Goal: Task Accomplishment & Management: Complete application form

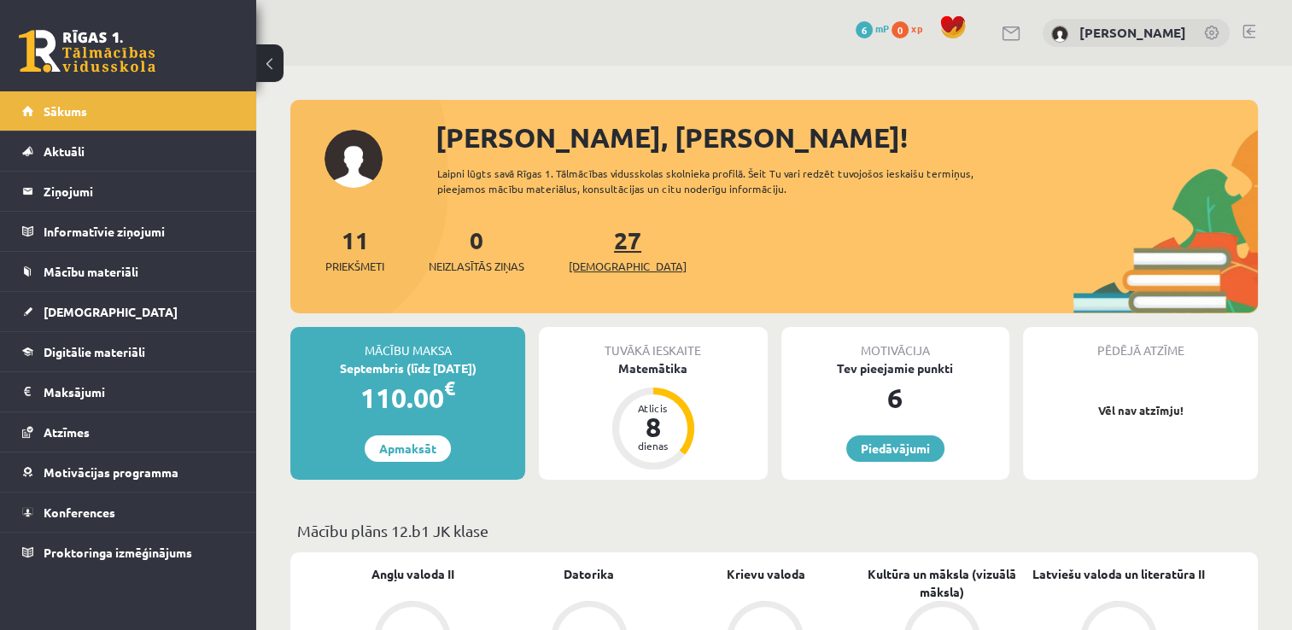
click at [594, 251] on link "27 Ieskaites" at bounding box center [628, 250] width 118 height 50
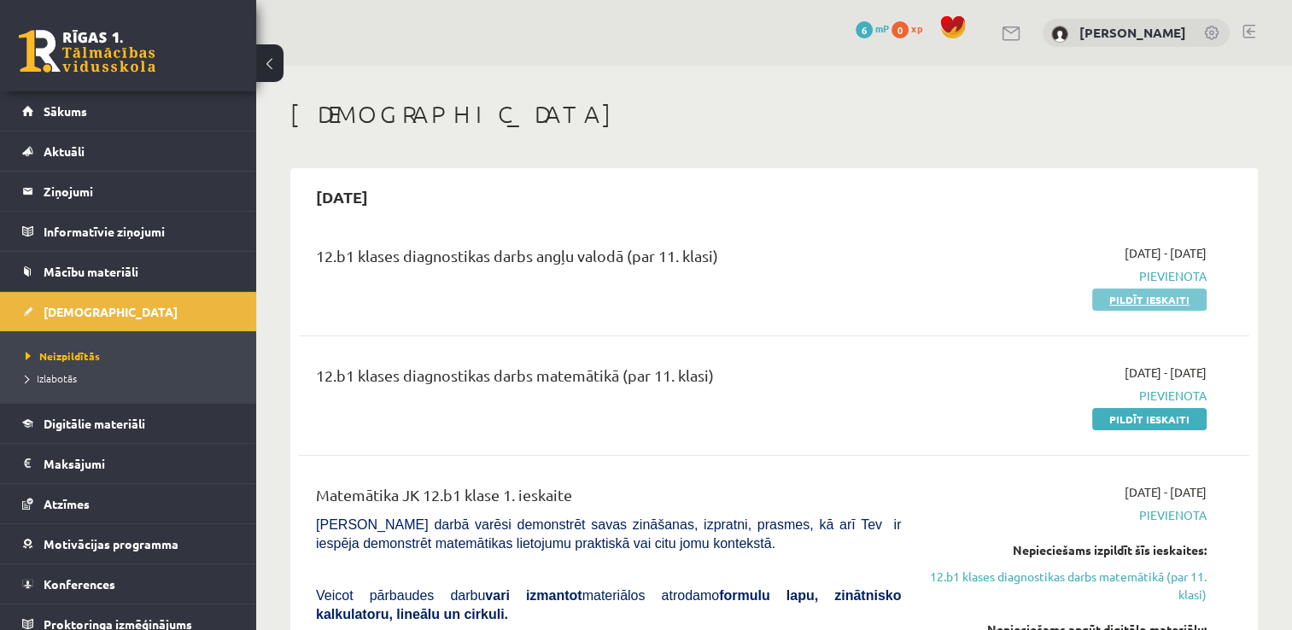
click at [1161, 298] on link "Pildīt ieskaiti" at bounding box center [1149, 300] width 114 height 22
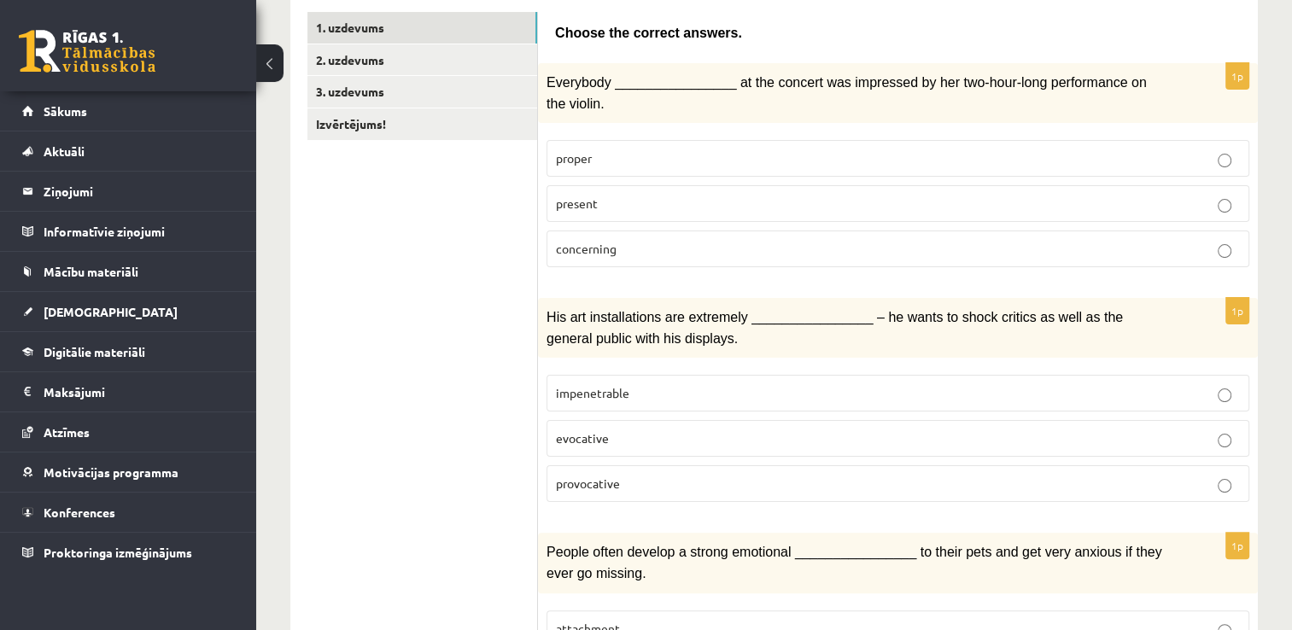
scroll to position [310, 0]
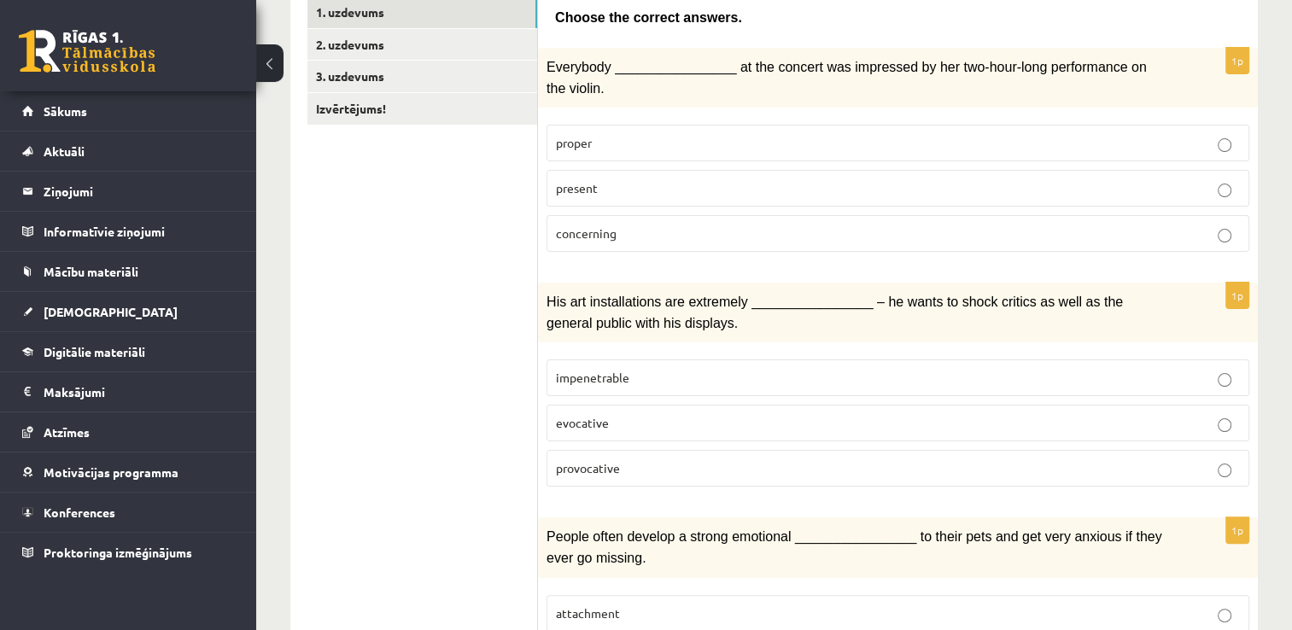
click at [673, 176] on label "present" at bounding box center [897, 188] width 703 height 37
click at [702, 459] on p "provocative" at bounding box center [898, 468] width 684 height 18
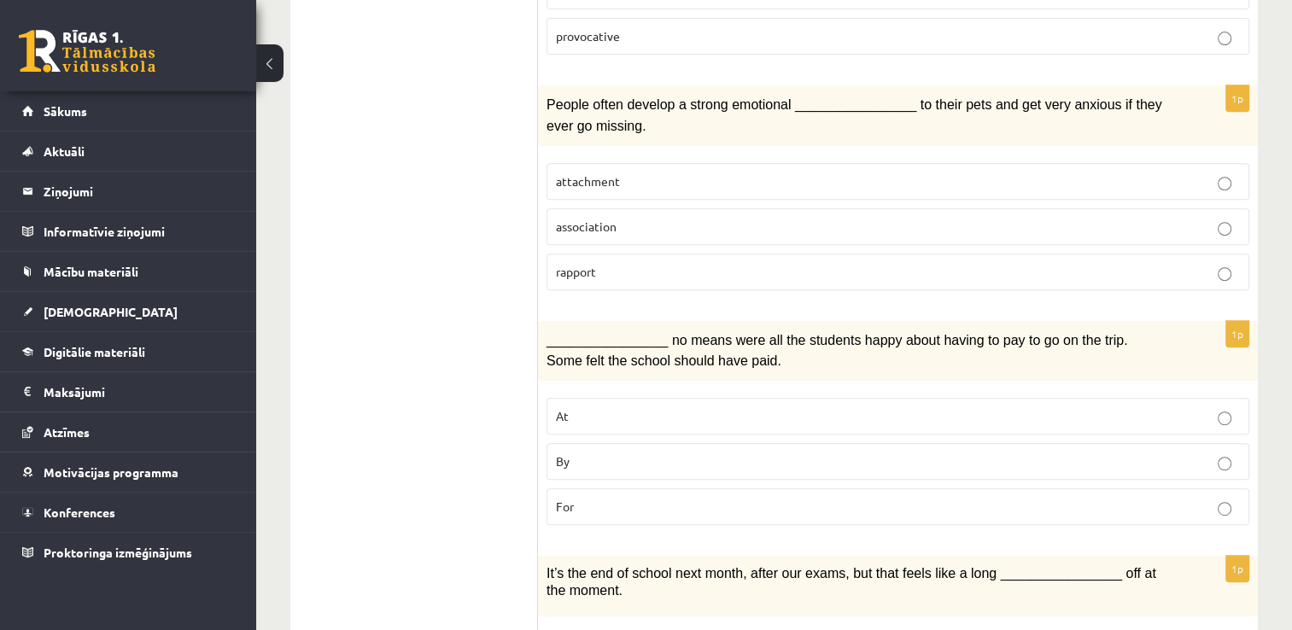
scroll to position [739, 0]
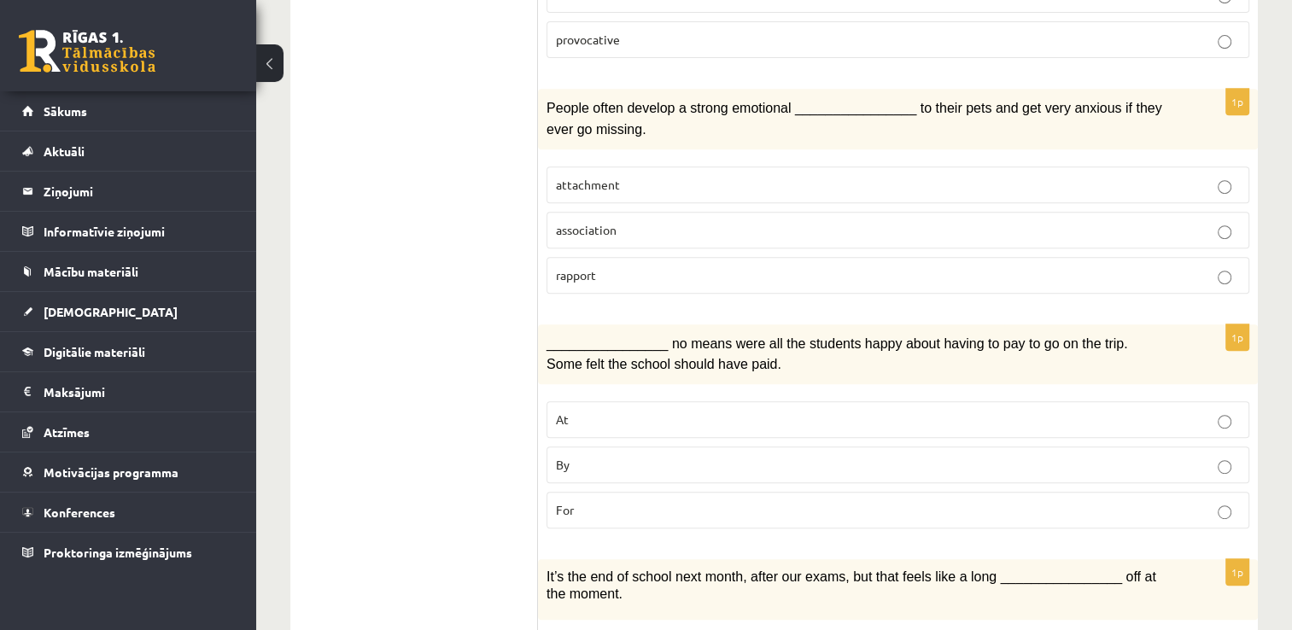
click at [666, 176] on p "attachment" at bounding box center [898, 185] width 684 height 18
click at [666, 456] on p "By" at bounding box center [898, 465] width 684 height 18
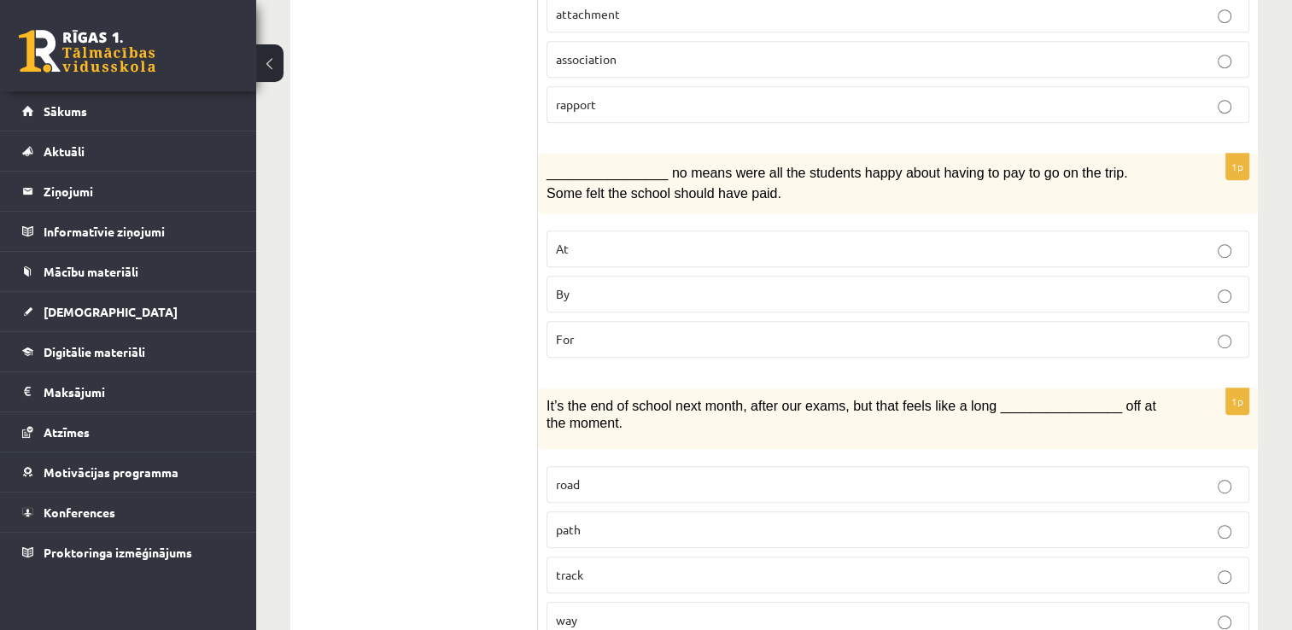
scroll to position [995, 0]
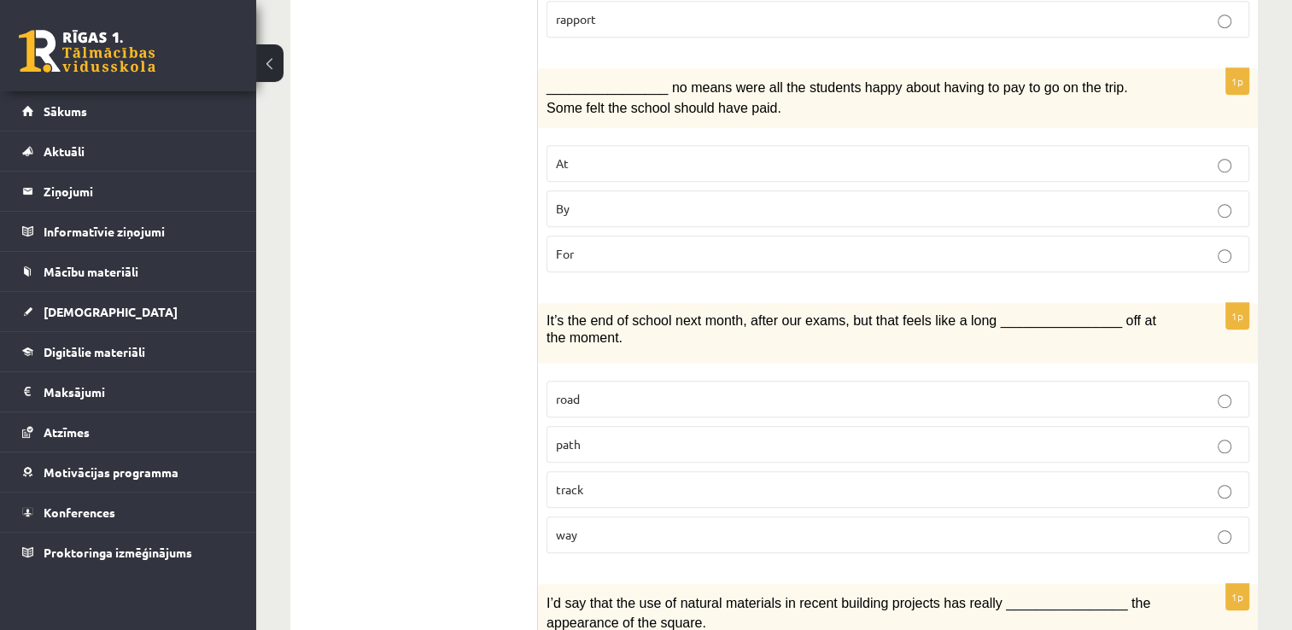
click at [732, 526] on p "way" at bounding box center [898, 535] width 684 height 18
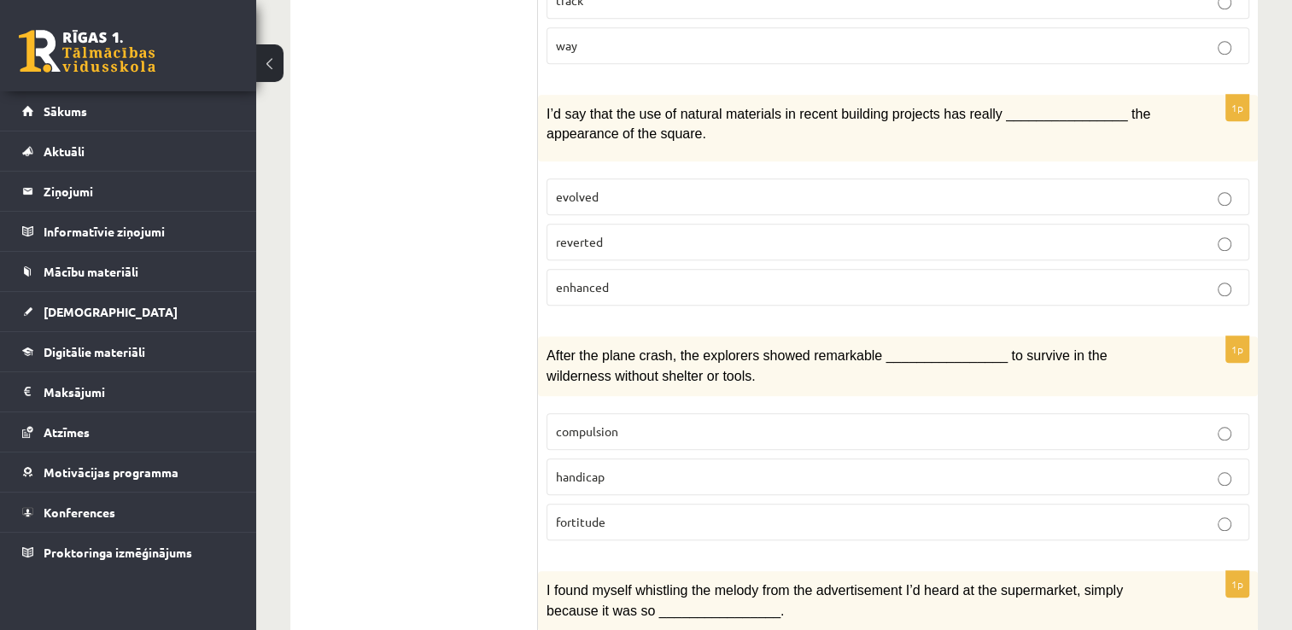
scroll to position [1507, 0]
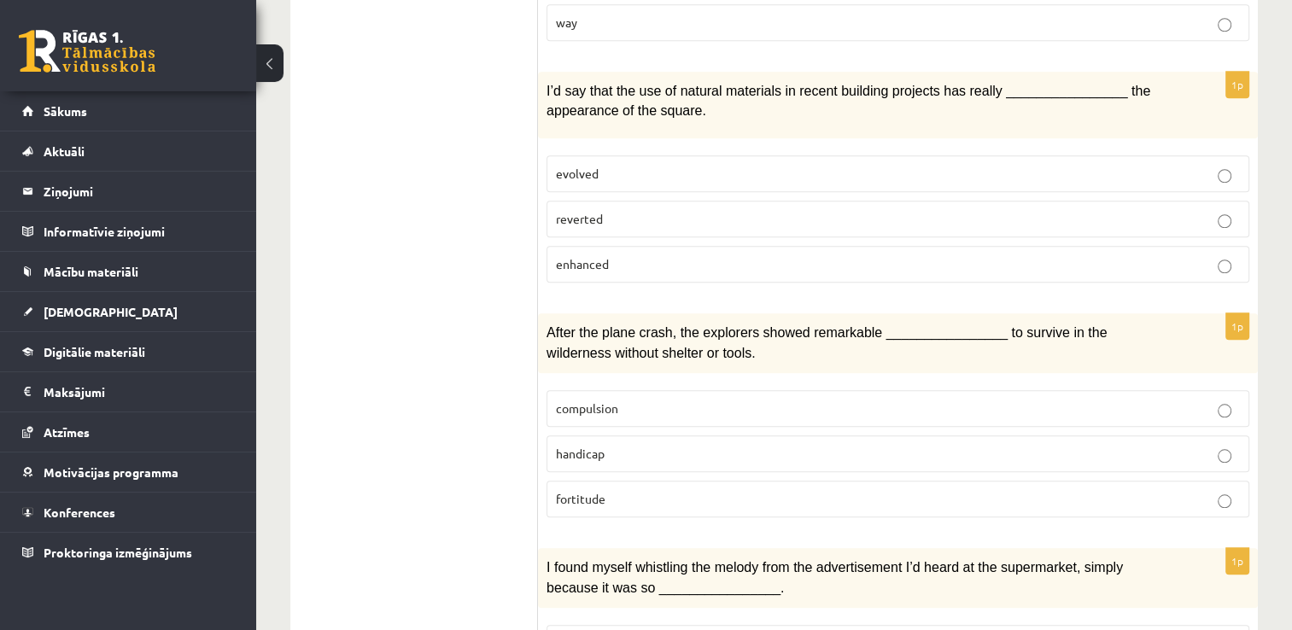
click at [747, 255] on p "enhanced" at bounding box center [898, 264] width 684 height 18
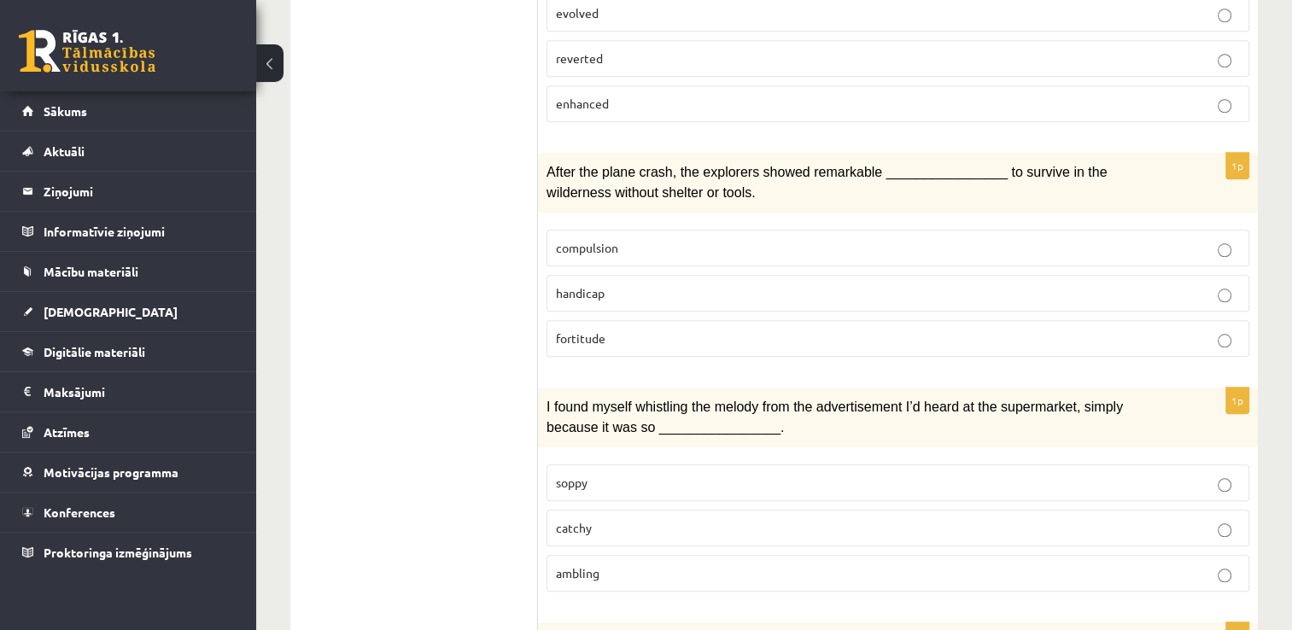
scroll to position [1678, 0]
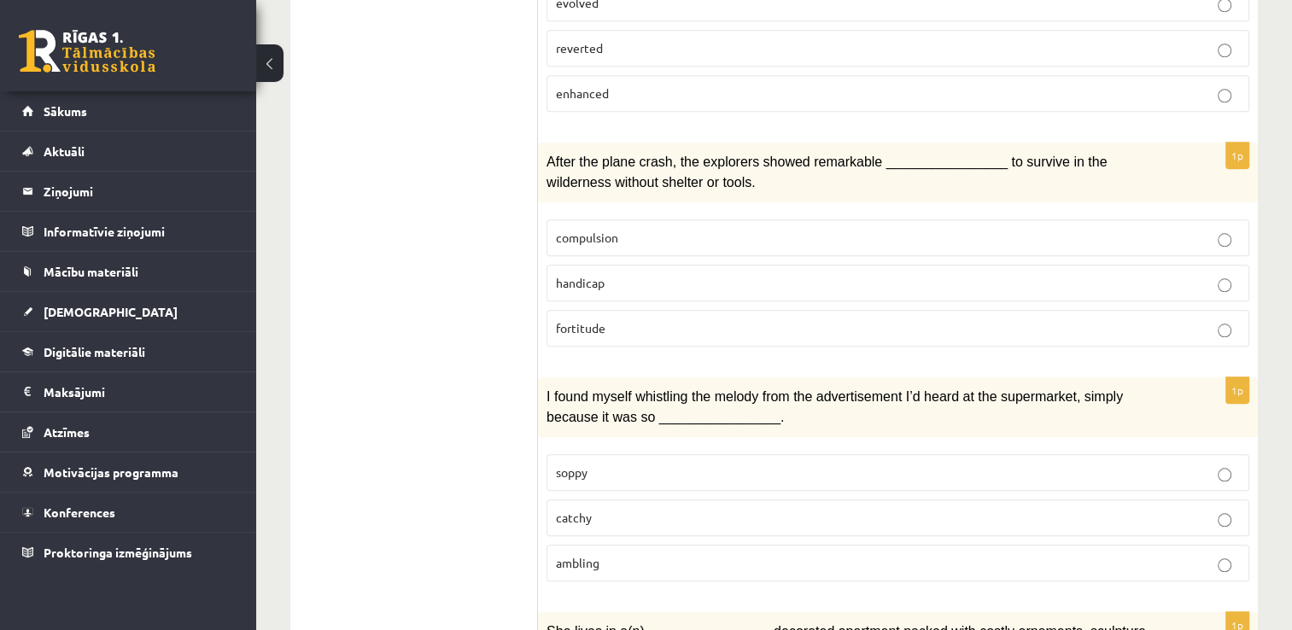
click at [668, 310] on label "fortitude" at bounding box center [897, 328] width 703 height 37
click at [626, 509] on p "catchy" at bounding box center [898, 518] width 684 height 18
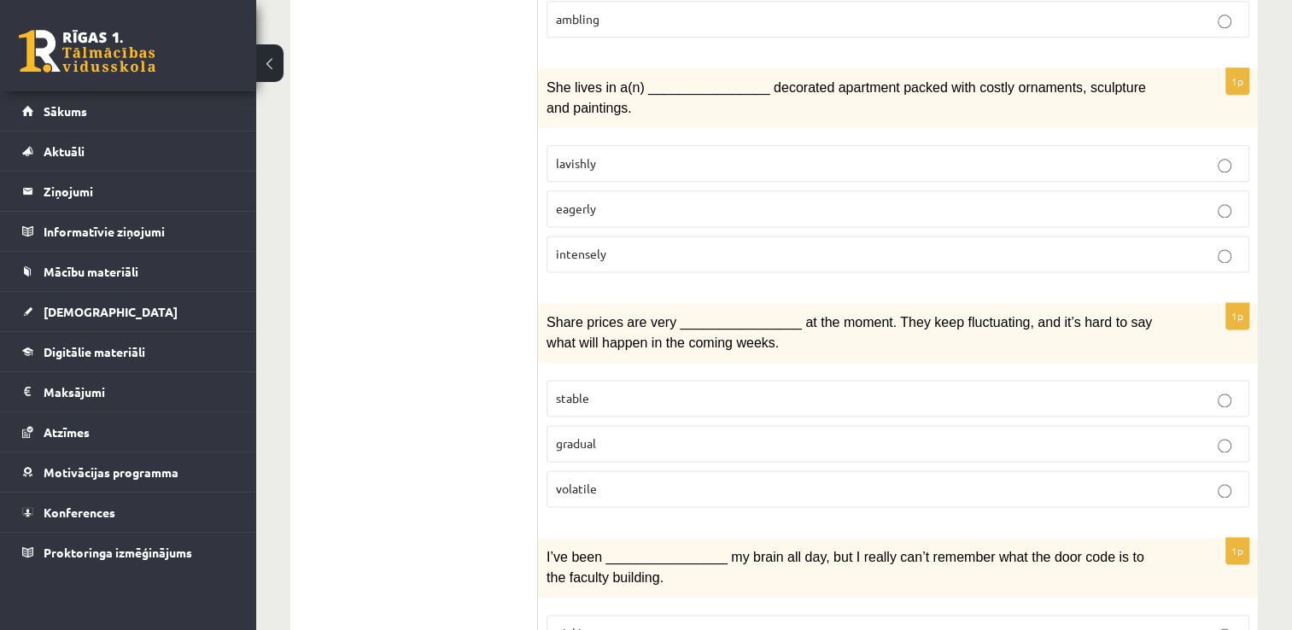
scroll to position [2226, 0]
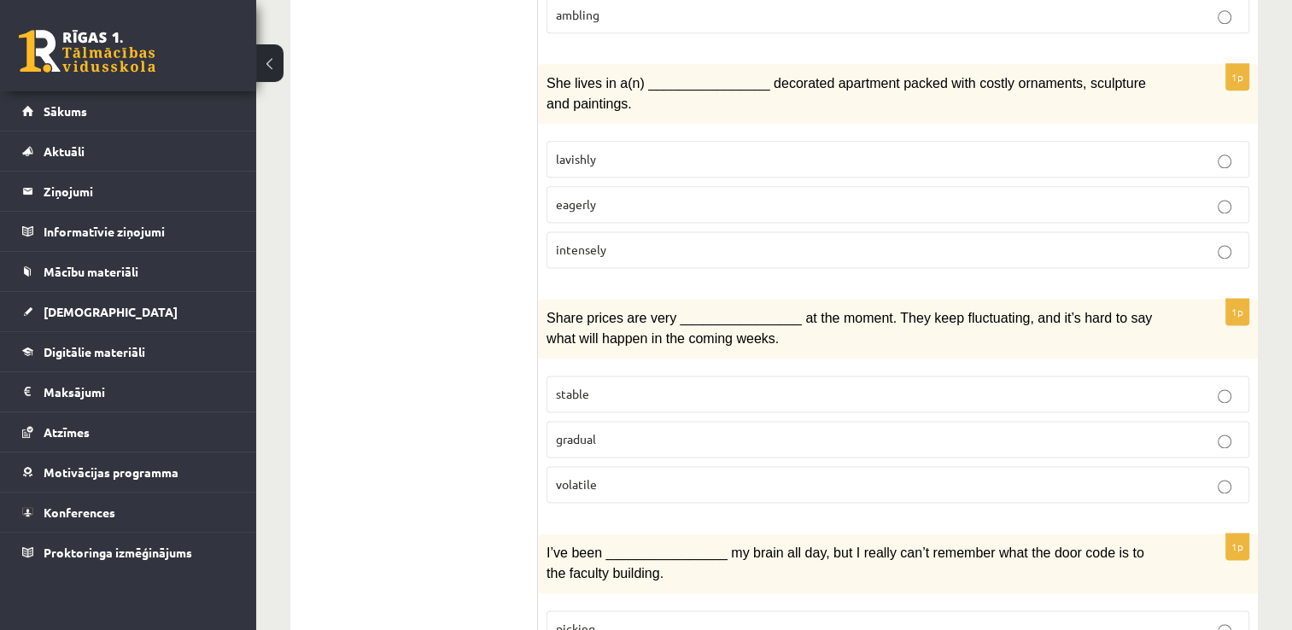
click at [685, 141] on label "lavishly" at bounding box center [897, 159] width 703 height 37
click at [649, 476] on p "volatile" at bounding box center [898, 485] width 684 height 18
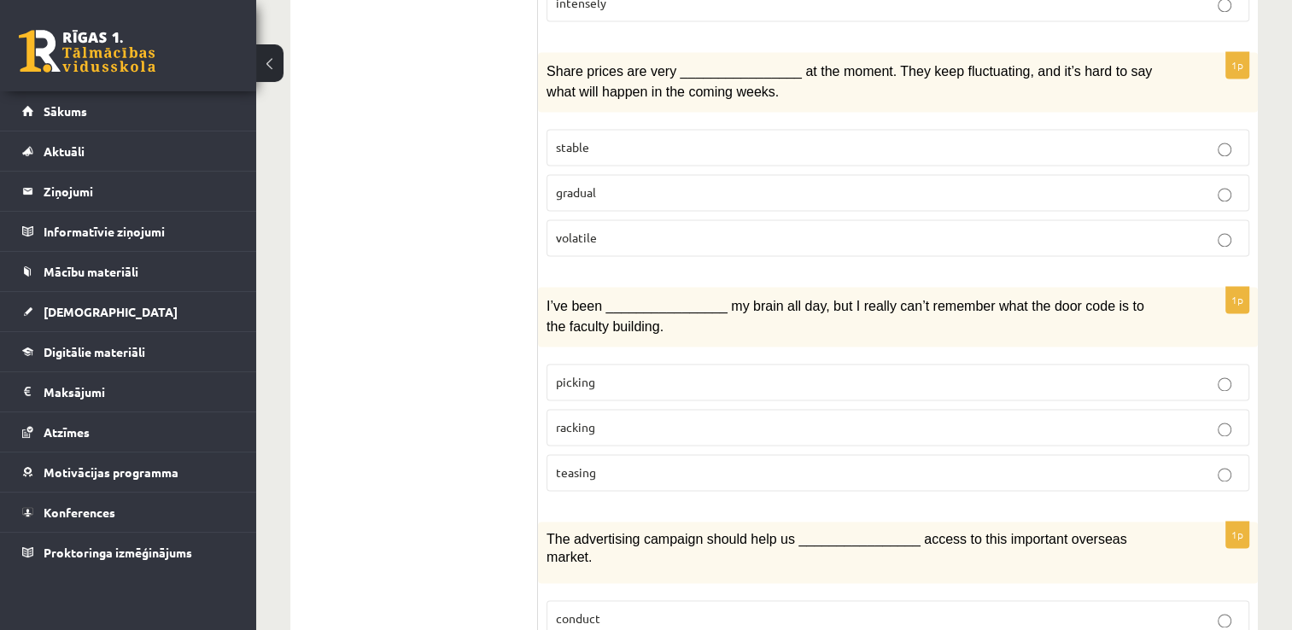
scroll to position [2482, 0]
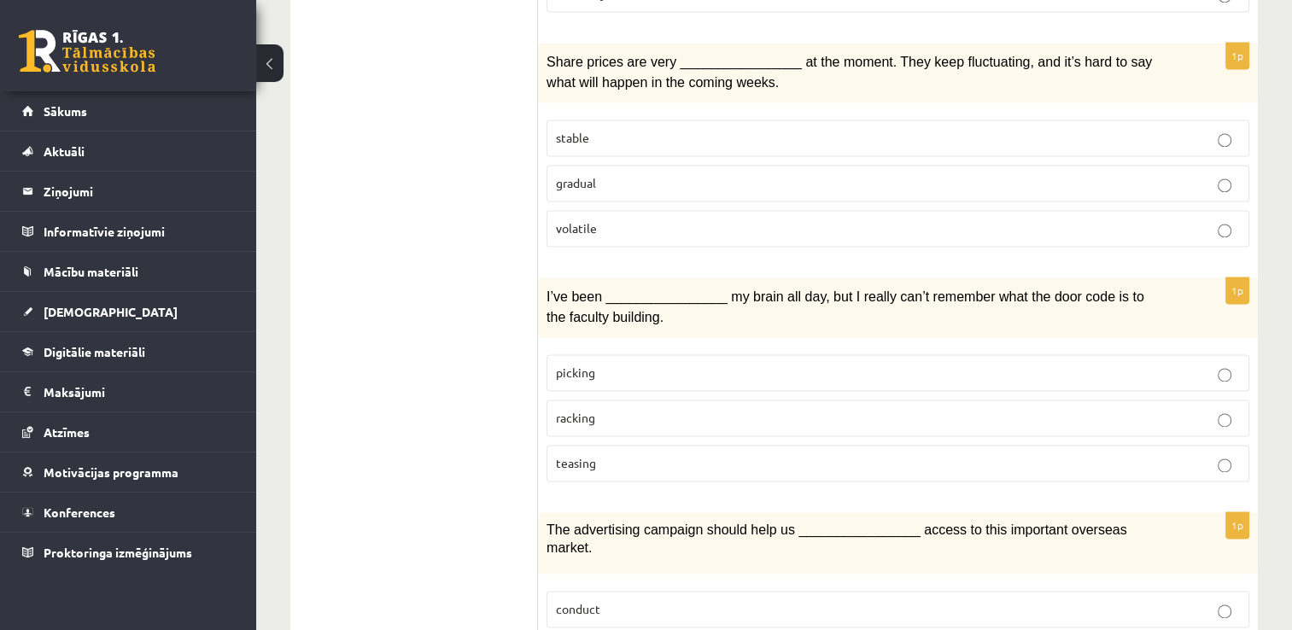
click at [630, 409] on p "racking" at bounding box center [898, 418] width 684 height 18
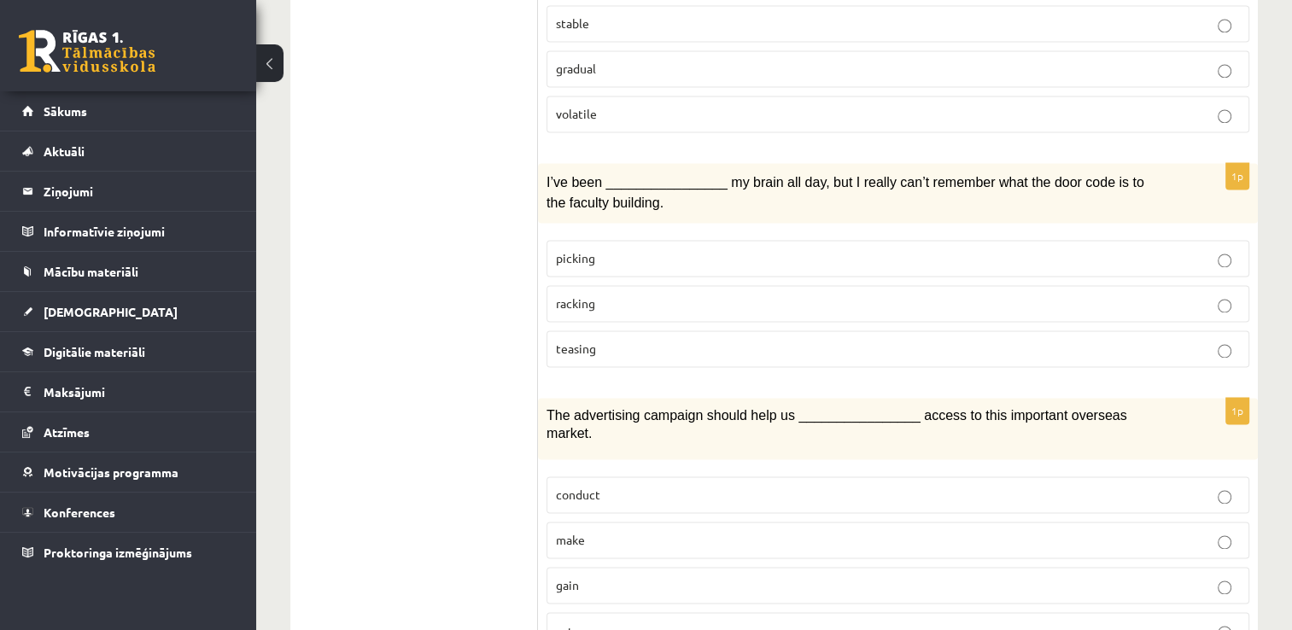
scroll to position [2597, 0]
click at [601, 575] on p "gain" at bounding box center [898, 584] width 684 height 18
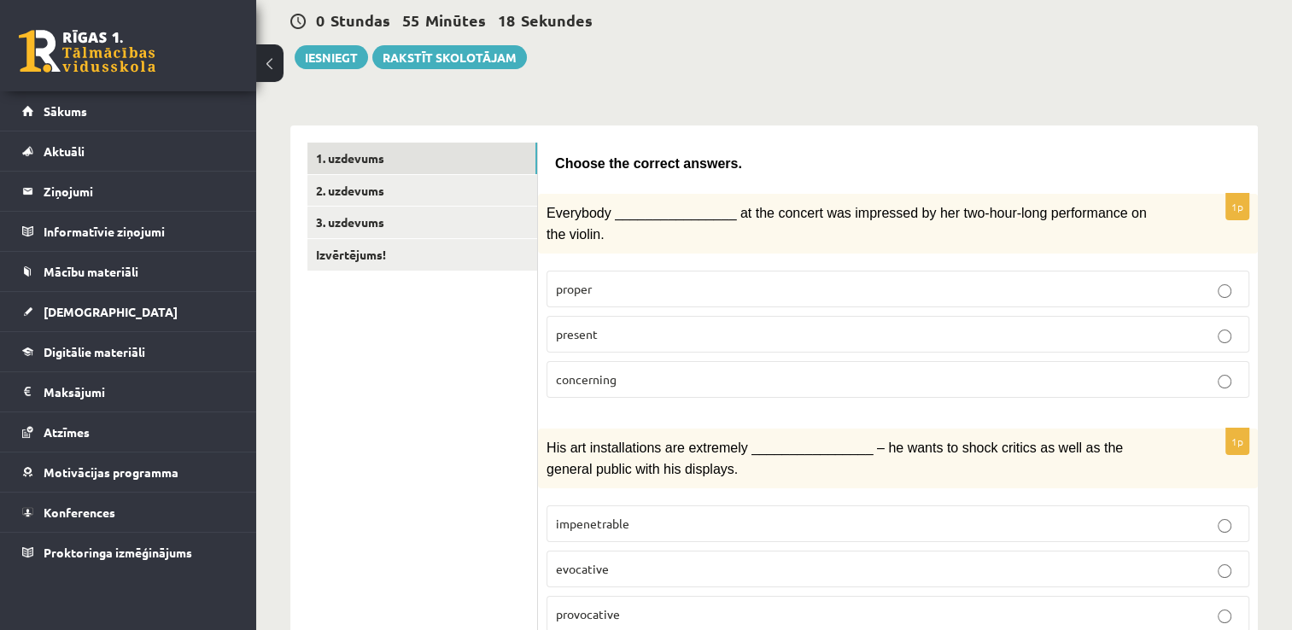
scroll to position [121, 0]
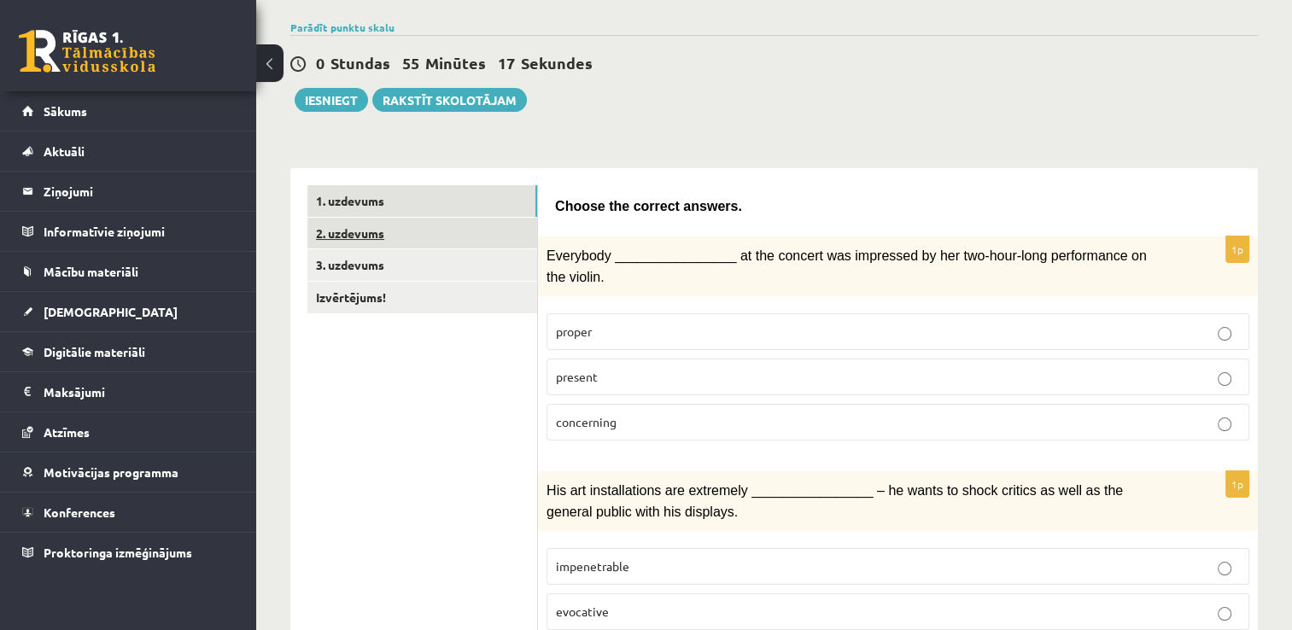
click at [447, 224] on link "2. uzdevums" at bounding box center [422, 234] width 230 height 32
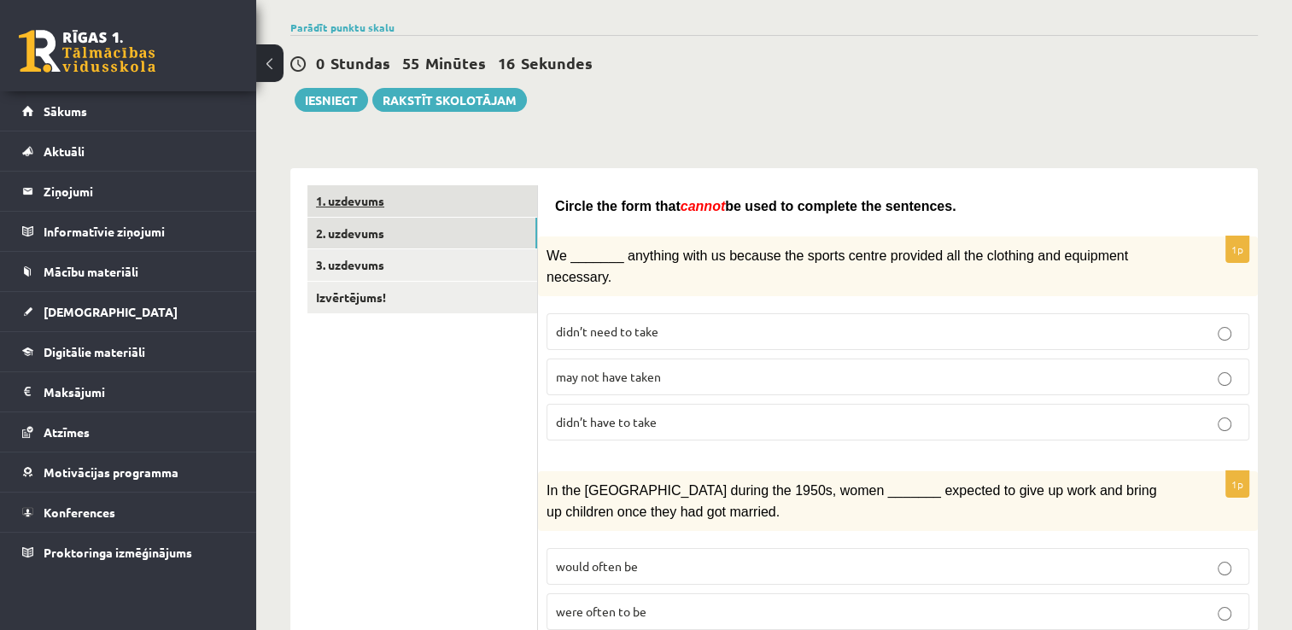
click at [413, 204] on link "1. uzdevums" at bounding box center [422, 201] width 230 height 32
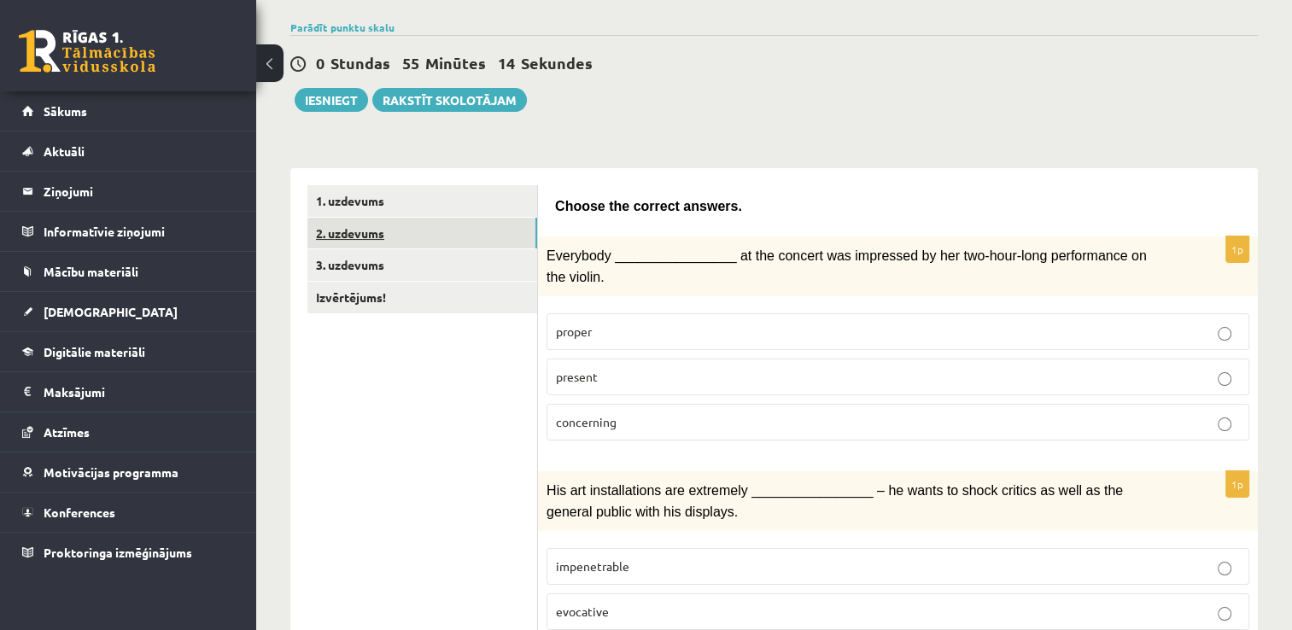
click at [431, 231] on link "2. uzdevums" at bounding box center [422, 234] width 230 height 32
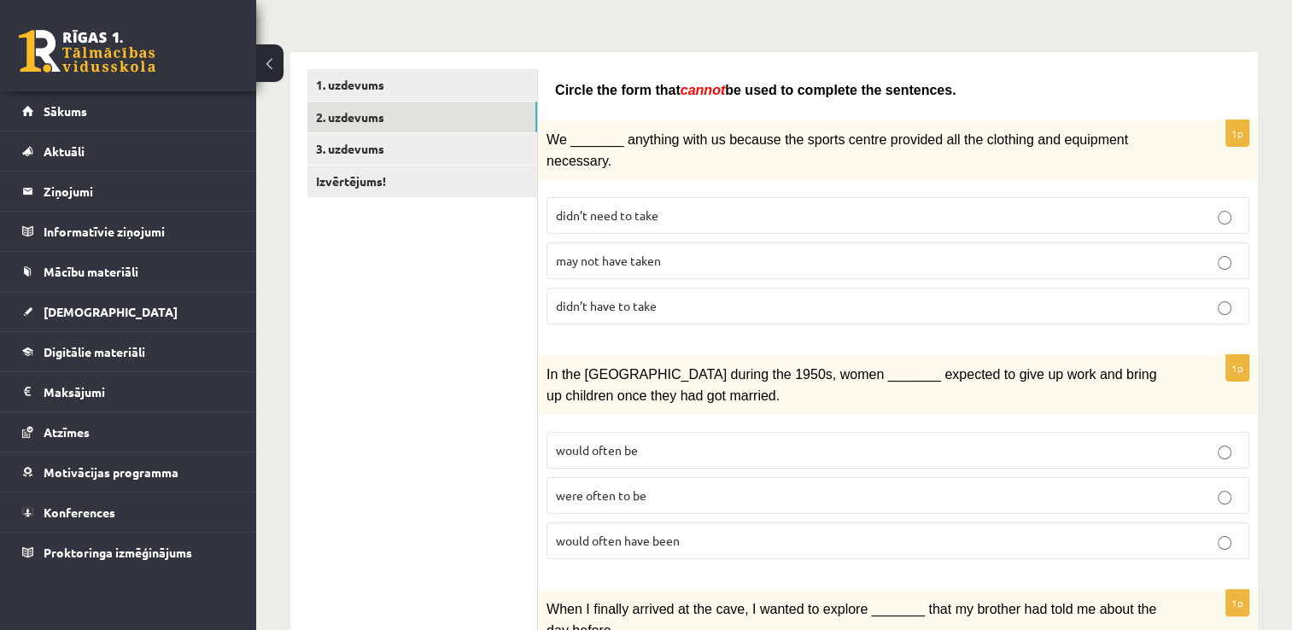
scroll to position [312, 0]
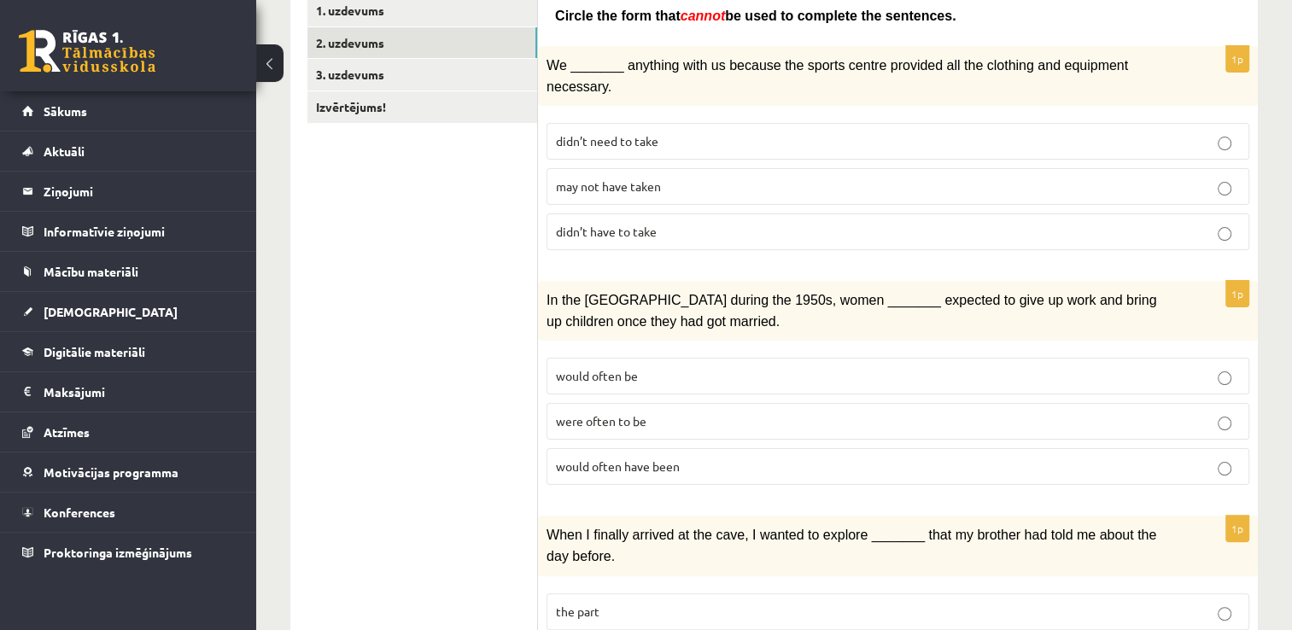
click at [630, 178] on p "may not have taken" at bounding box center [898, 187] width 684 height 18
click at [670, 412] on p "were often to be" at bounding box center [898, 421] width 684 height 18
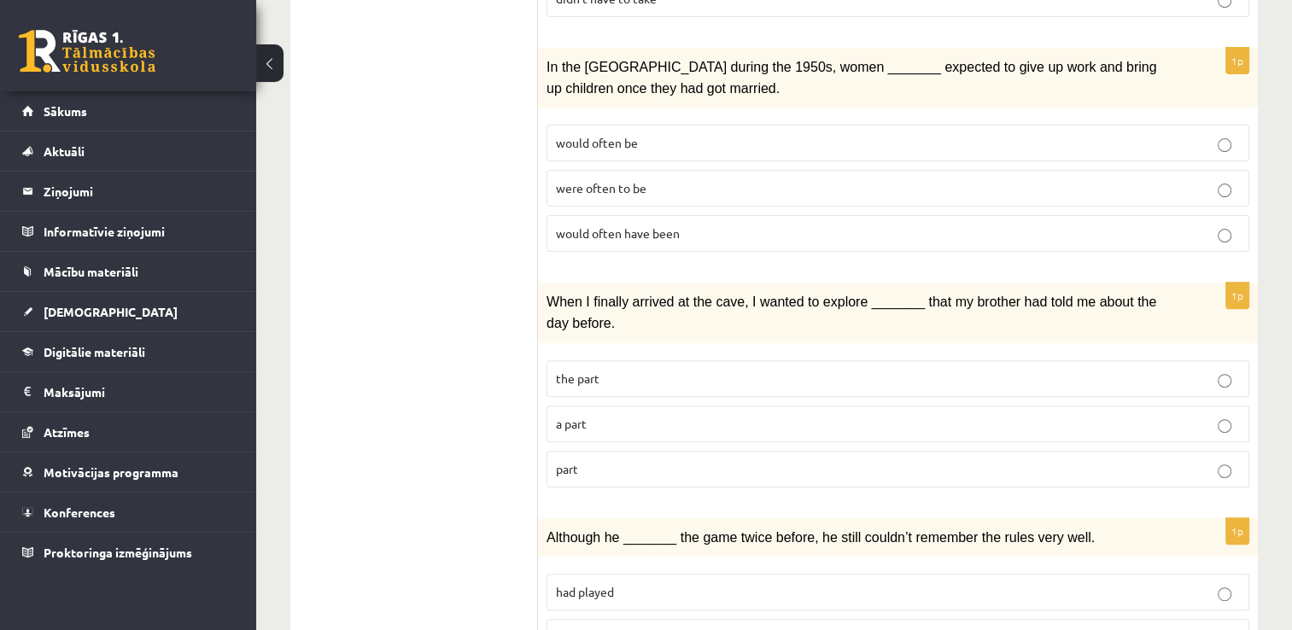
scroll to position [568, 0]
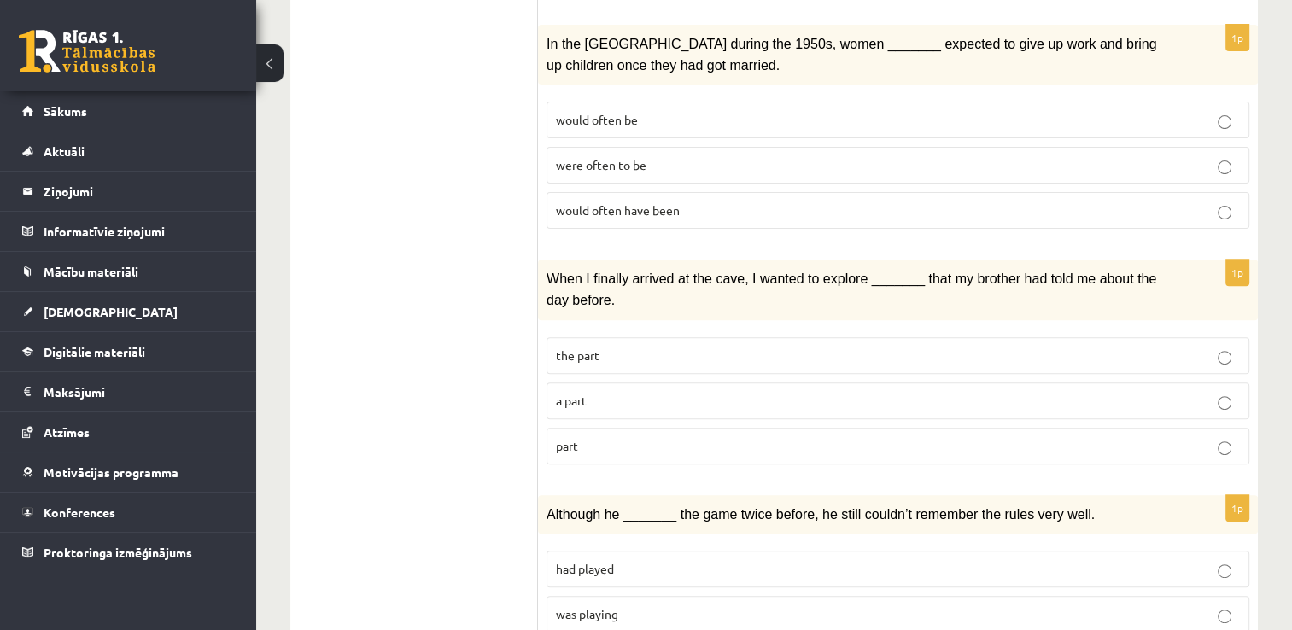
click at [608, 437] on p "part" at bounding box center [898, 446] width 684 height 18
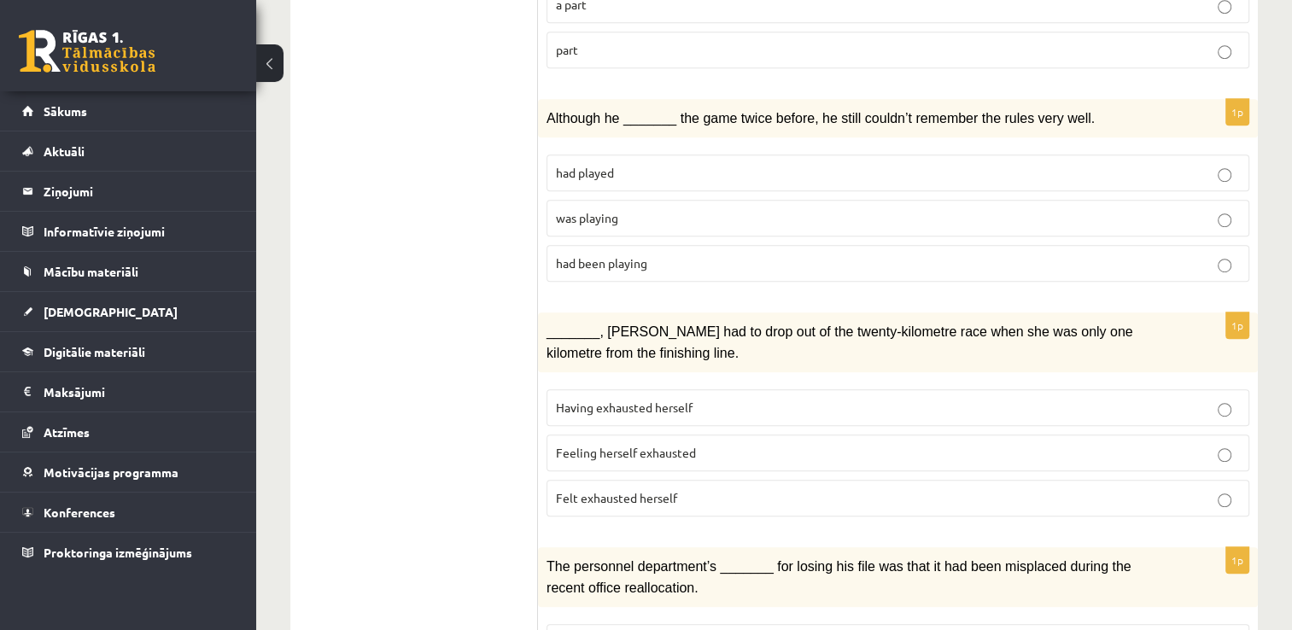
scroll to position [937, 0]
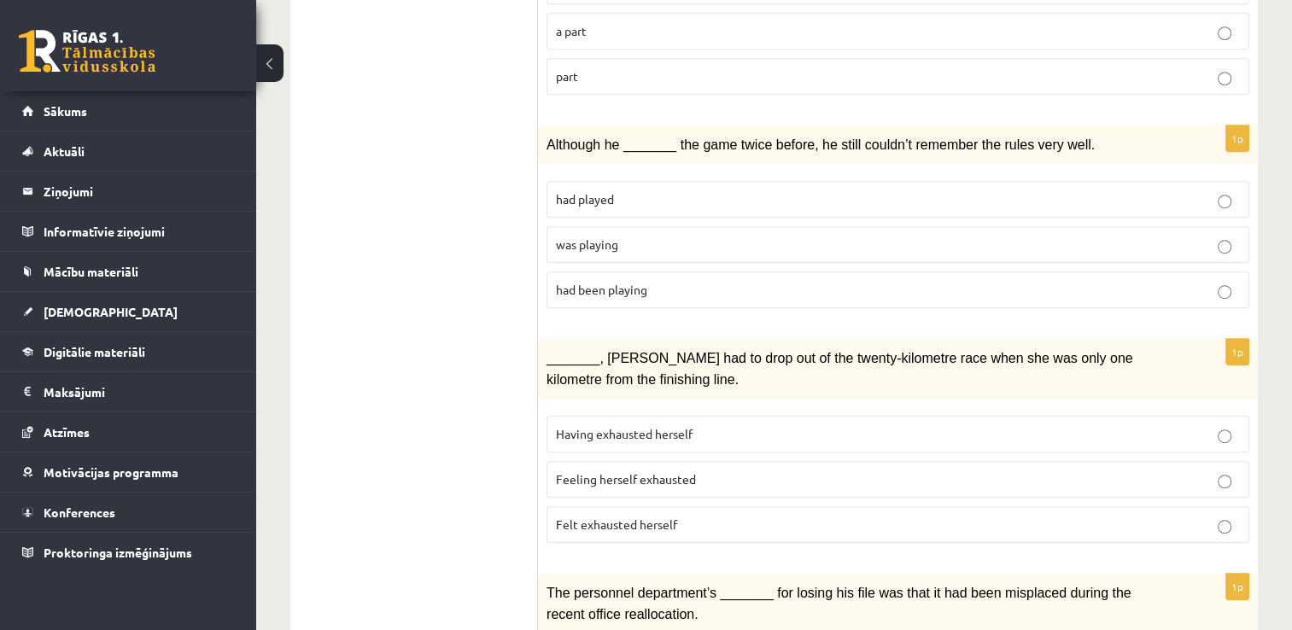
click at [634, 190] on p "had played" at bounding box center [898, 199] width 684 height 18
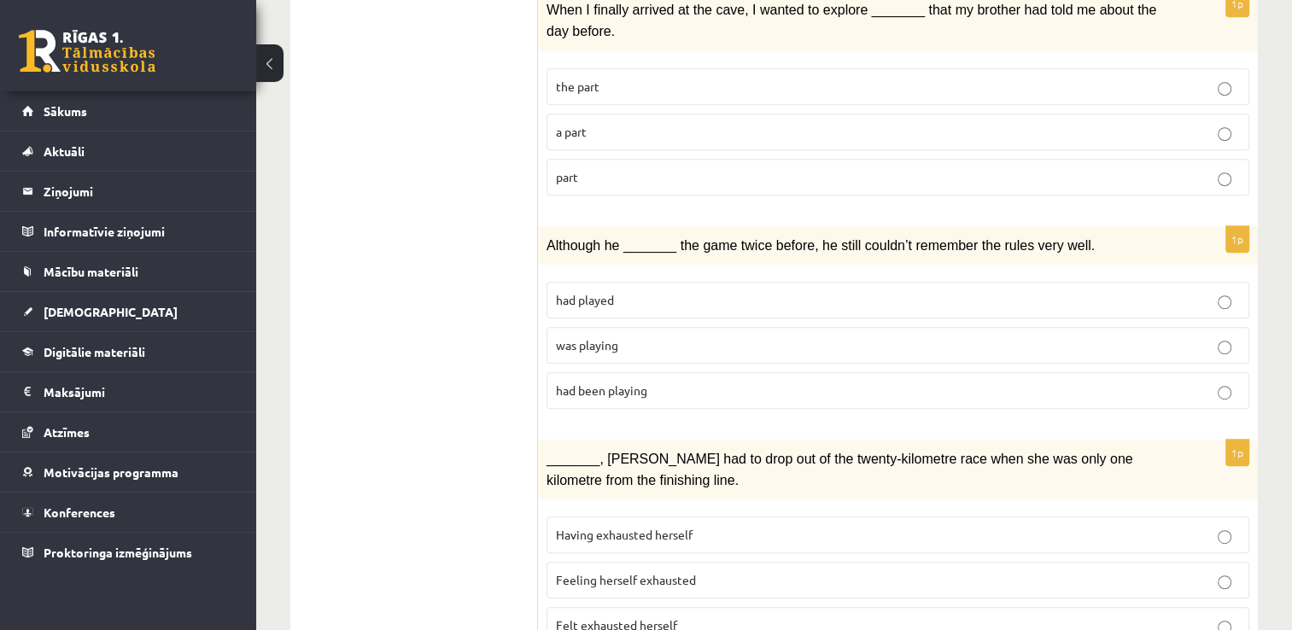
scroll to position [854, 0]
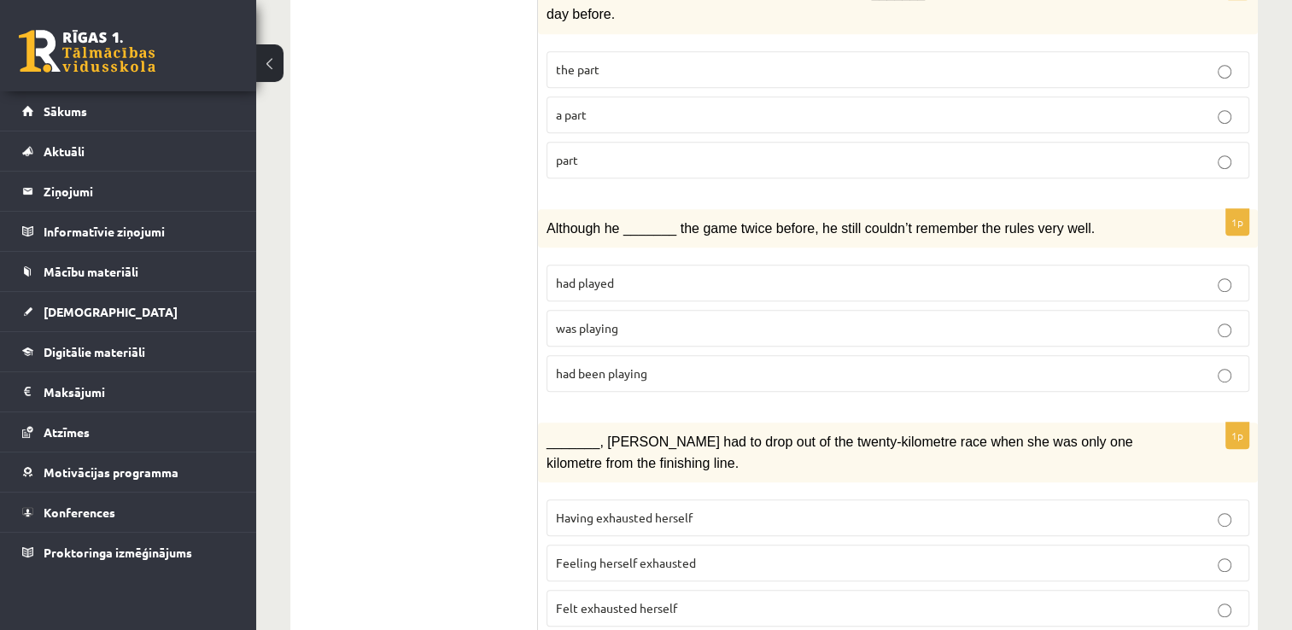
click at [643, 319] on p "was playing" at bounding box center [898, 328] width 684 height 18
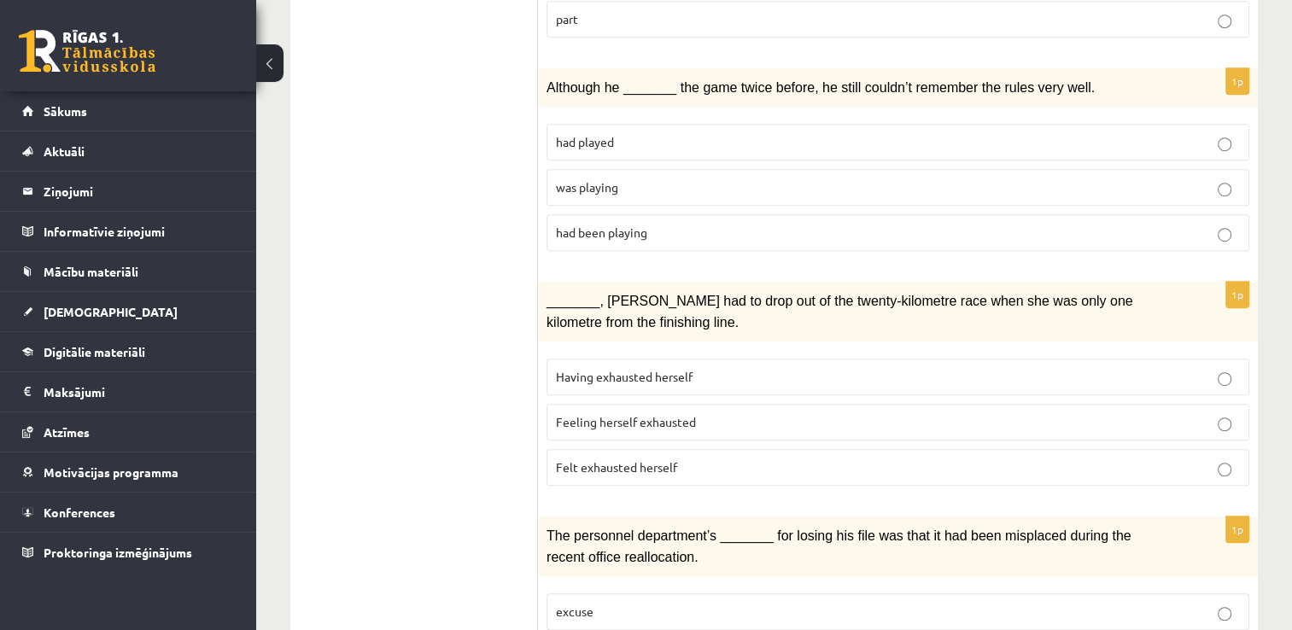
scroll to position [1025, 0]
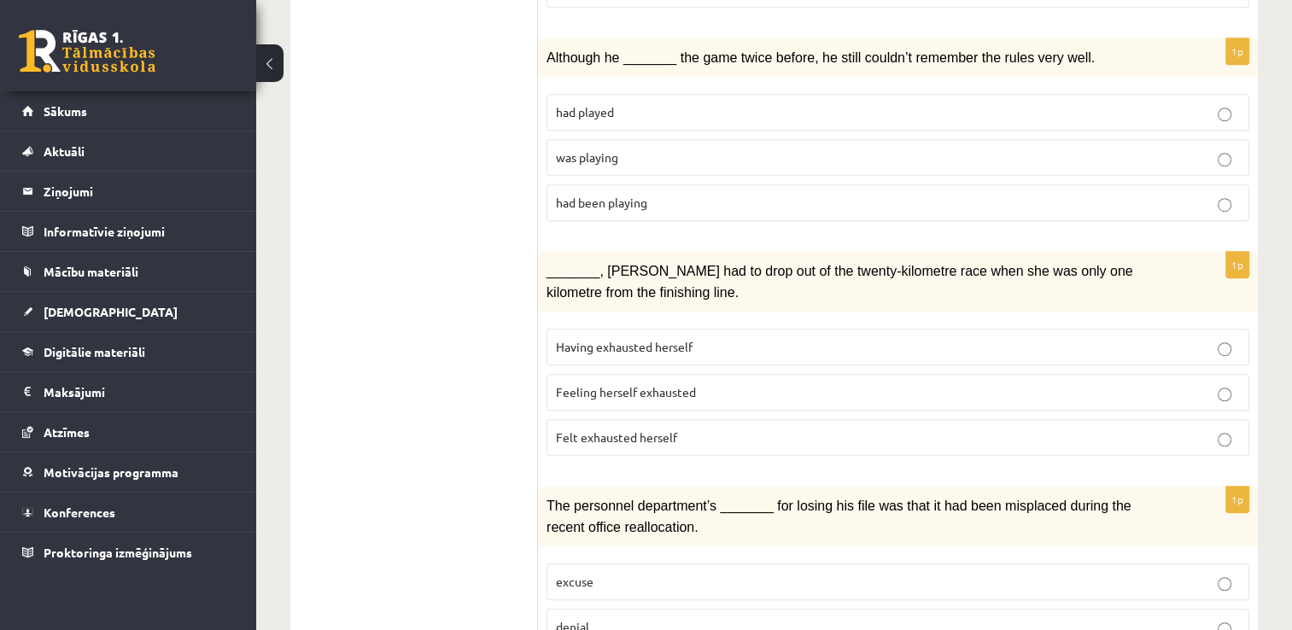
click at [714, 429] on p "Felt exhausted herself" at bounding box center [898, 438] width 684 height 18
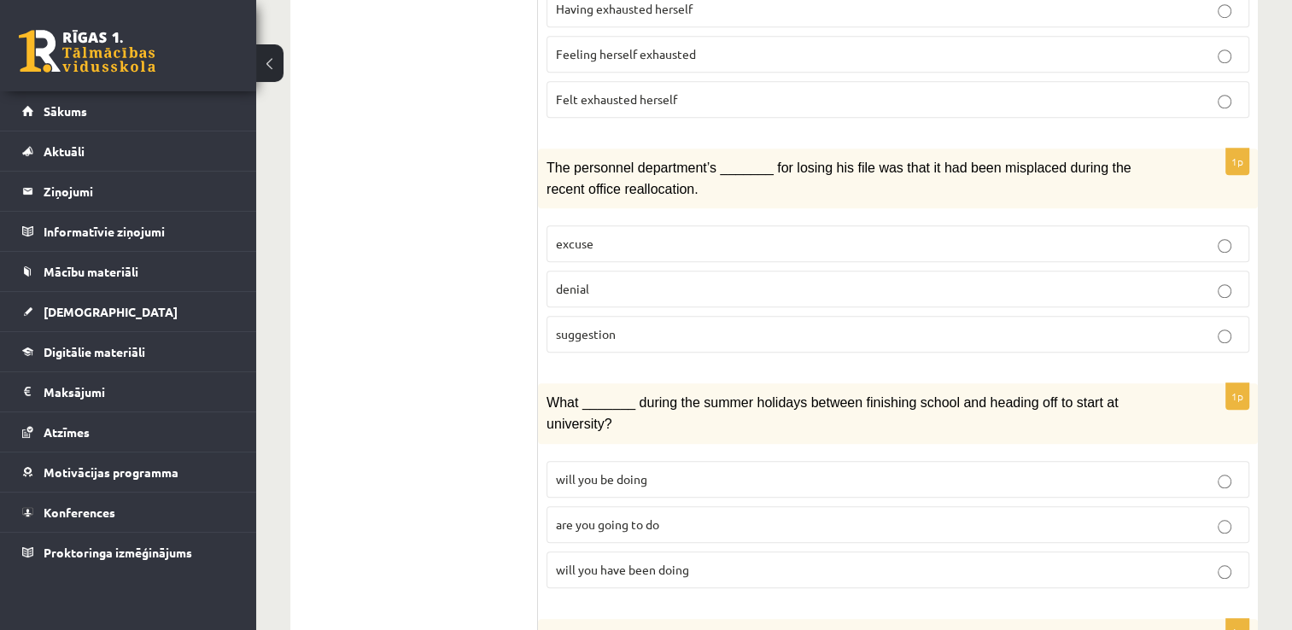
scroll to position [1366, 0]
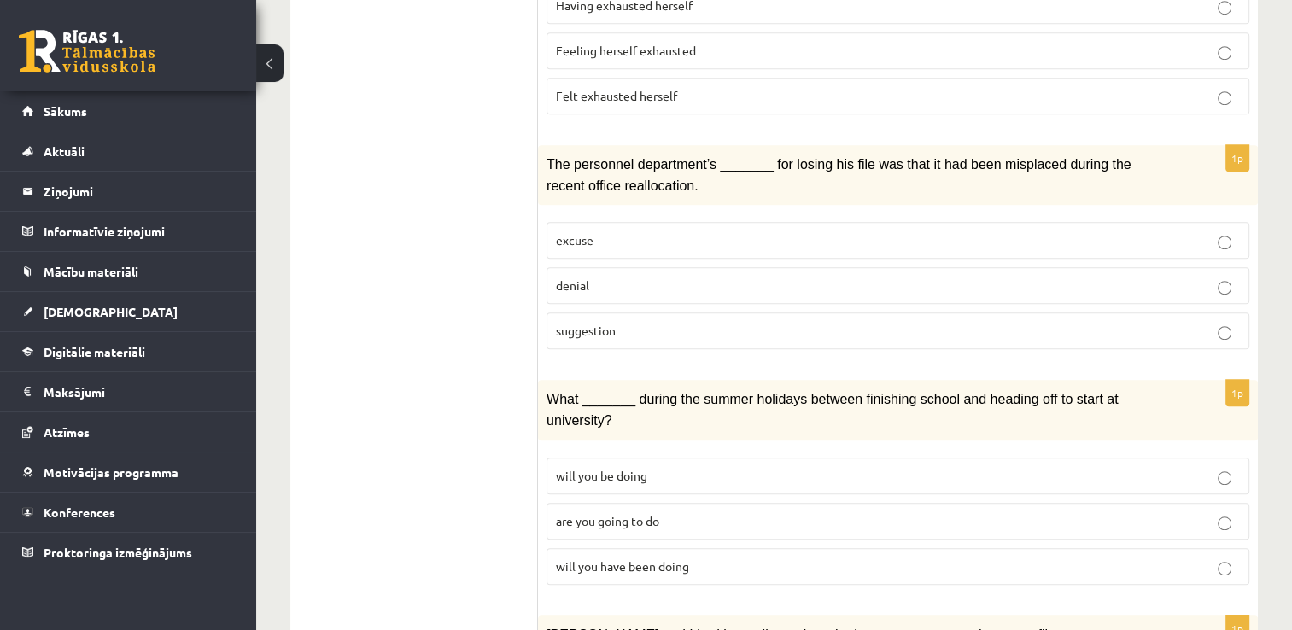
drag, startPoint x: 673, startPoint y: 271, endPoint x: 674, endPoint y: 295, distance: 23.1
click at [673, 312] on label "suggestion" at bounding box center [897, 330] width 703 height 37
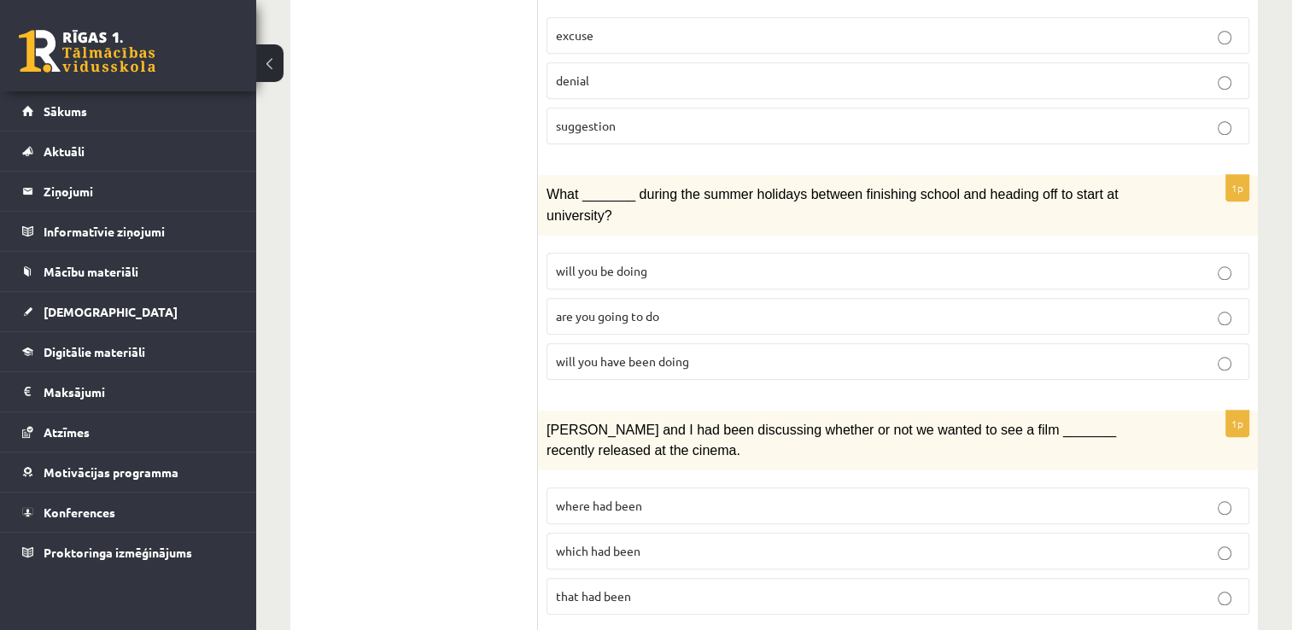
scroll to position [1599, 0]
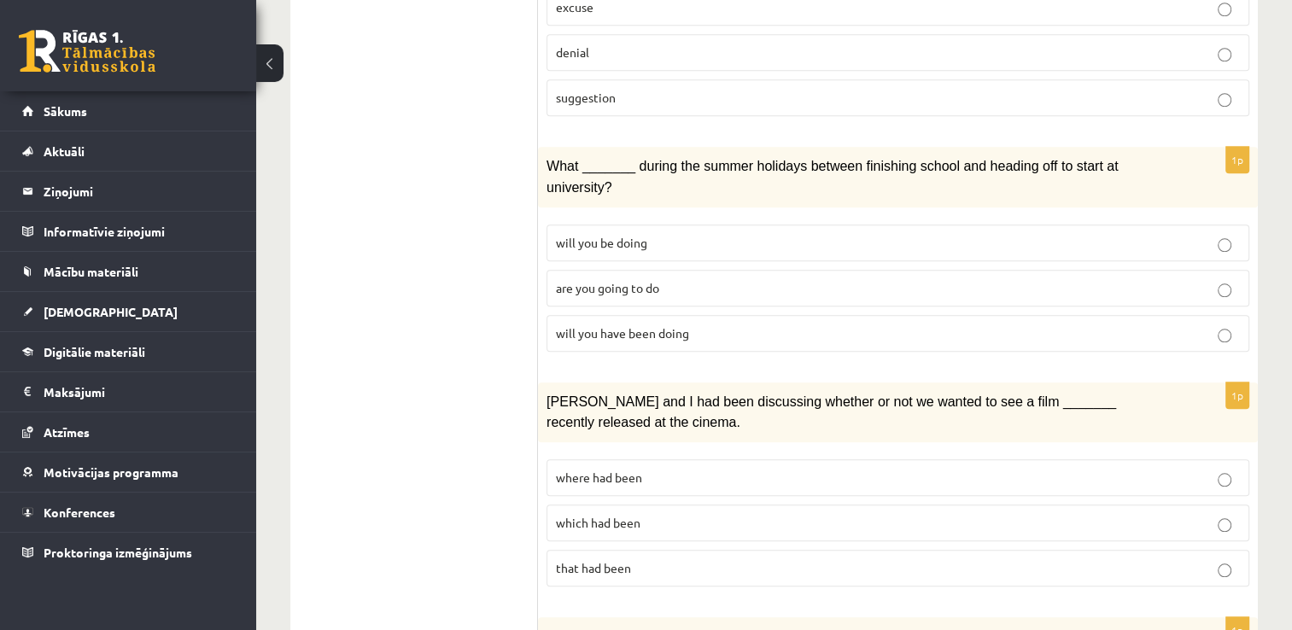
click at [690, 324] on p "will you have been doing" at bounding box center [898, 333] width 684 height 18
click at [694, 469] on p "where had been" at bounding box center [898, 478] width 684 height 18
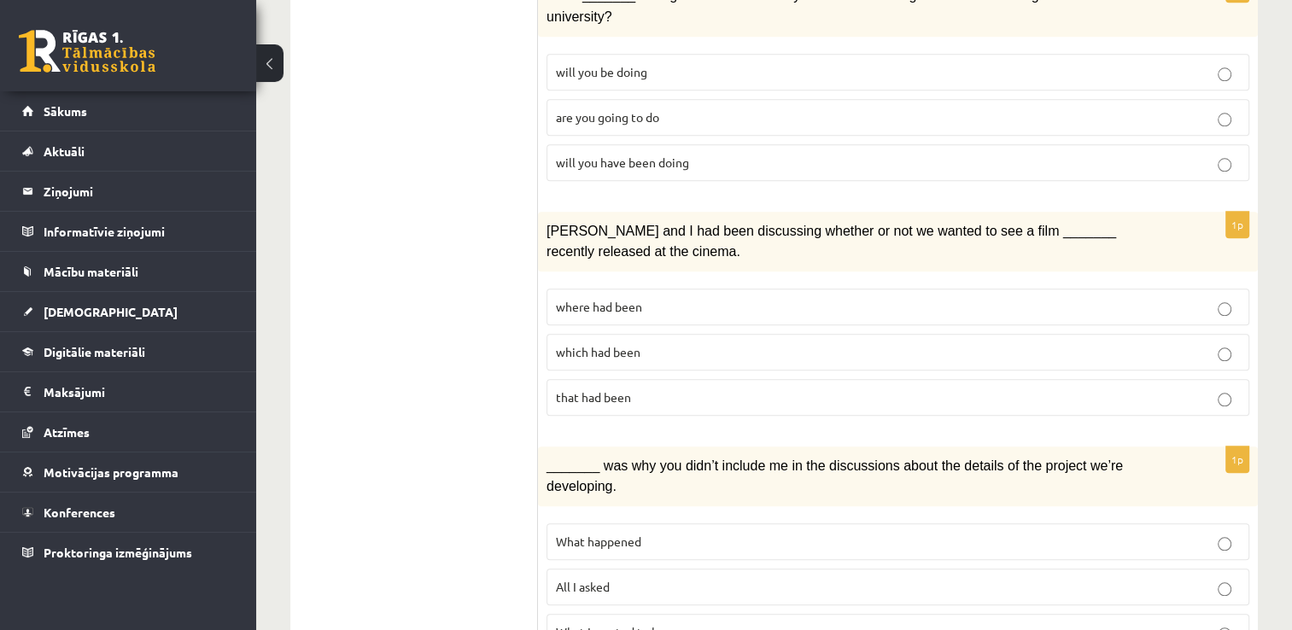
scroll to position [1855, 0]
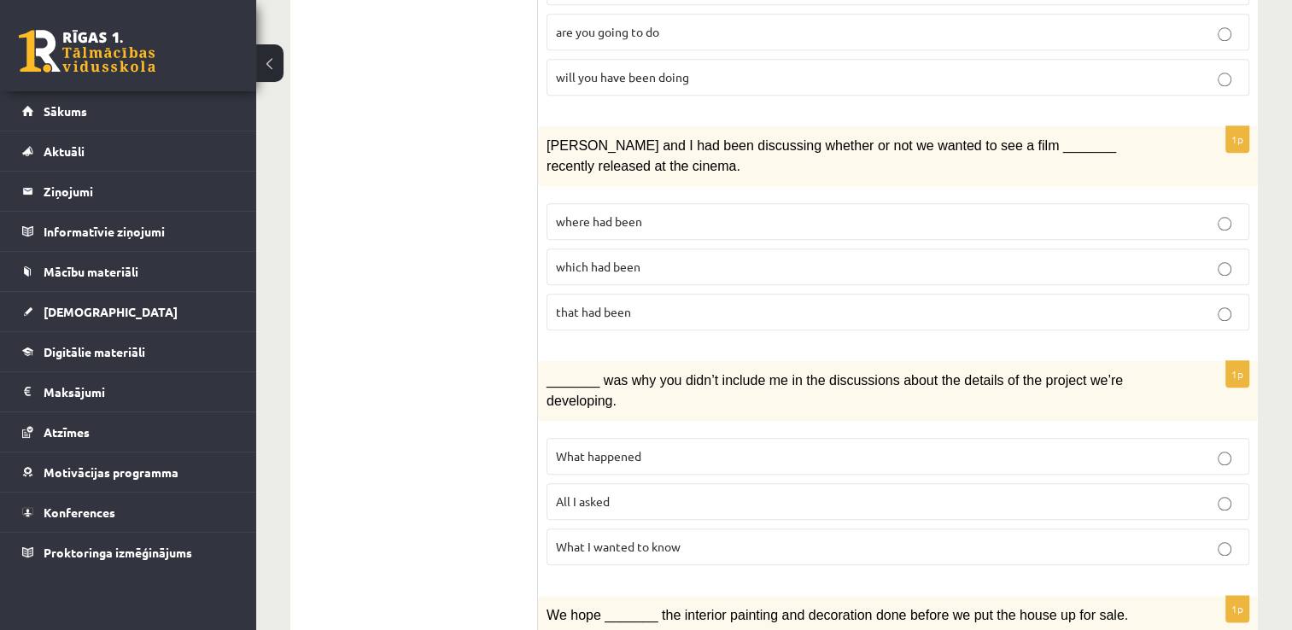
click at [673, 493] on p "All I asked" at bounding box center [898, 502] width 684 height 18
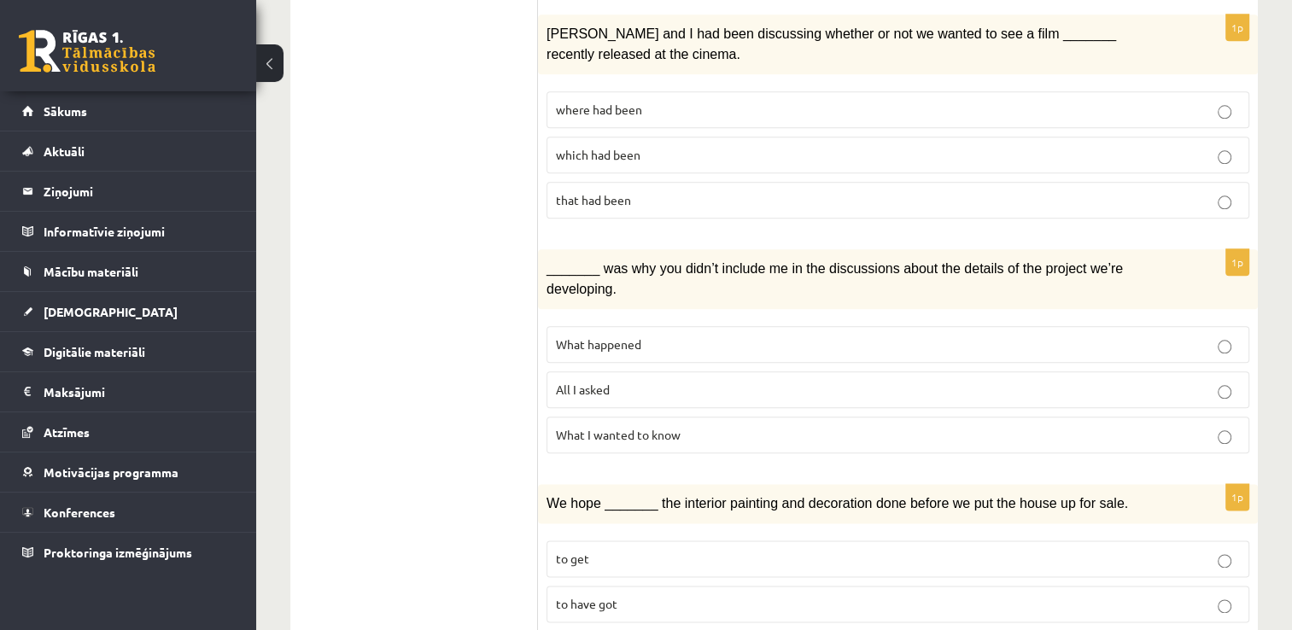
scroll to position [1969, 0]
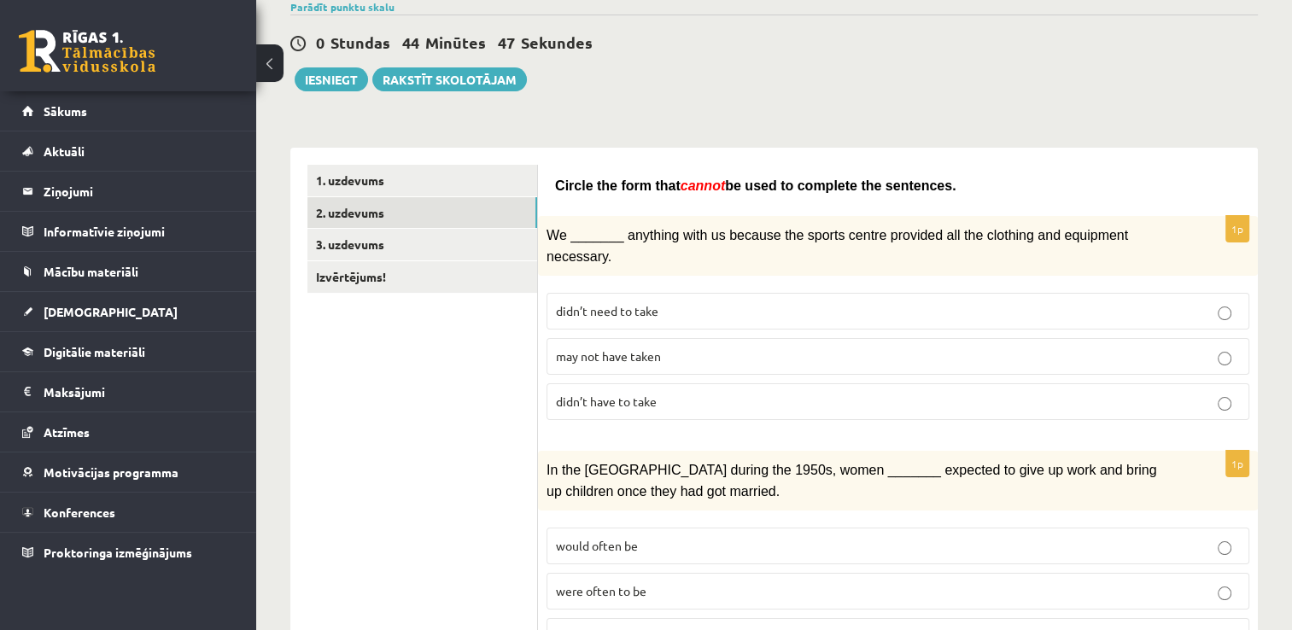
scroll to position [0, 0]
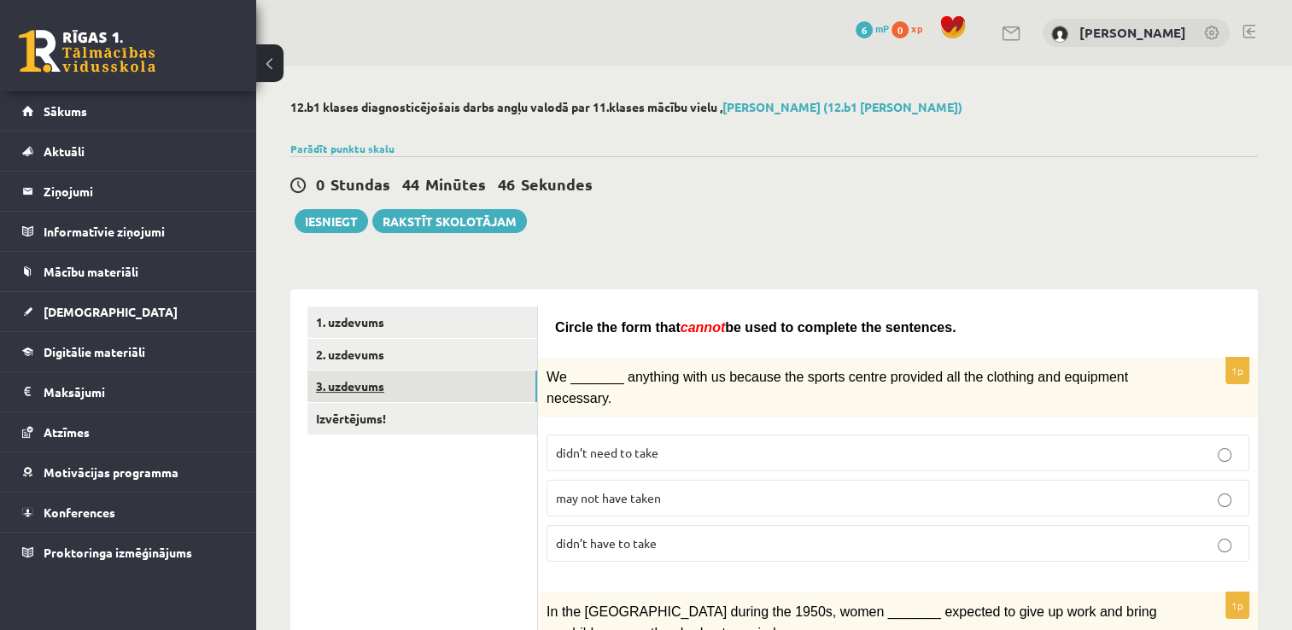
click at [406, 382] on link "3. uzdevums" at bounding box center [422, 387] width 230 height 32
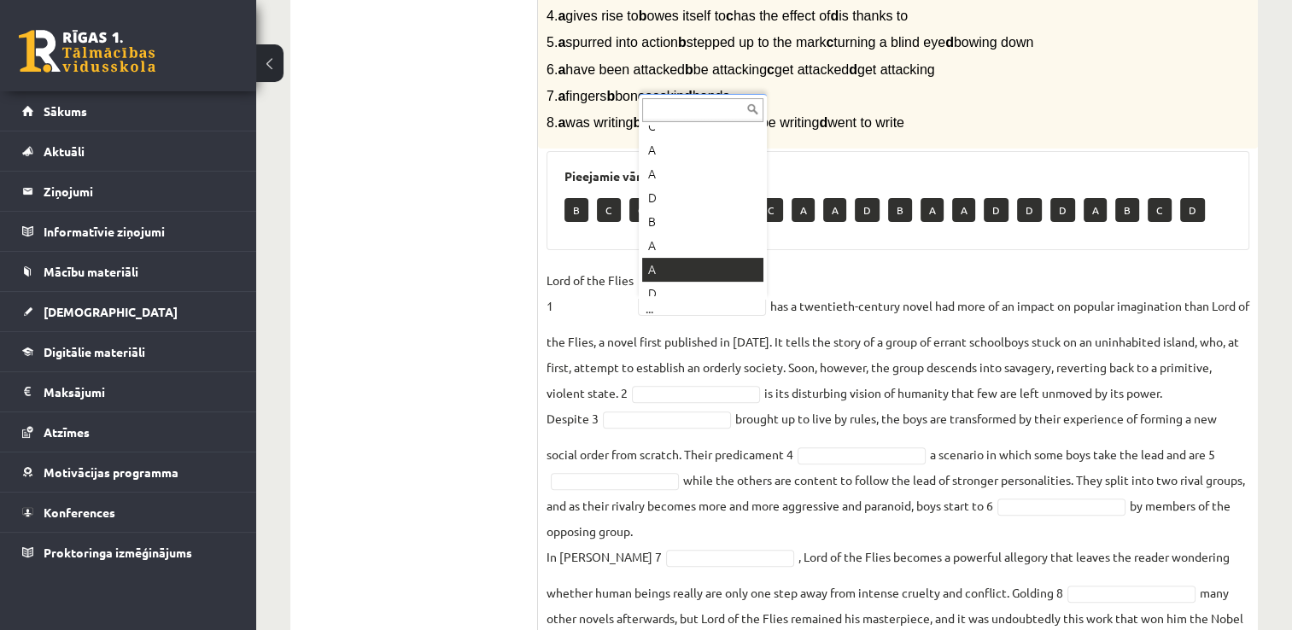
scroll to position [161, 0]
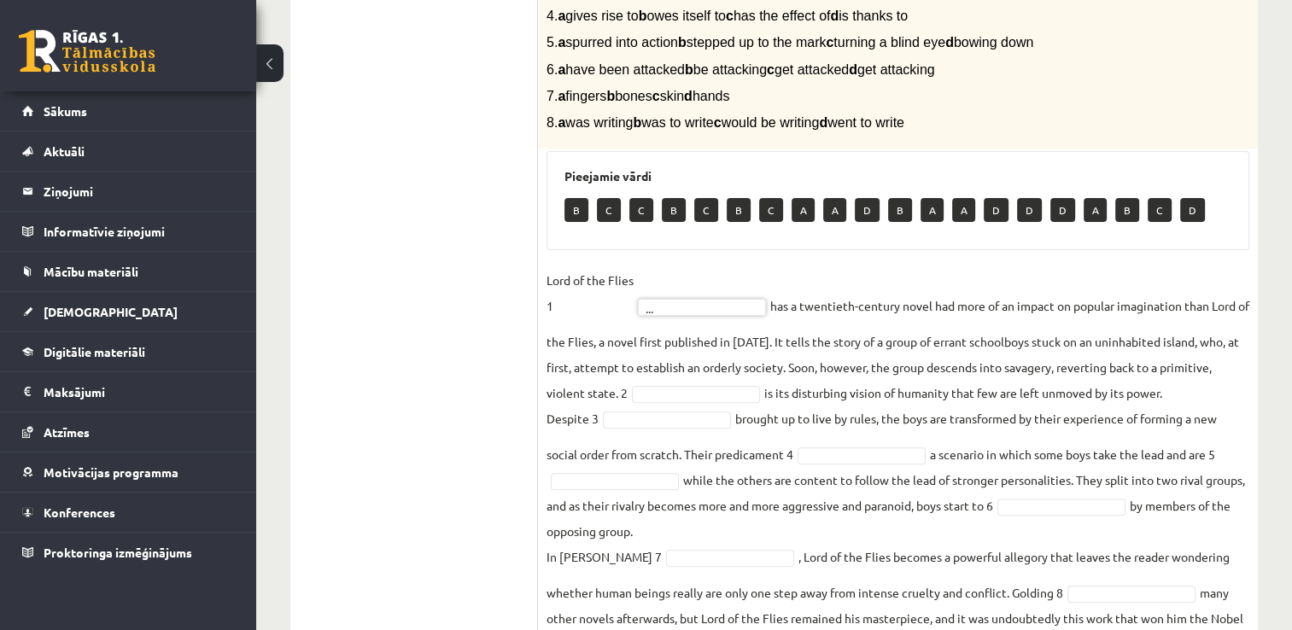
click at [797, 213] on p "A" at bounding box center [802, 210] width 23 height 24
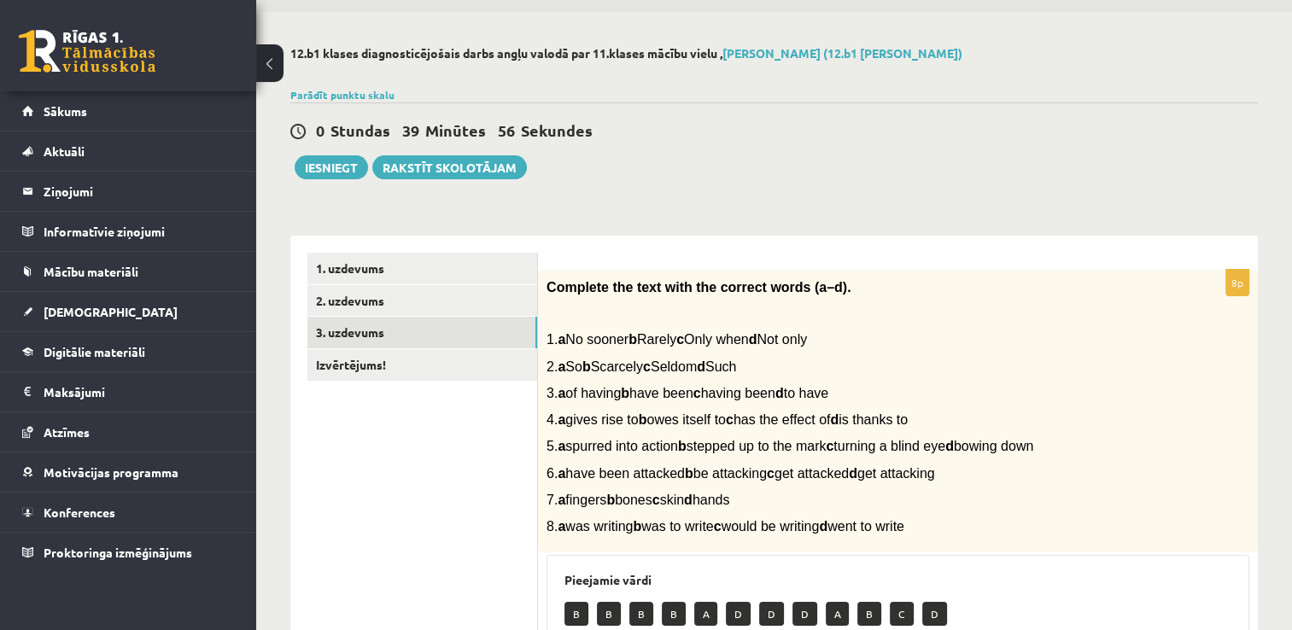
scroll to position [31, 0]
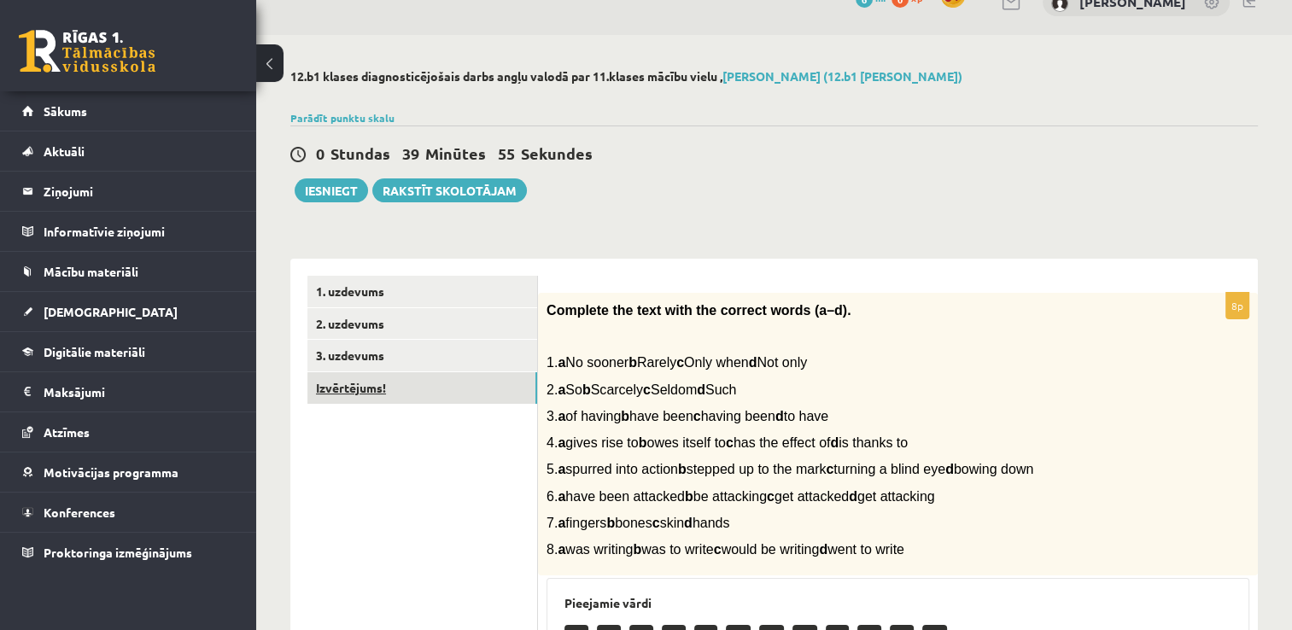
click at [379, 386] on link "Izvērtējums!" at bounding box center [422, 388] width 230 height 32
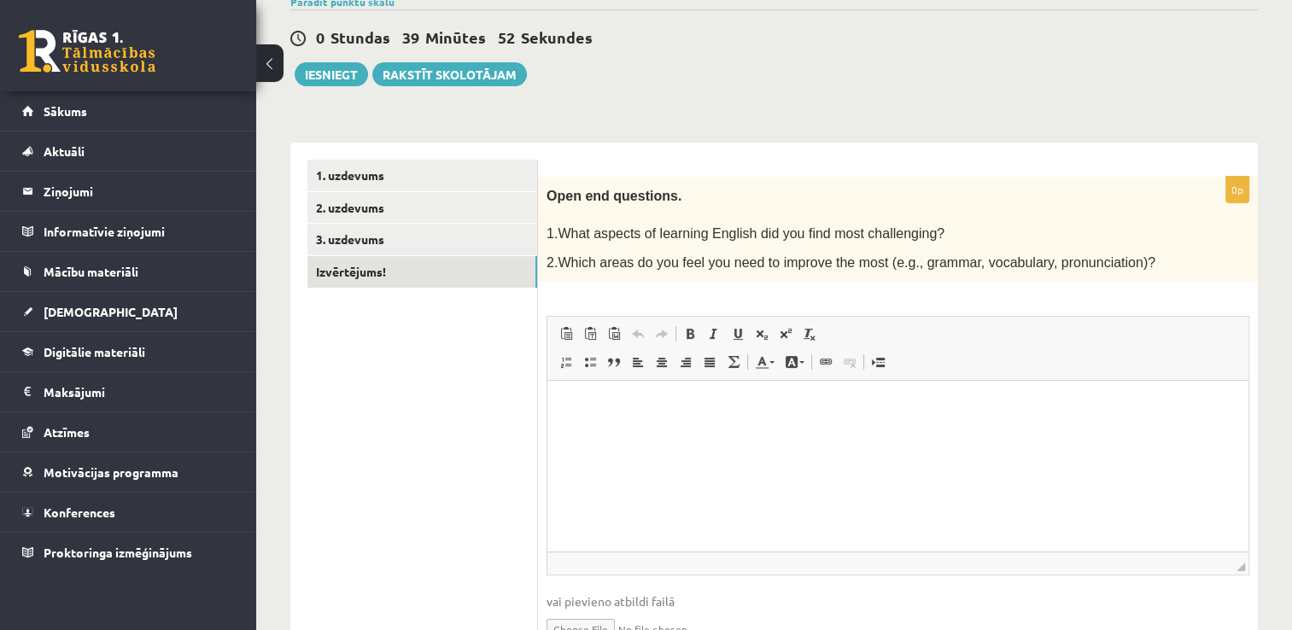
scroll to position [235, 0]
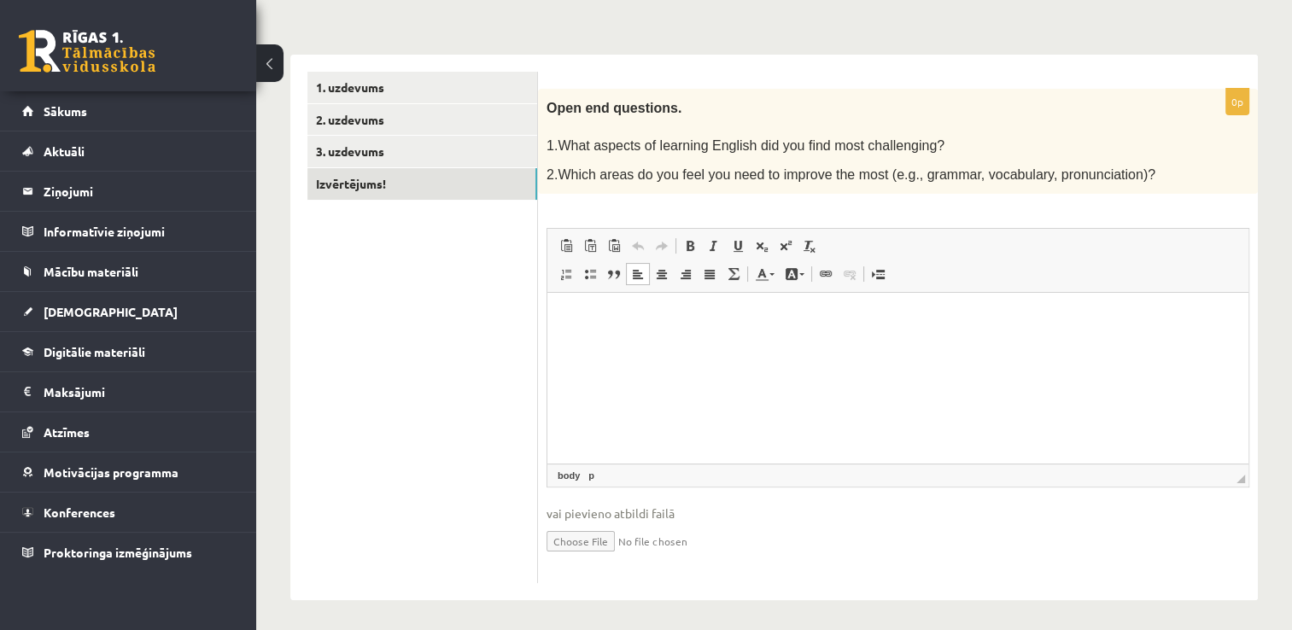
click at [686, 318] on p "Editor, wiswyg-editor-user-answer-47024956671460" at bounding box center [897, 319] width 667 height 18
click at [386, 85] on link "1. uzdevums" at bounding box center [422, 88] width 230 height 32
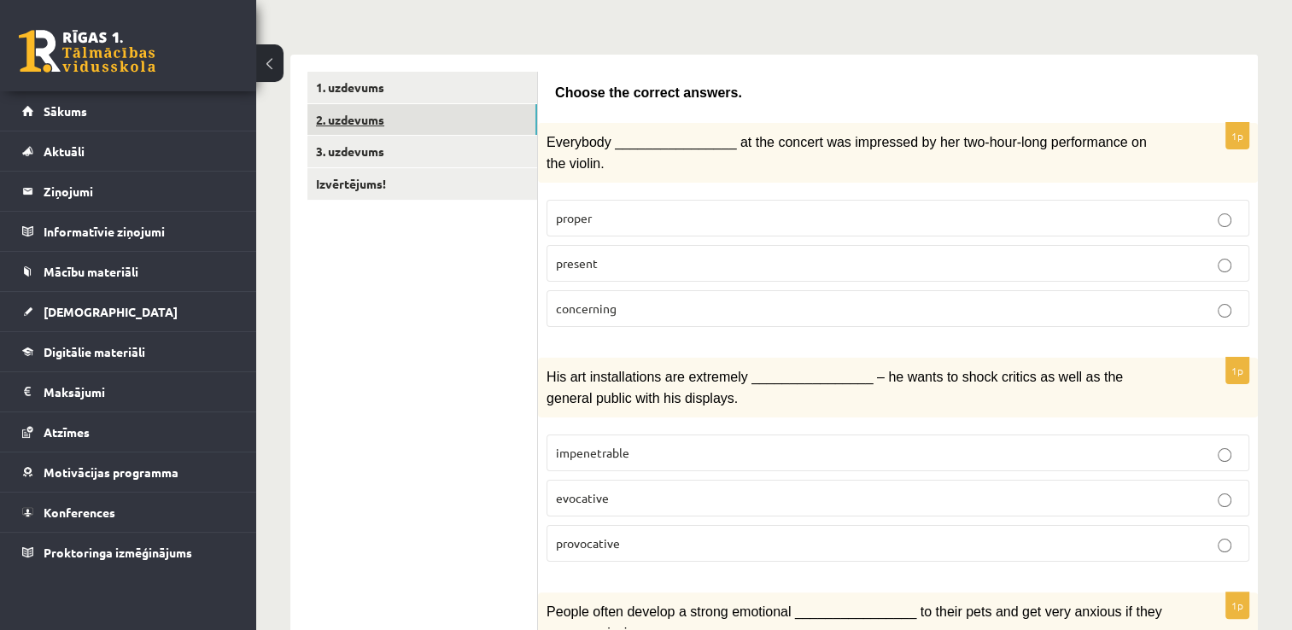
click at [417, 120] on link "2. uzdevums" at bounding box center [422, 120] width 230 height 32
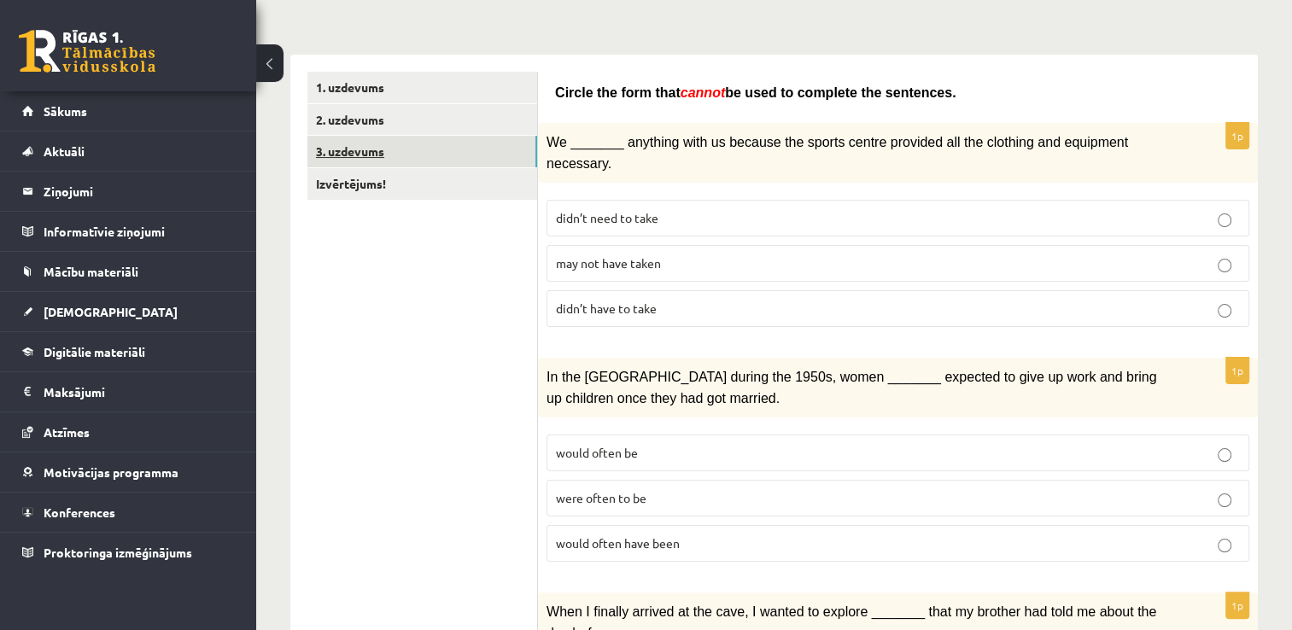
click at [415, 149] on link "3. uzdevums" at bounding box center [422, 152] width 230 height 32
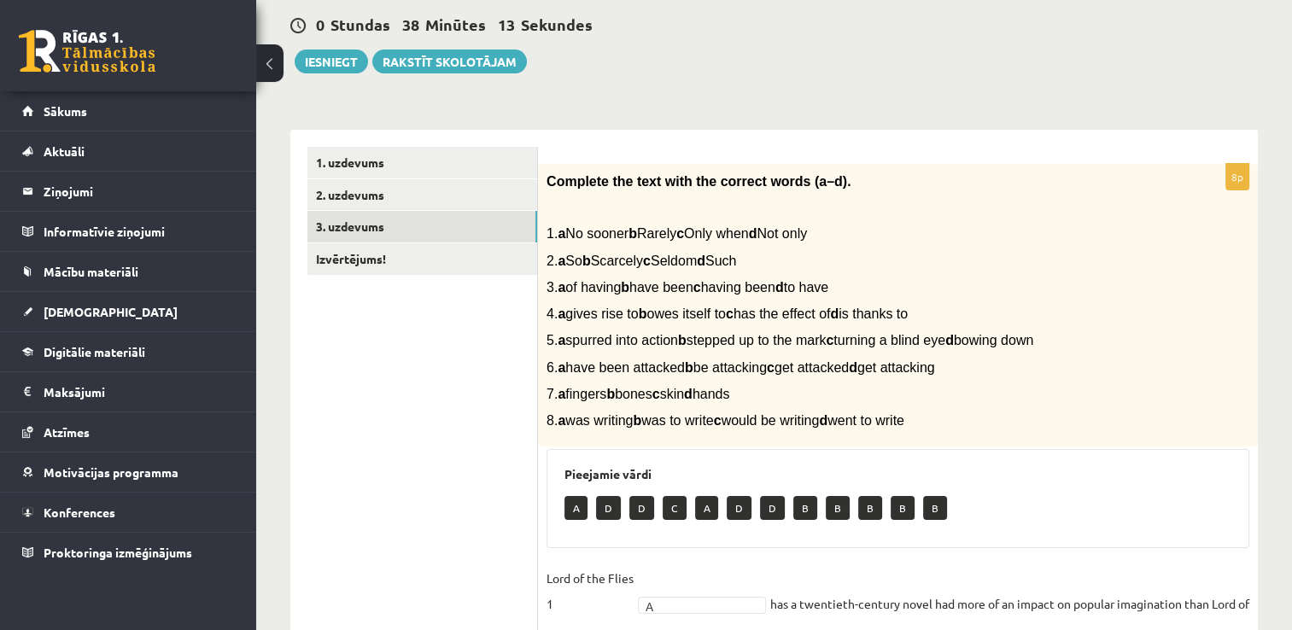
scroll to position [171, 0]
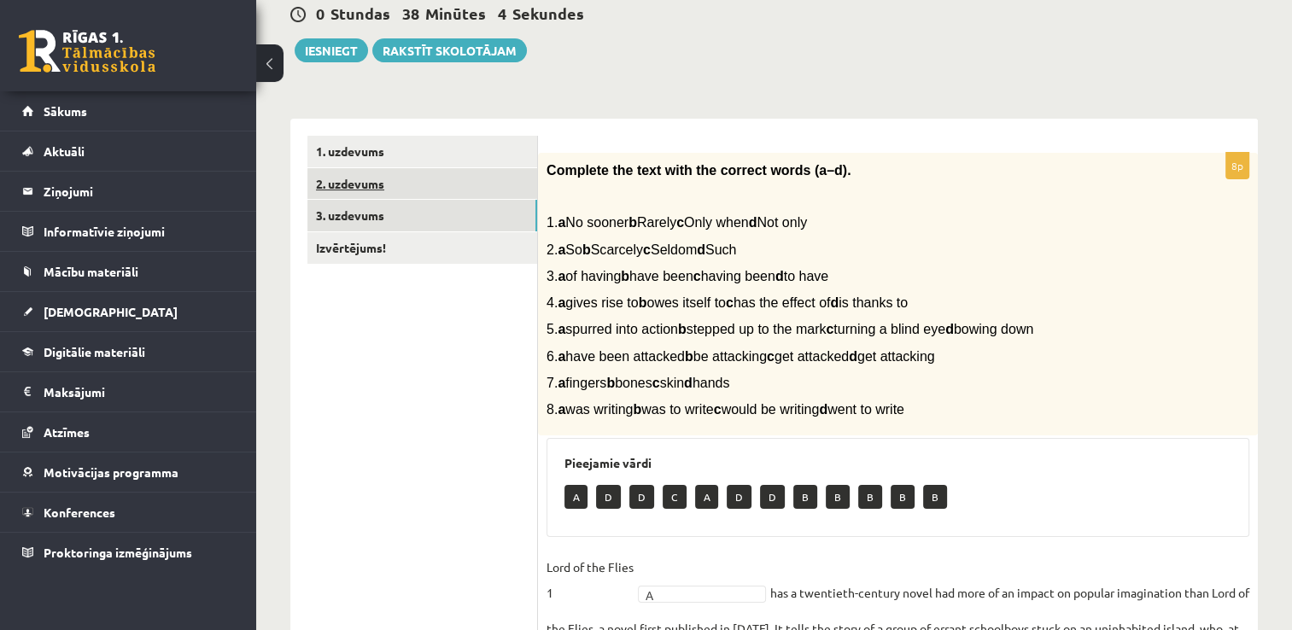
click at [413, 181] on link "2. uzdevums" at bounding box center [422, 184] width 230 height 32
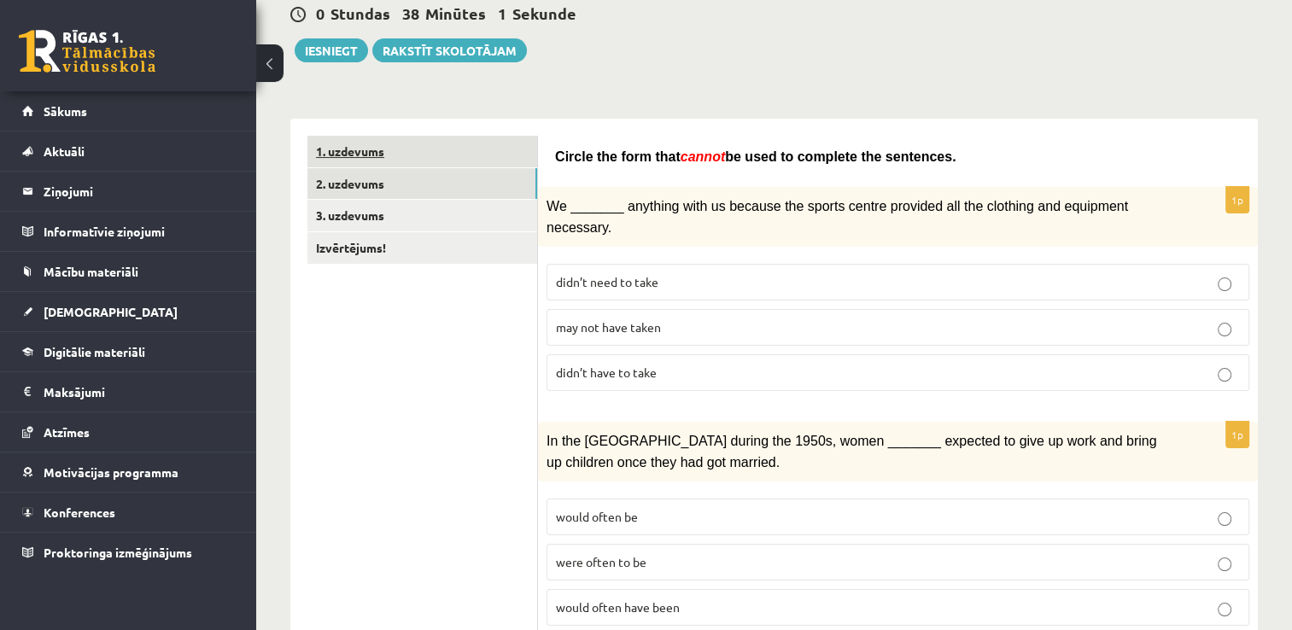
click at [416, 150] on link "1. uzdevums" at bounding box center [422, 152] width 230 height 32
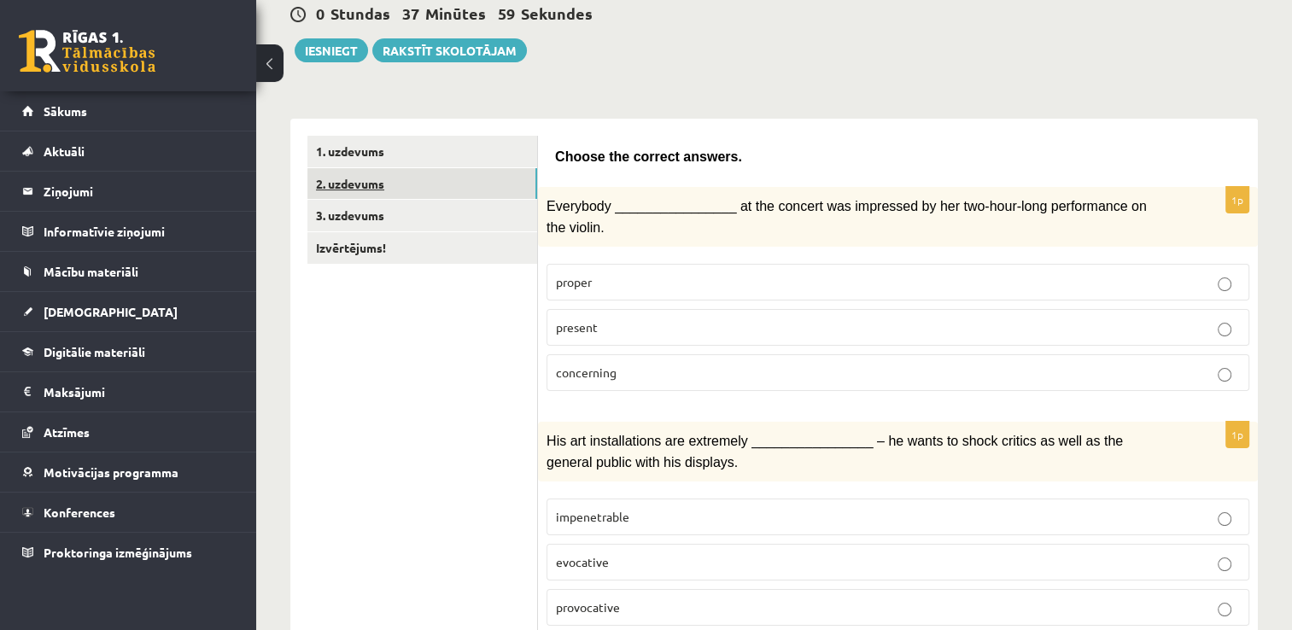
click at [416, 187] on link "2. uzdevums" at bounding box center [422, 184] width 230 height 32
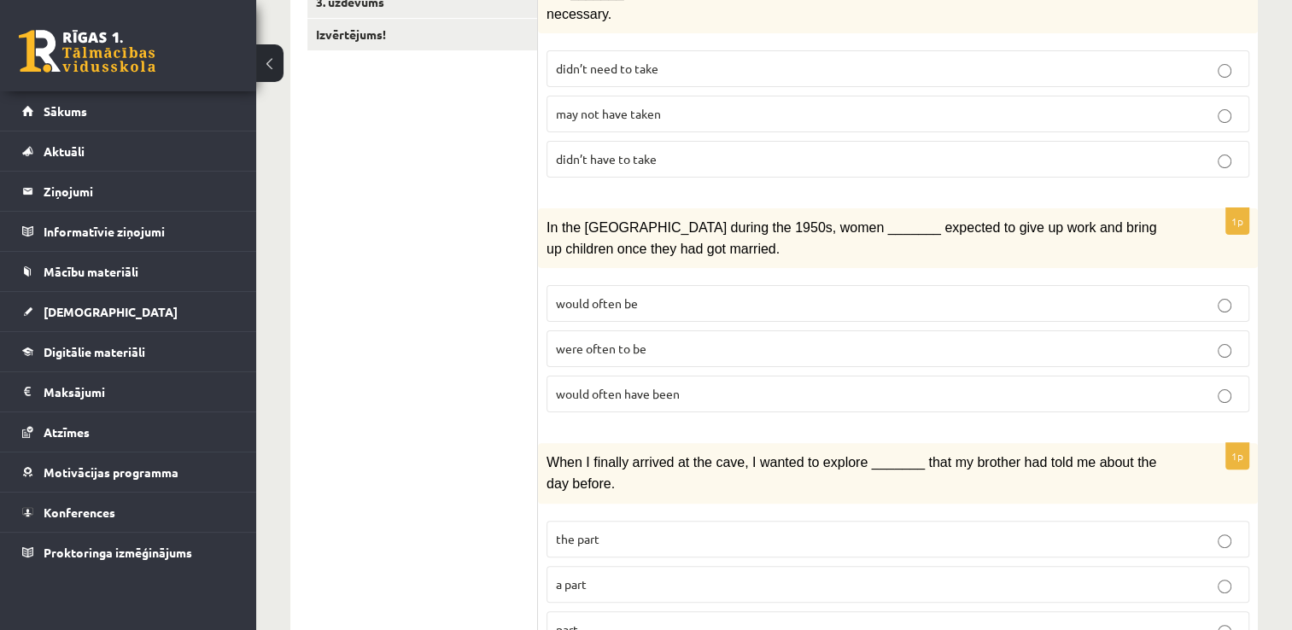
scroll to position [6, 0]
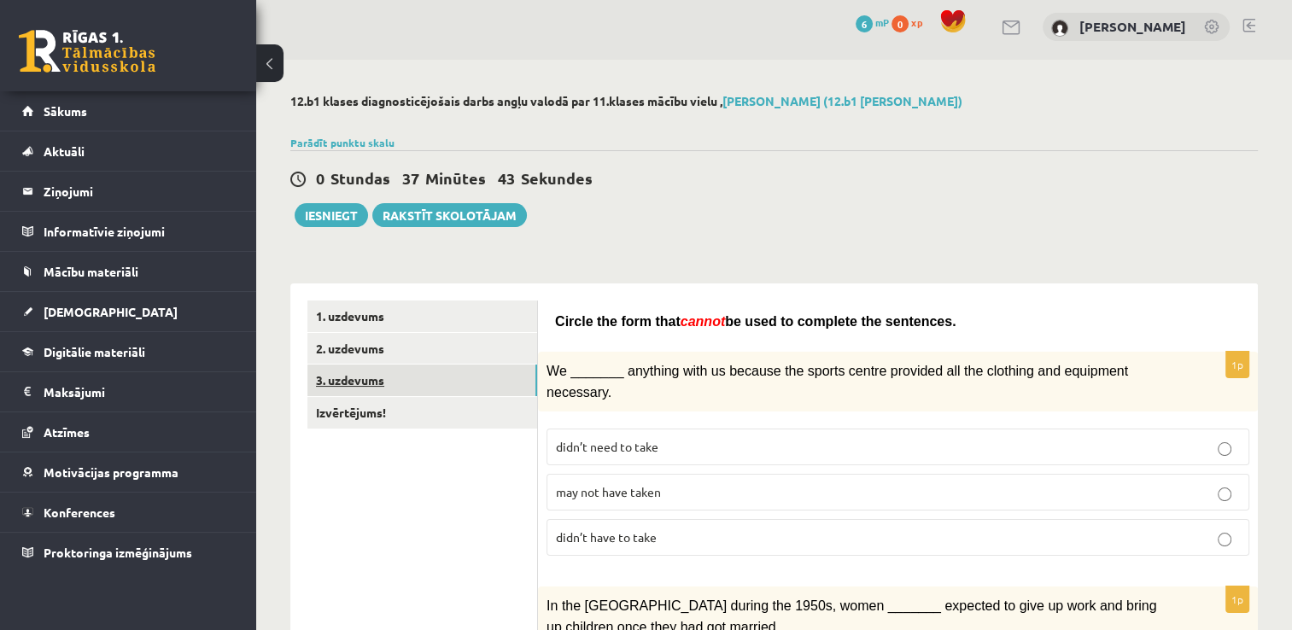
click at [410, 375] on link "3. uzdevums" at bounding box center [422, 381] width 230 height 32
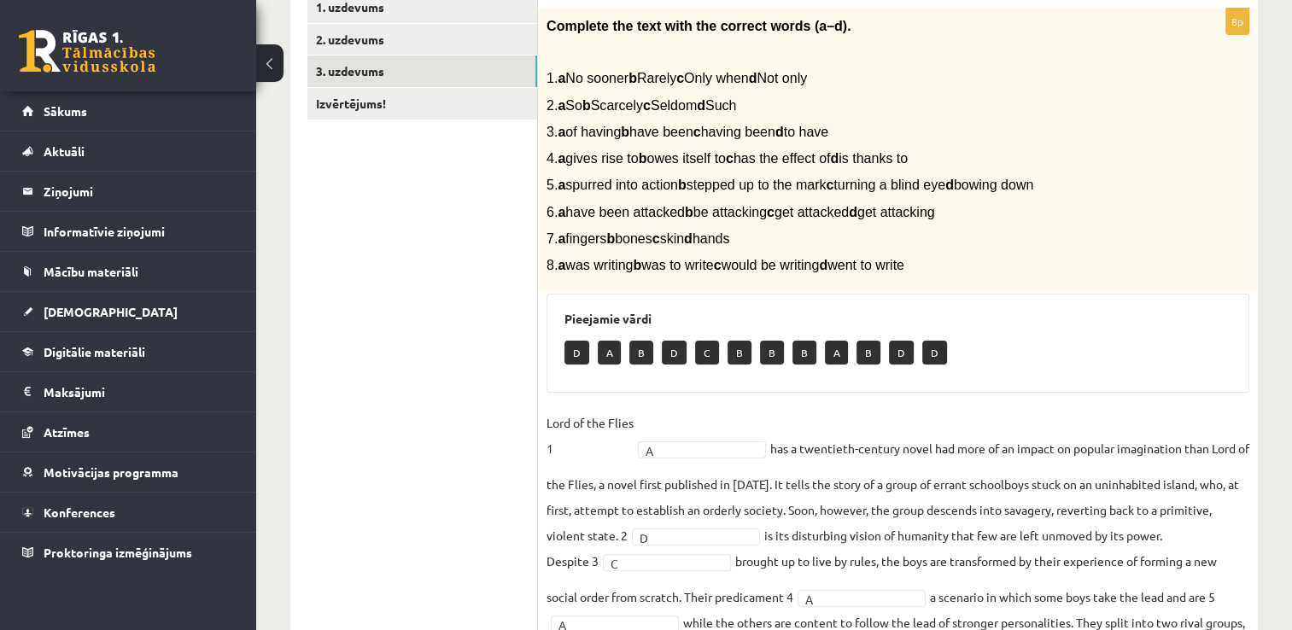
scroll to position [201, 0]
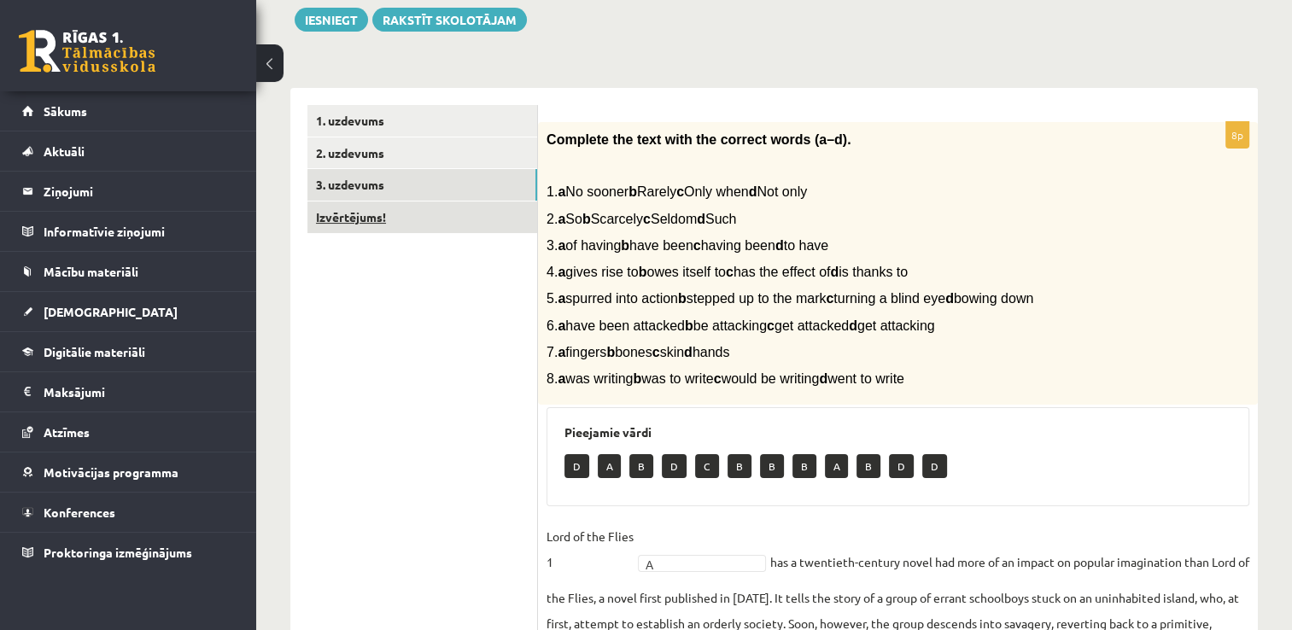
click at [410, 225] on link "Izvērtējums!" at bounding box center [422, 217] width 230 height 32
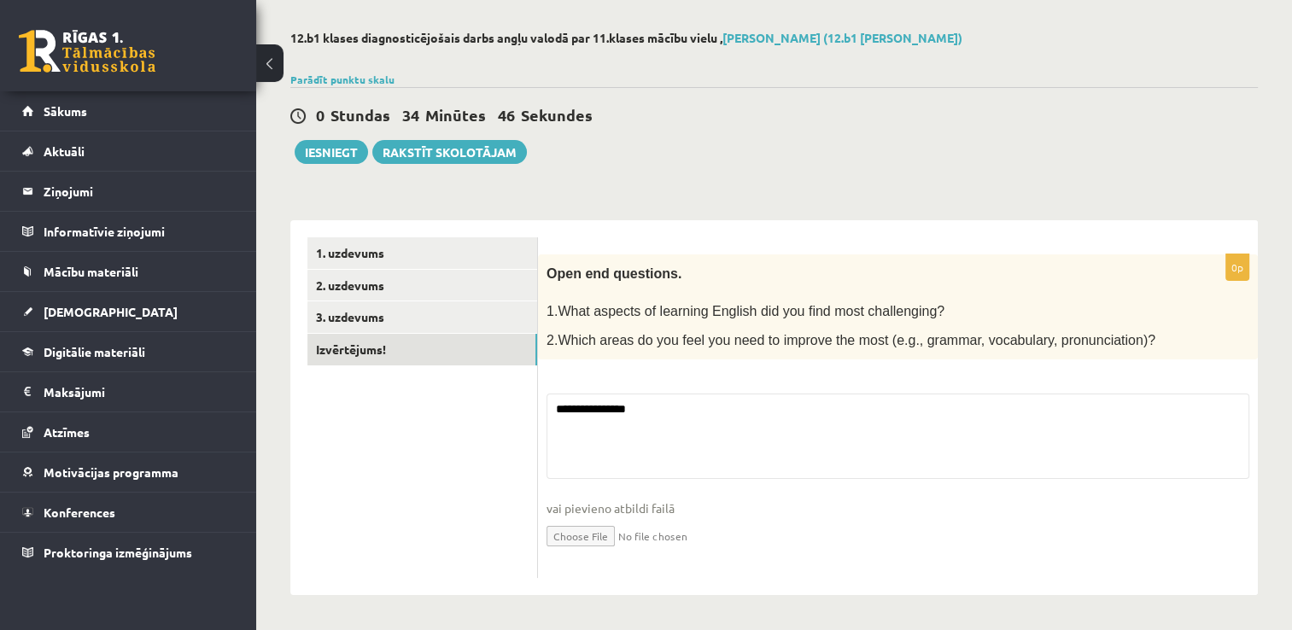
scroll to position [66, 0]
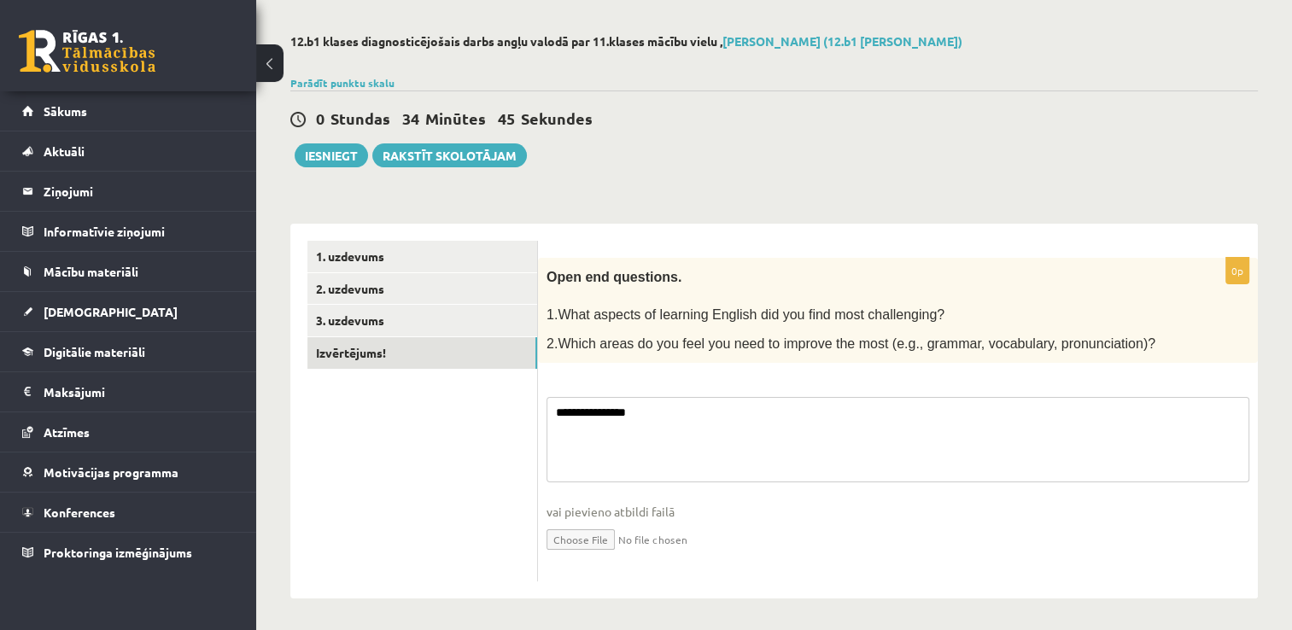
click at [727, 415] on textarea "**********" at bounding box center [897, 439] width 703 height 85
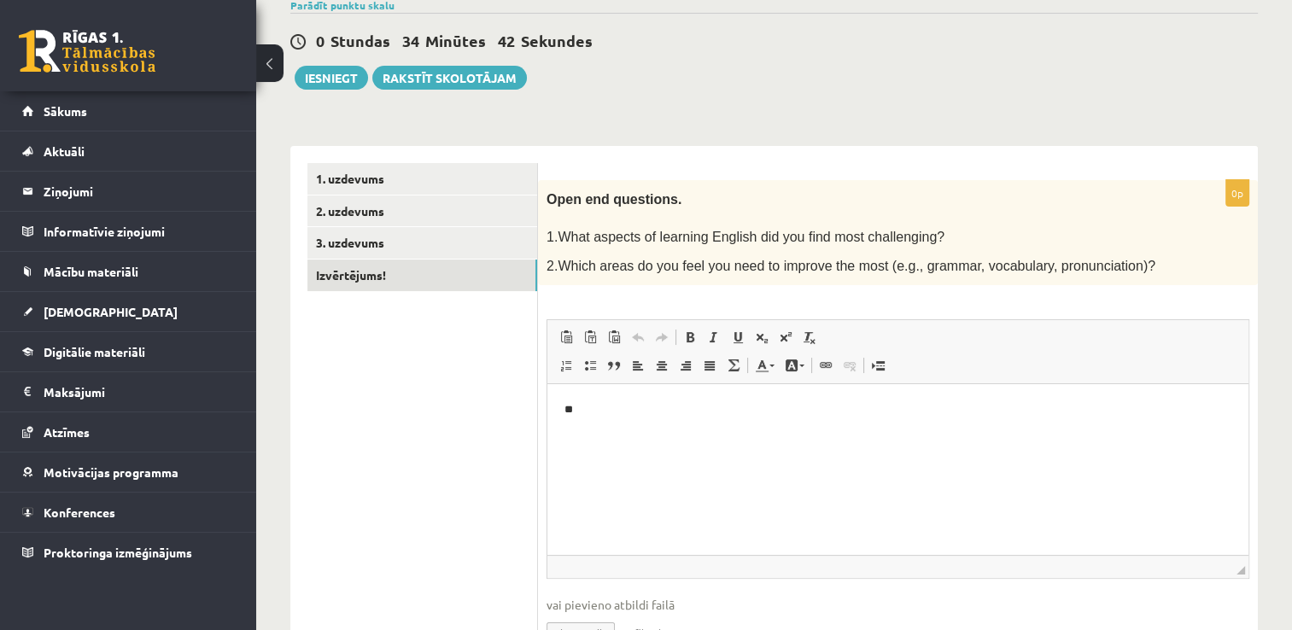
scroll to position [235, 0]
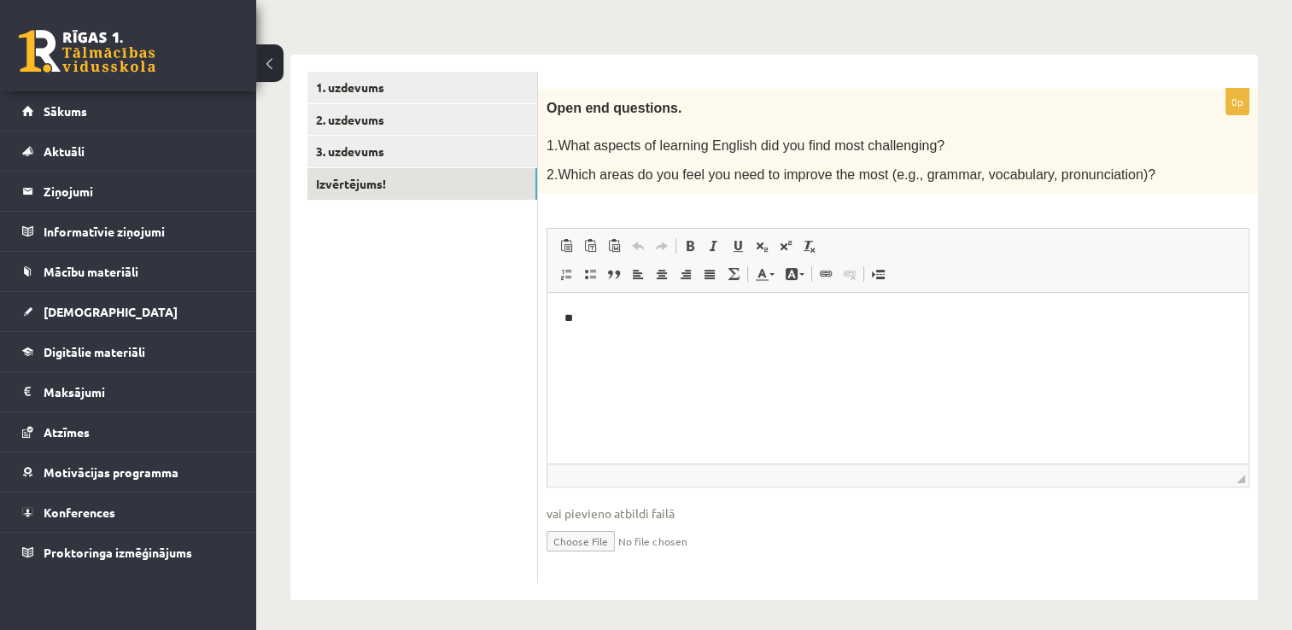
click at [616, 322] on p "**" at bounding box center [898, 319] width 668 height 18
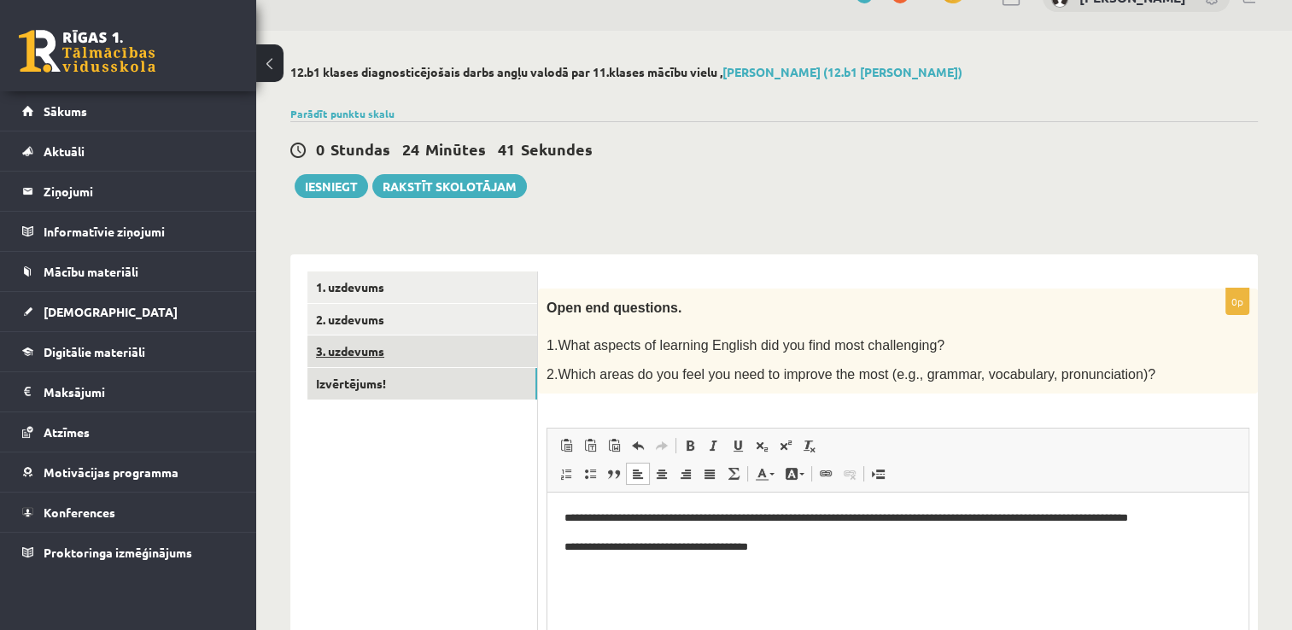
scroll to position [0, 0]
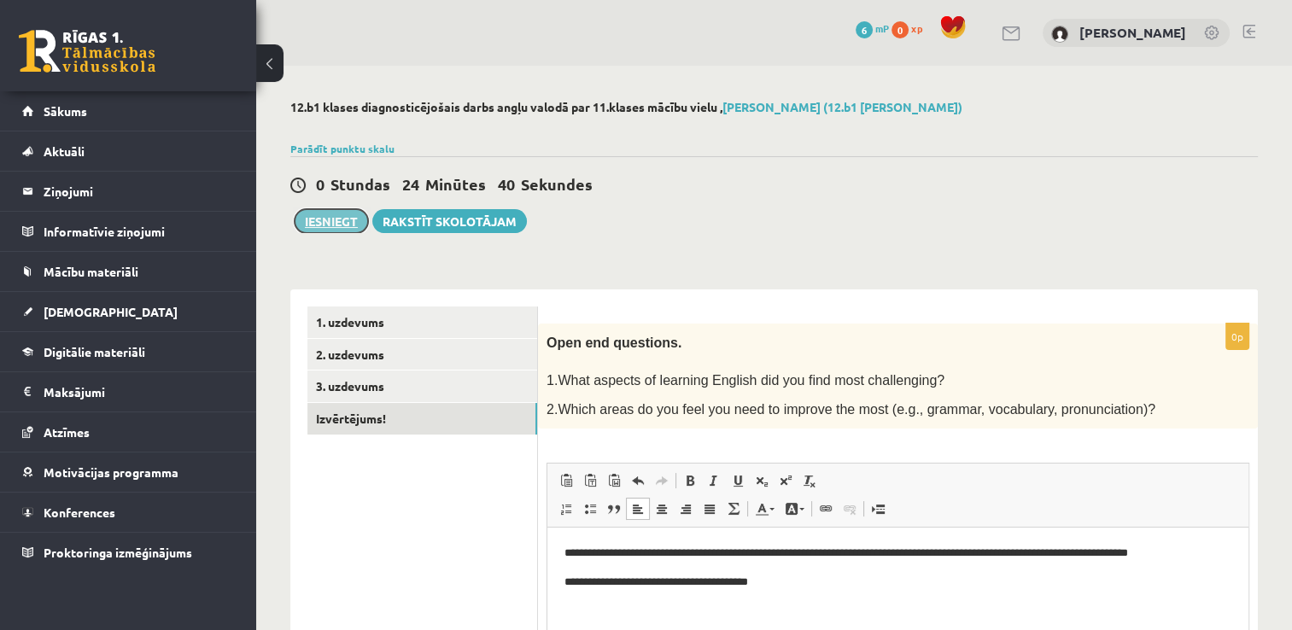
click at [329, 218] on button "Iesniegt" at bounding box center [331, 221] width 73 height 24
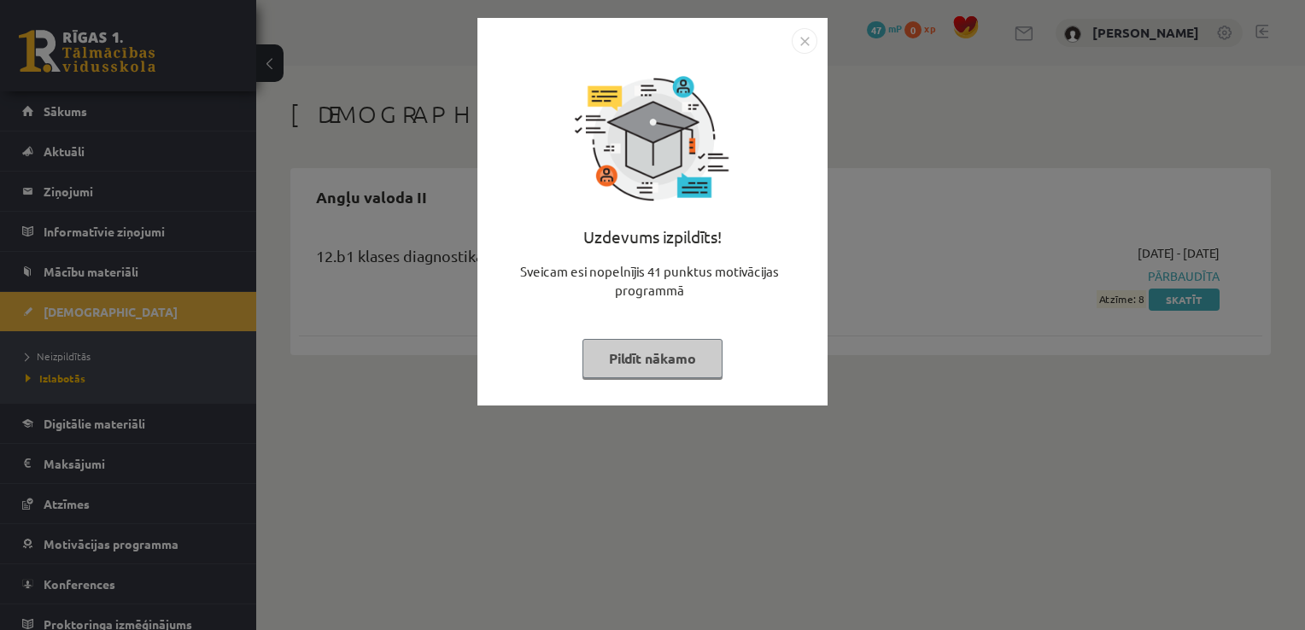
click at [669, 360] on button "Pildīt nākamo" at bounding box center [652, 358] width 140 height 39
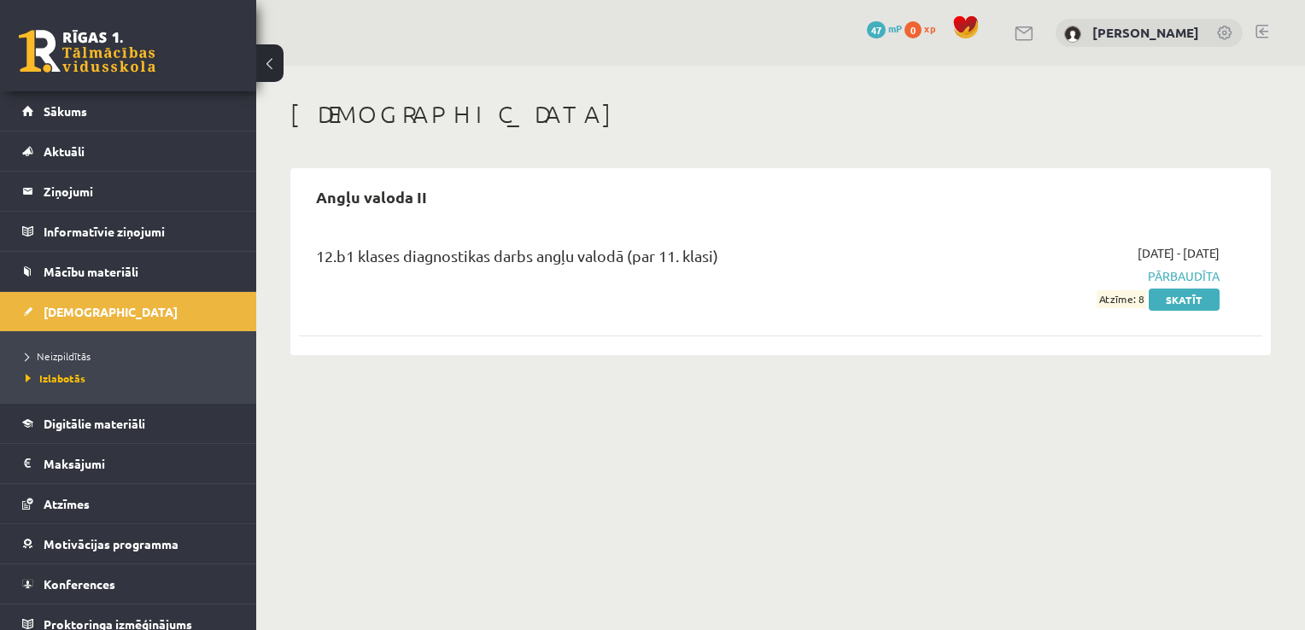
click at [1167, 278] on span "Pārbaudīta" at bounding box center [1077, 276] width 284 height 18
click at [1178, 306] on link "Skatīt" at bounding box center [1183, 300] width 71 height 22
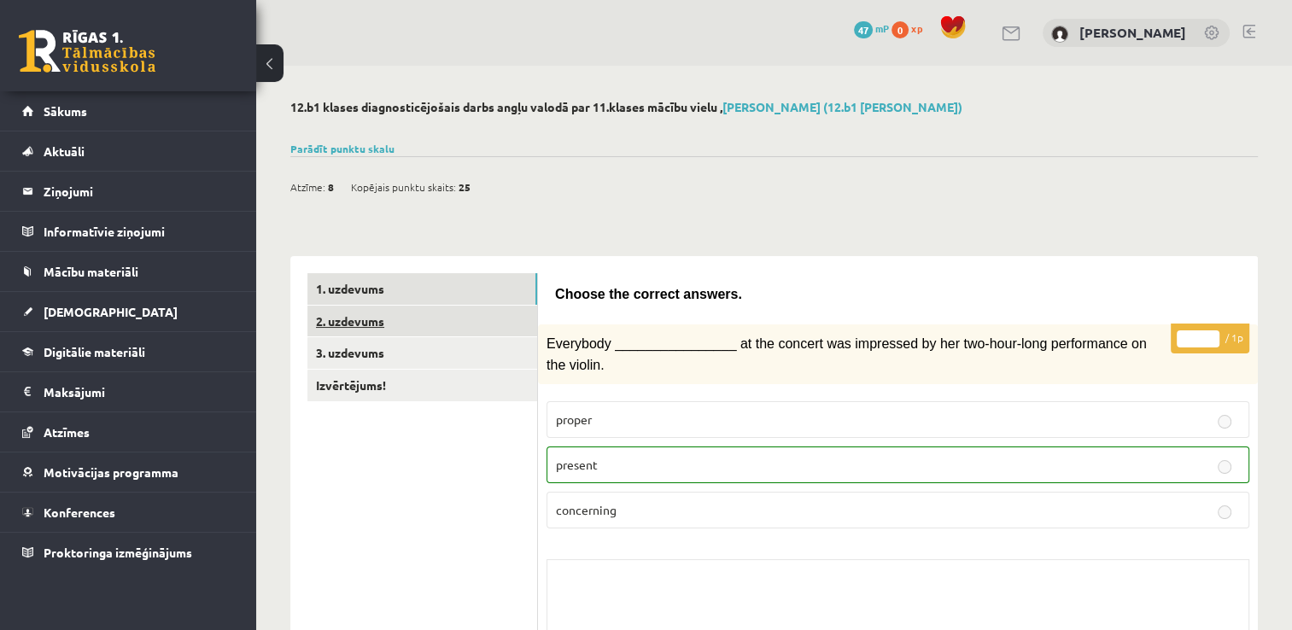
click at [417, 322] on link "2. uzdevums" at bounding box center [422, 322] width 230 height 32
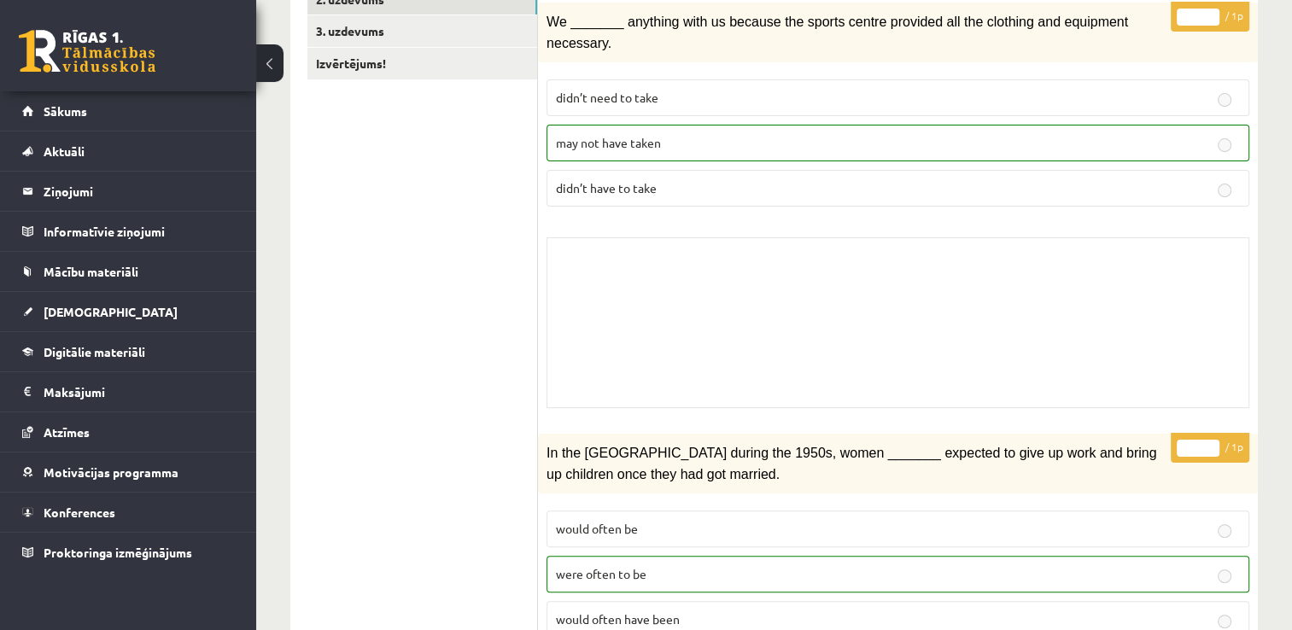
scroll to position [313, 0]
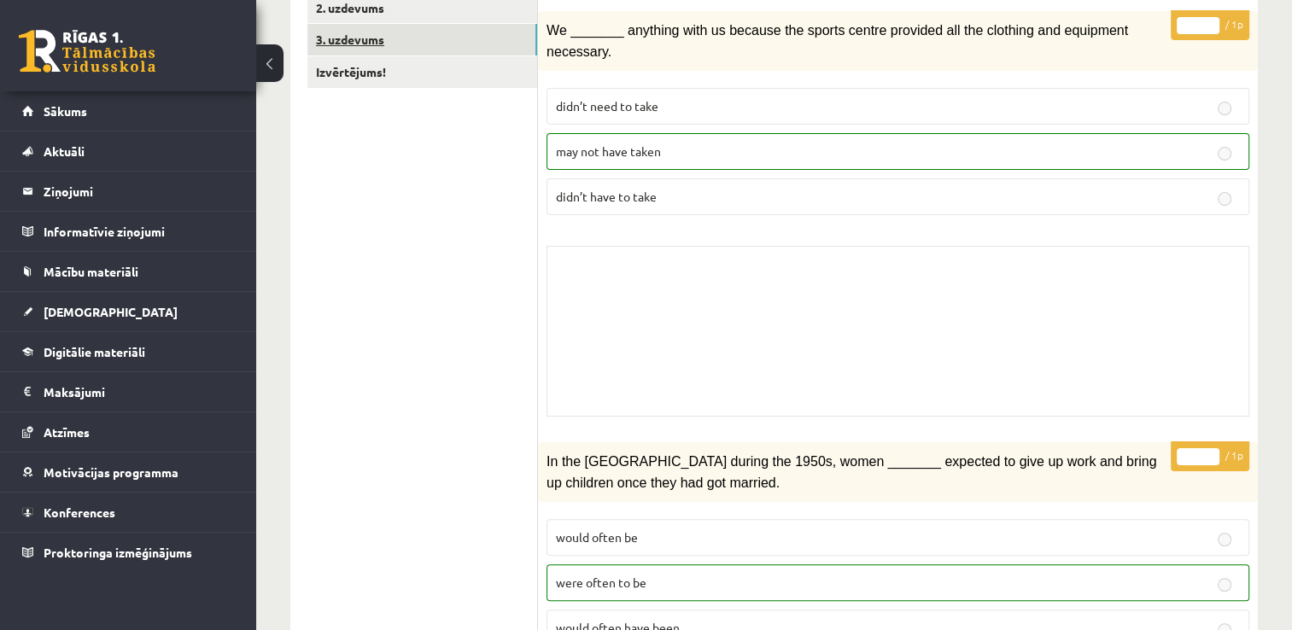
click at [391, 42] on link "3. uzdevums" at bounding box center [422, 40] width 230 height 32
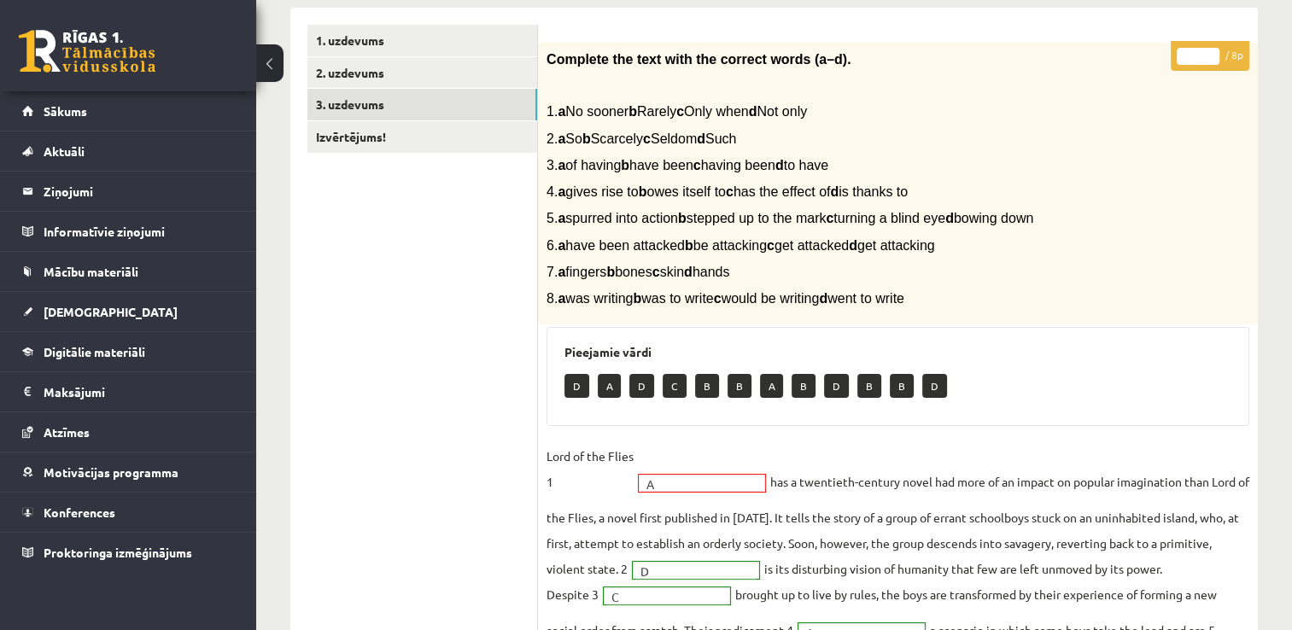
scroll to position [0, 0]
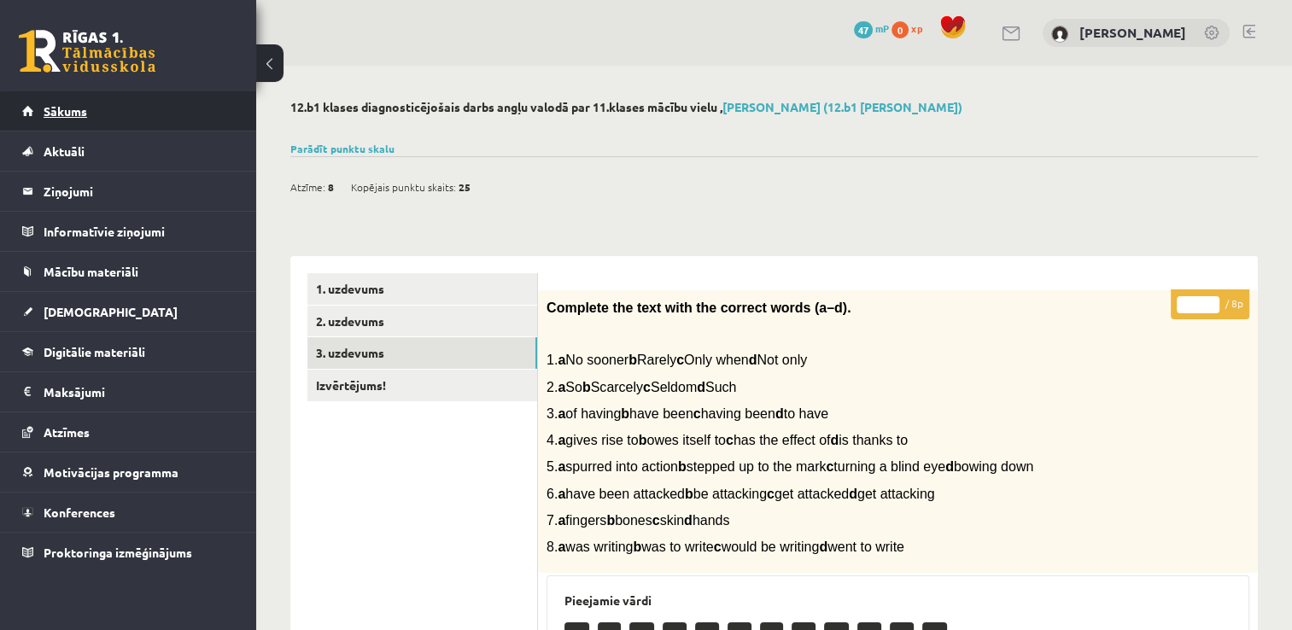
click at [70, 111] on span "Sākums" at bounding box center [66, 110] width 44 height 15
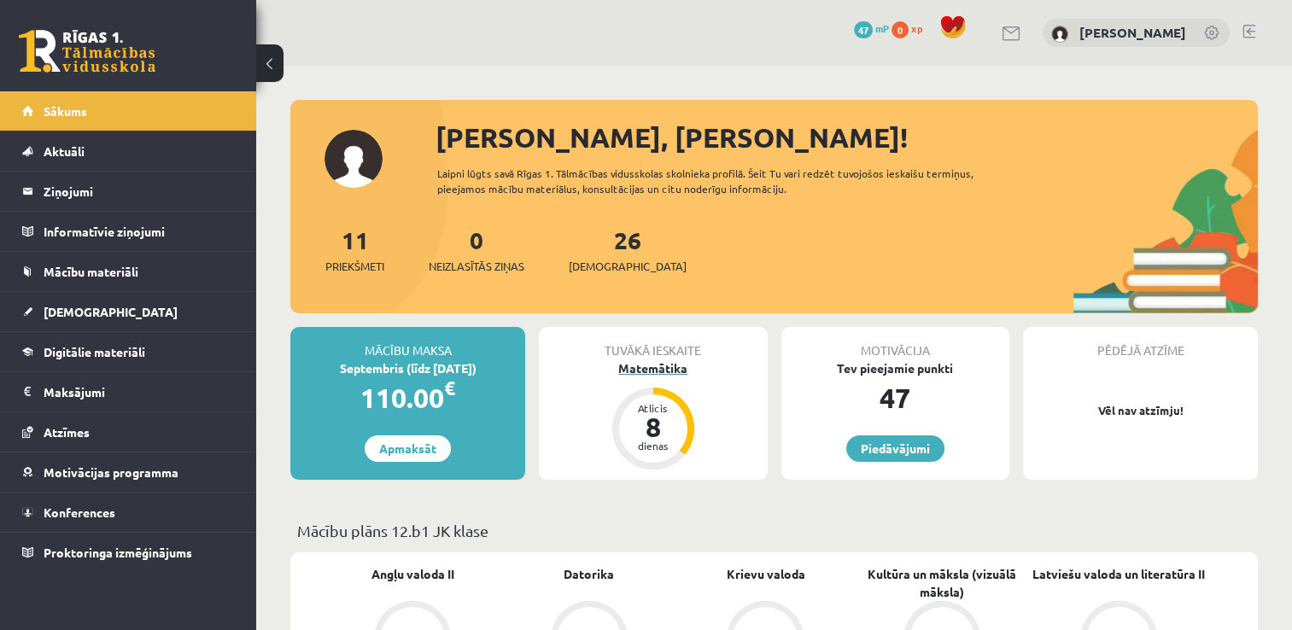
click at [662, 360] on div "Matemātika" at bounding box center [653, 368] width 228 height 18
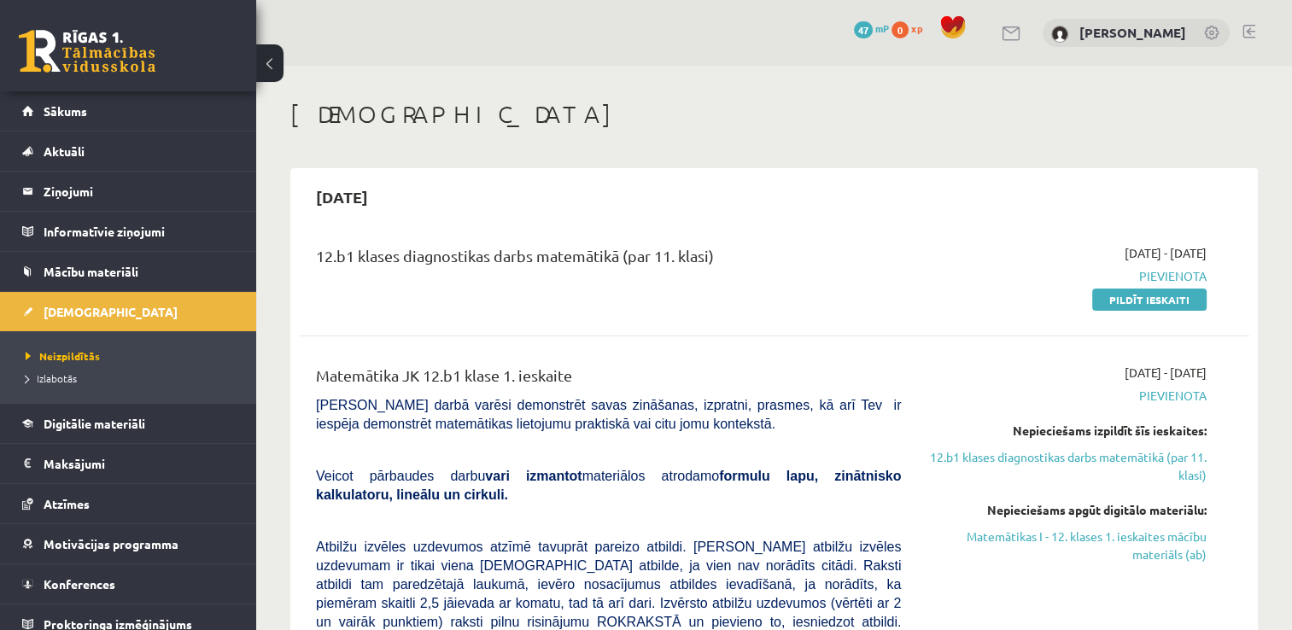
scroll to position [85, 0]
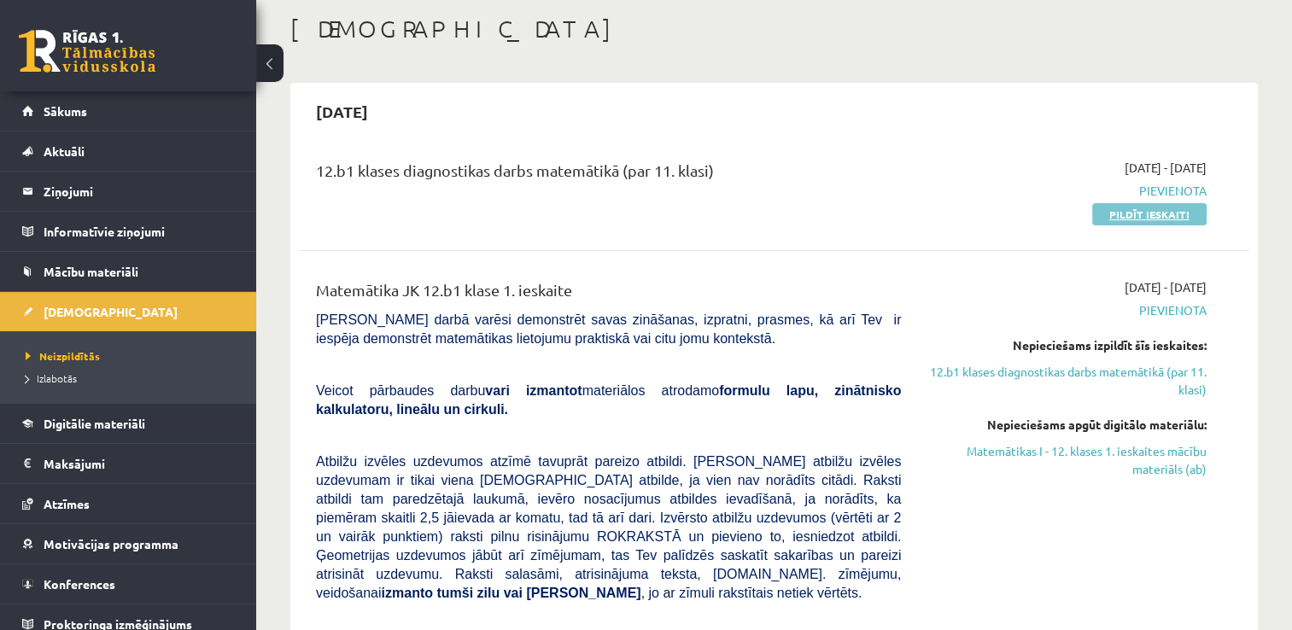
click at [1147, 213] on link "Pildīt ieskaiti" at bounding box center [1149, 214] width 114 height 22
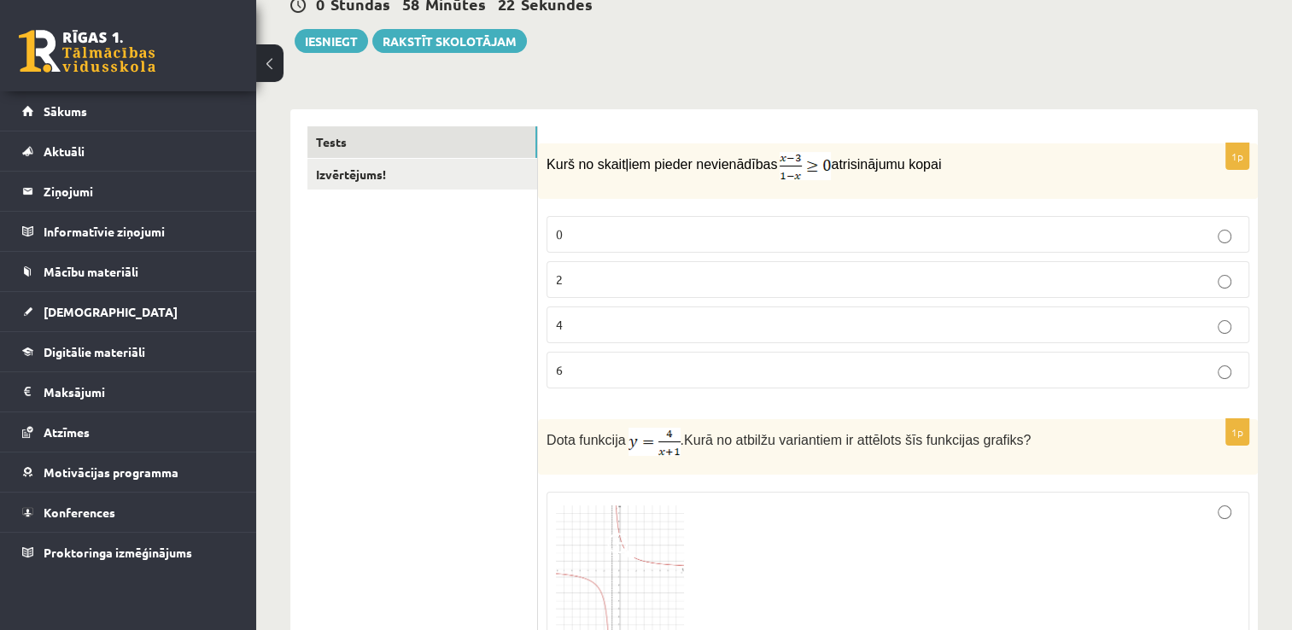
scroll to position [217, 0]
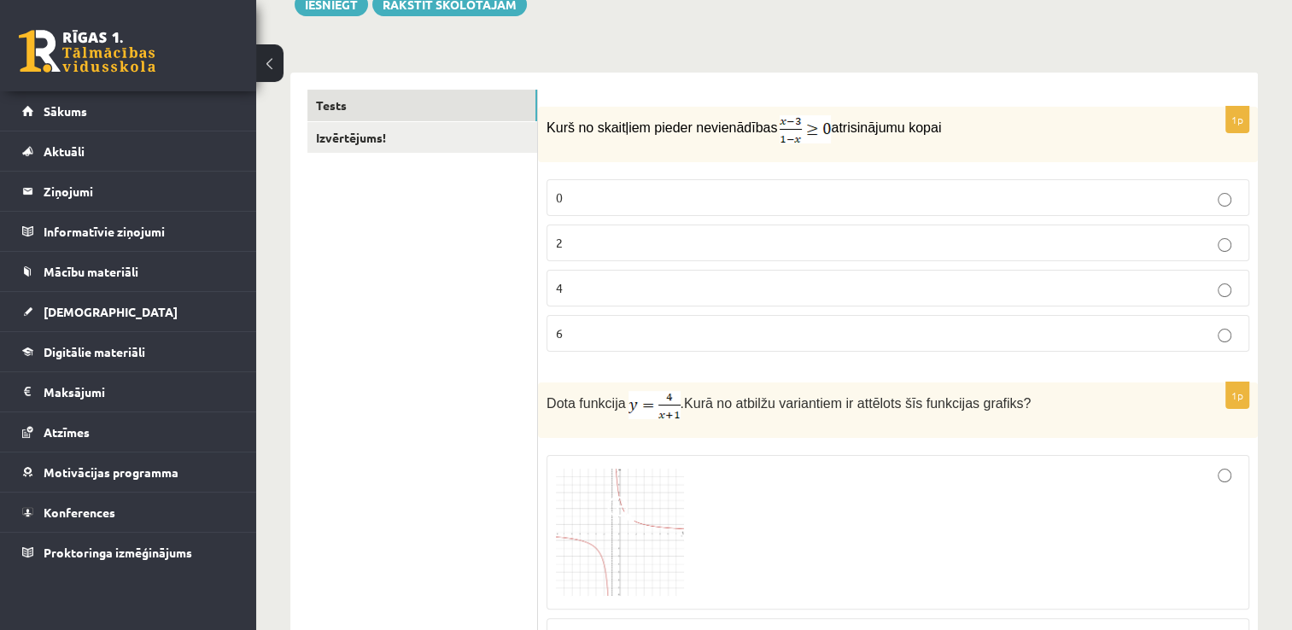
click at [1161, 244] on p "2" at bounding box center [898, 243] width 684 height 18
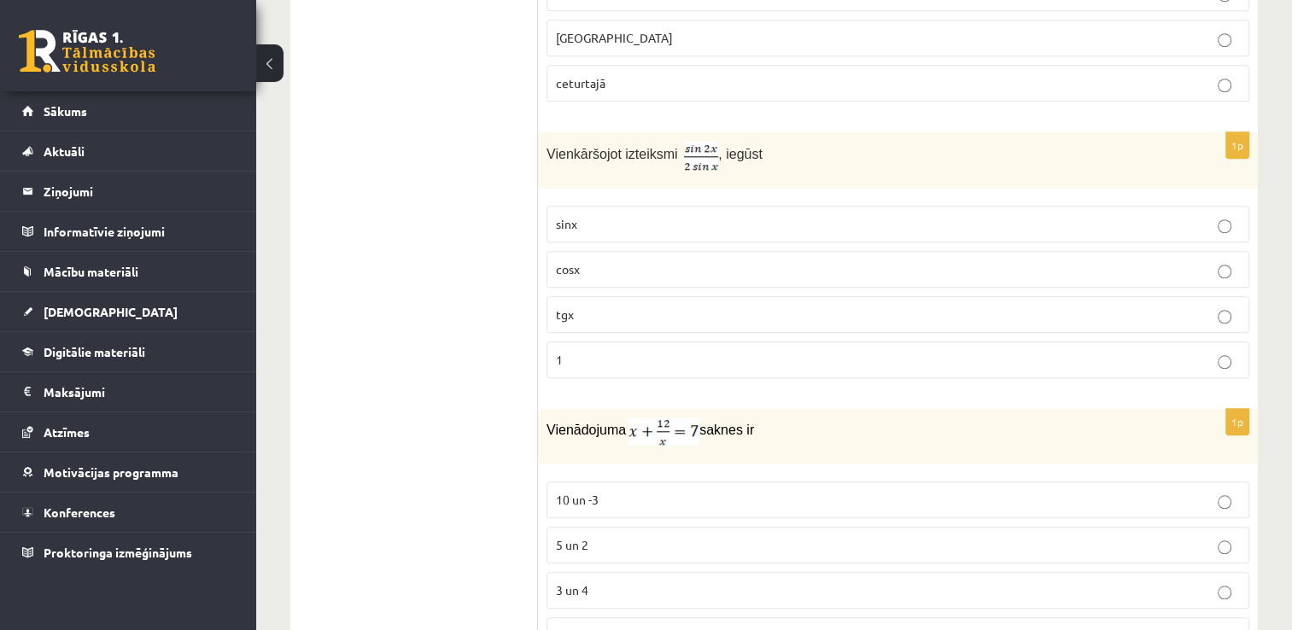
scroll to position [1497, 0]
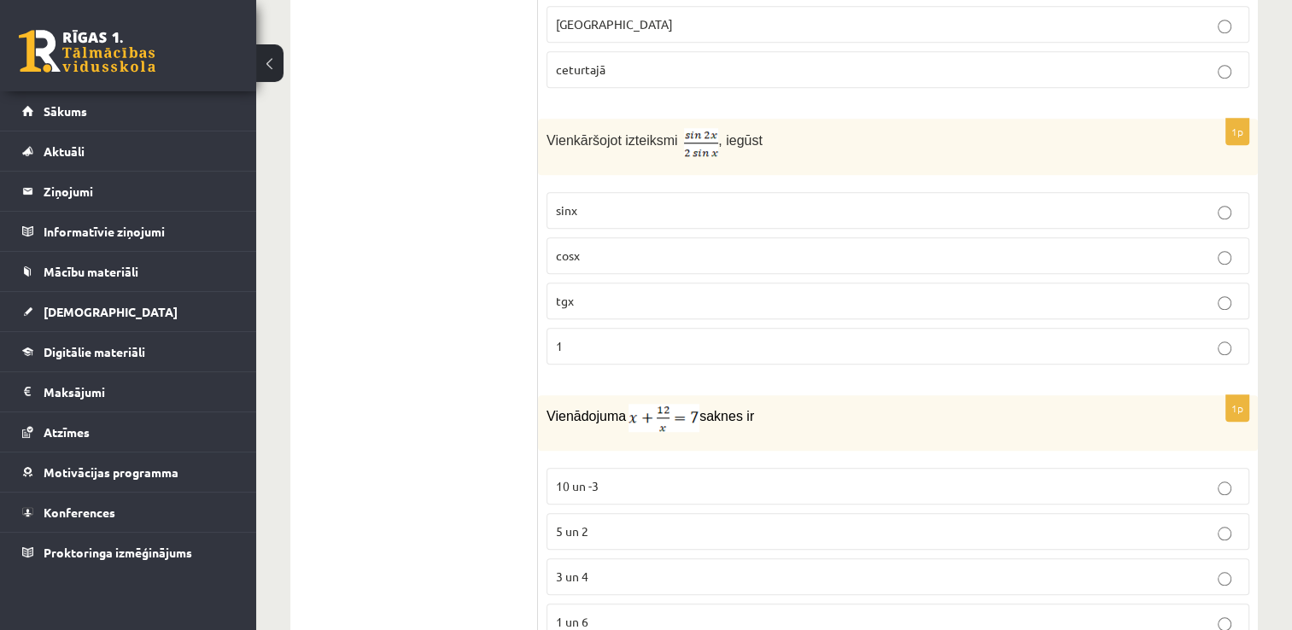
click at [884, 250] on p "cosx" at bounding box center [898, 256] width 684 height 18
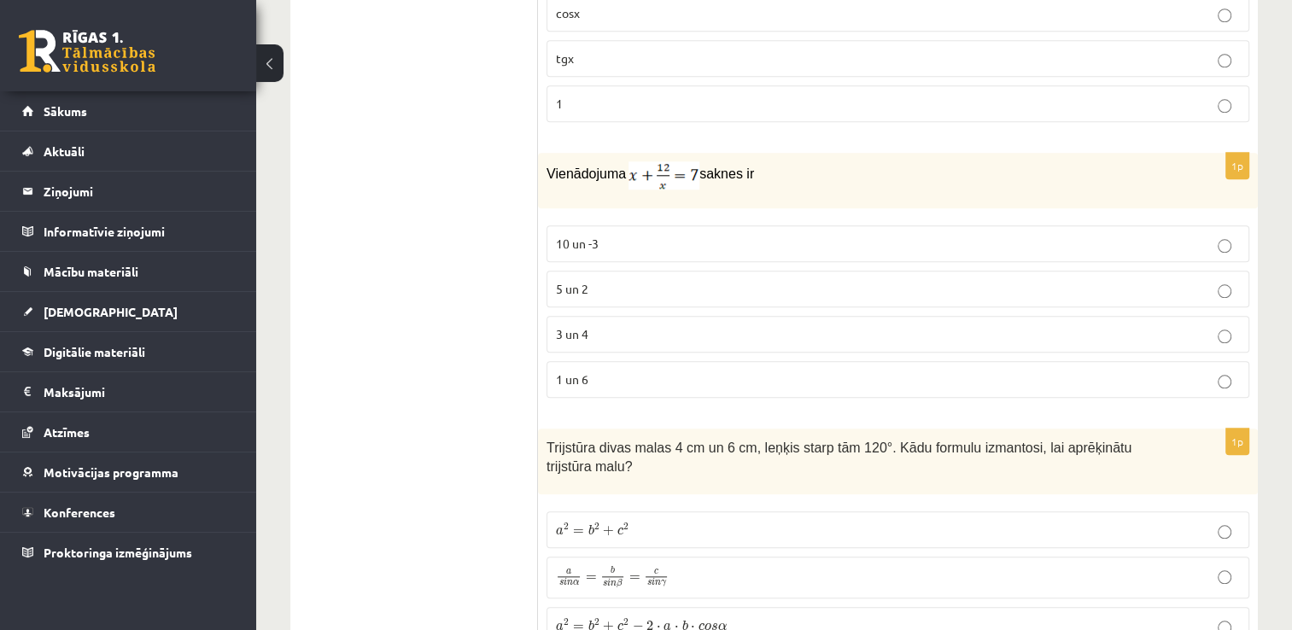
scroll to position [1754, 0]
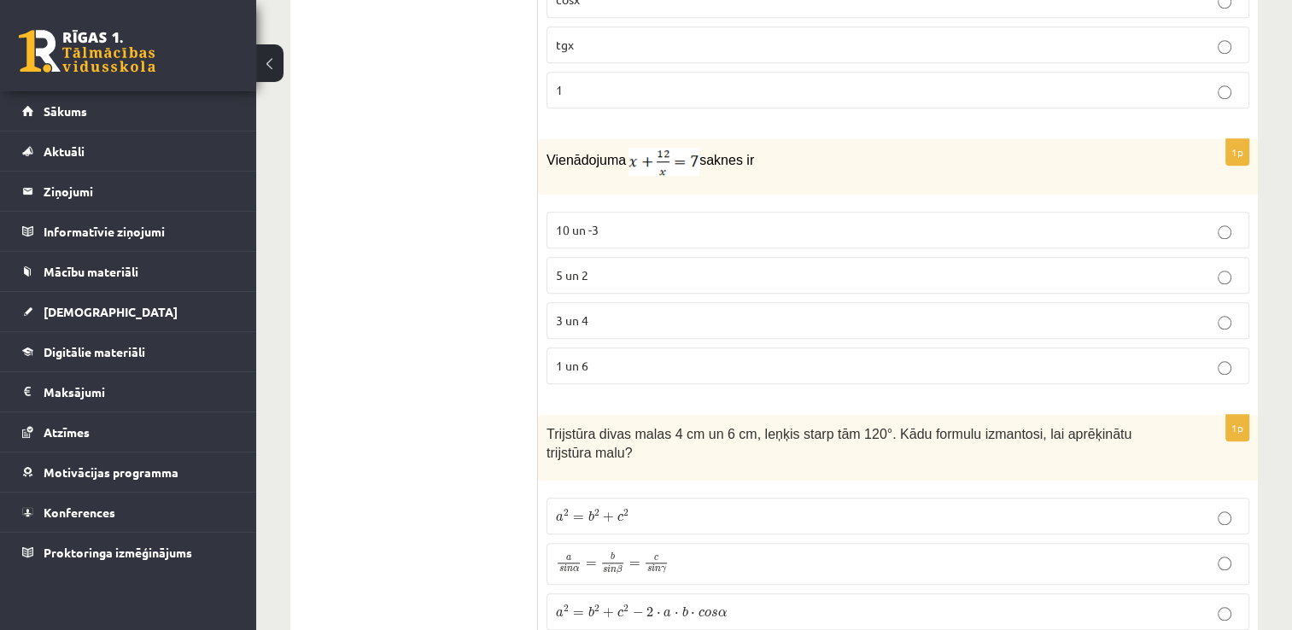
click at [621, 312] on p "3 un 4" at bounding box center [898, 321] width 684 height 18
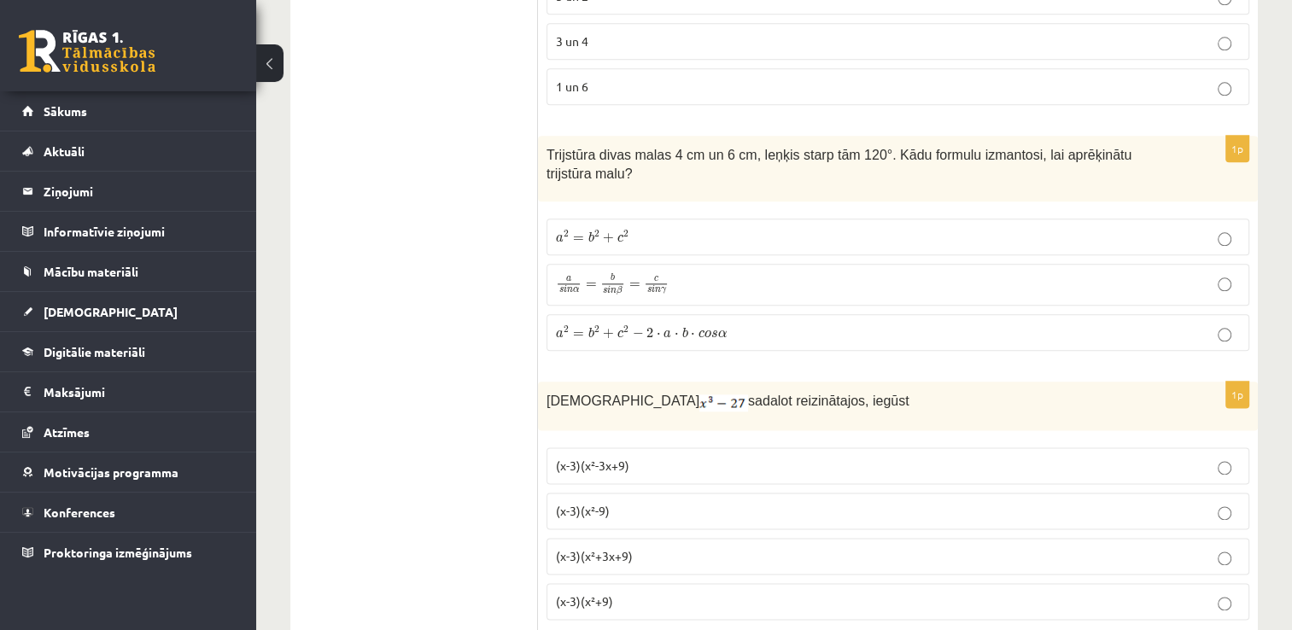
scroll to position [2010, 0]
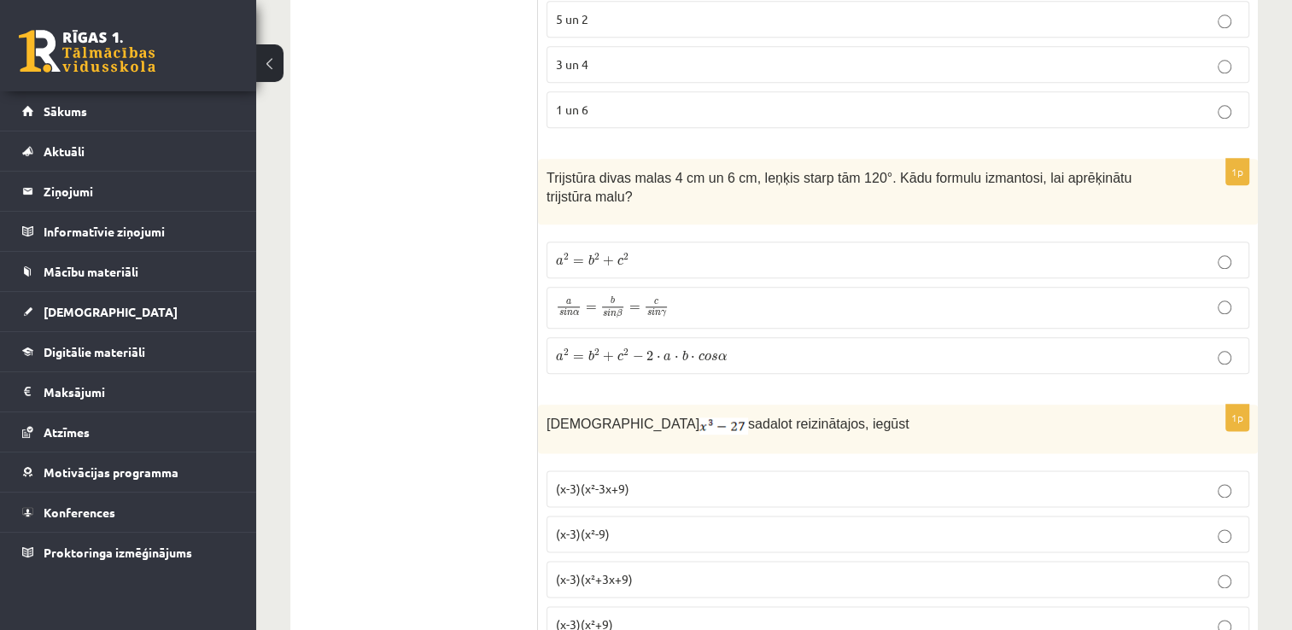
click at [850, 347] on p "a 2 = b 2 + c 2 − 2 ⋅ a ⋅ b ⋅ c o s α a 2 = b 2 + c 2 − 2 ⋅ a ⋅ b ⋅ c o s α" at bounding box center [898, 356] width 684 height 18
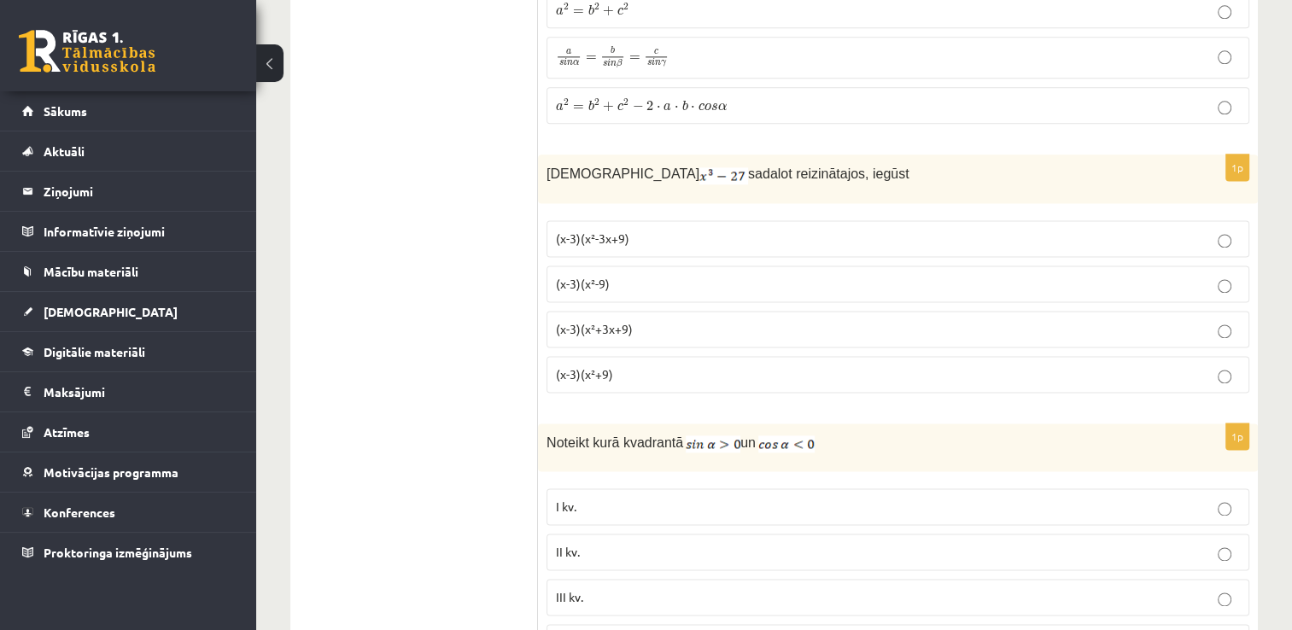
scroll to position [2266, 0]
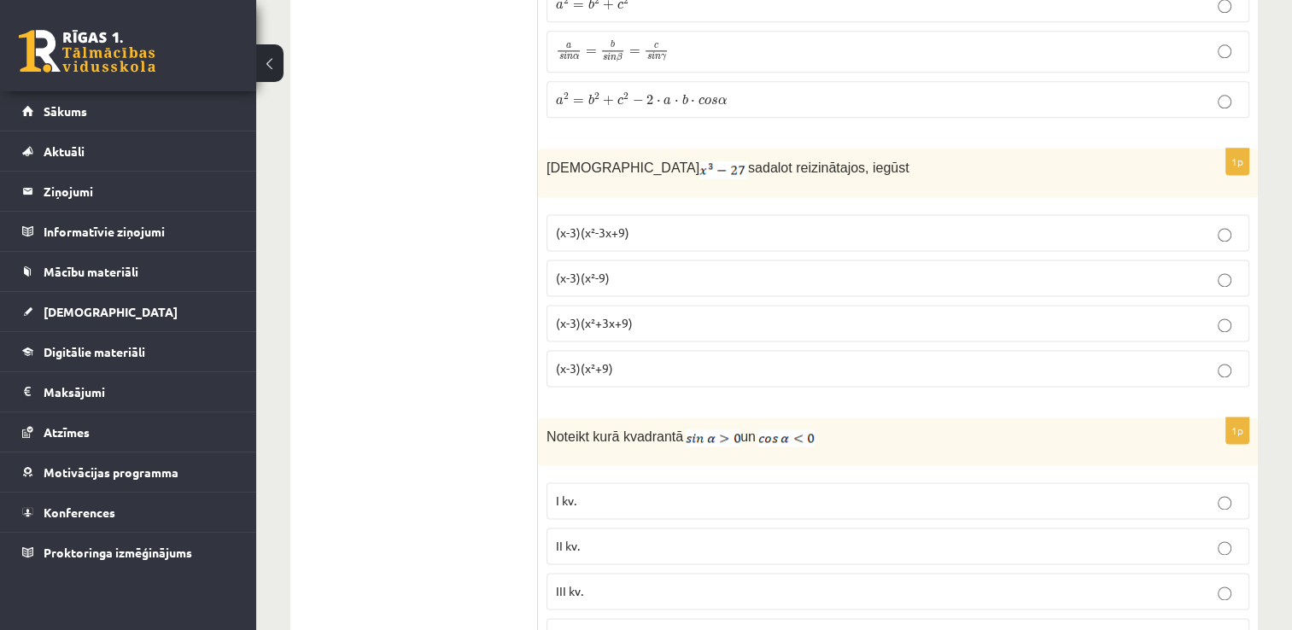
click at [655, 314] on p "(x-3)(x²+3x+9)" at bounding box center [898, 323] width 684 height 18
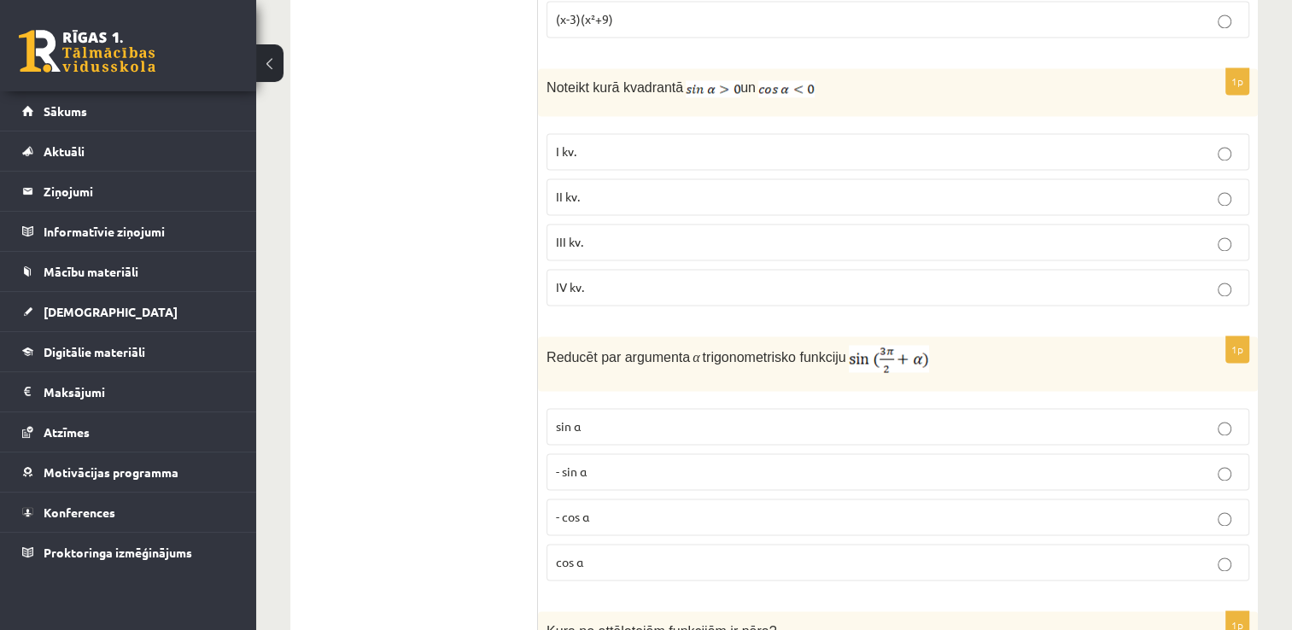
scroll to position [2625, 0]
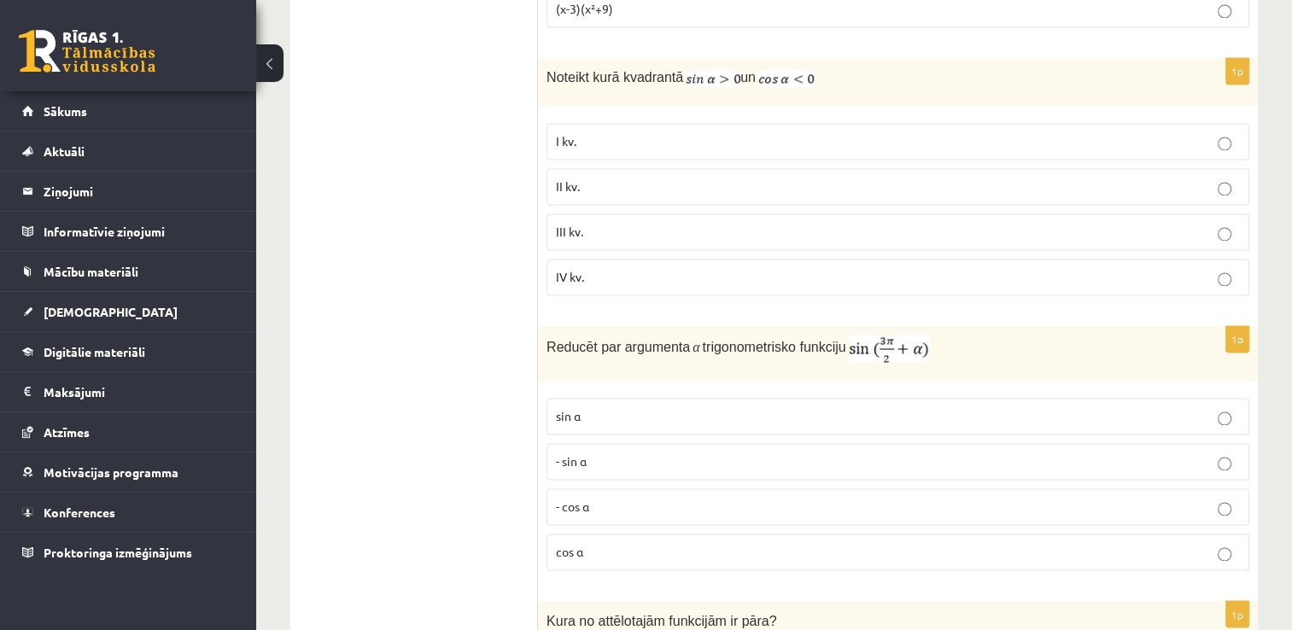
click at [707, 178] on p "II kv." at bounding box center [898, 187] width 684 height 18
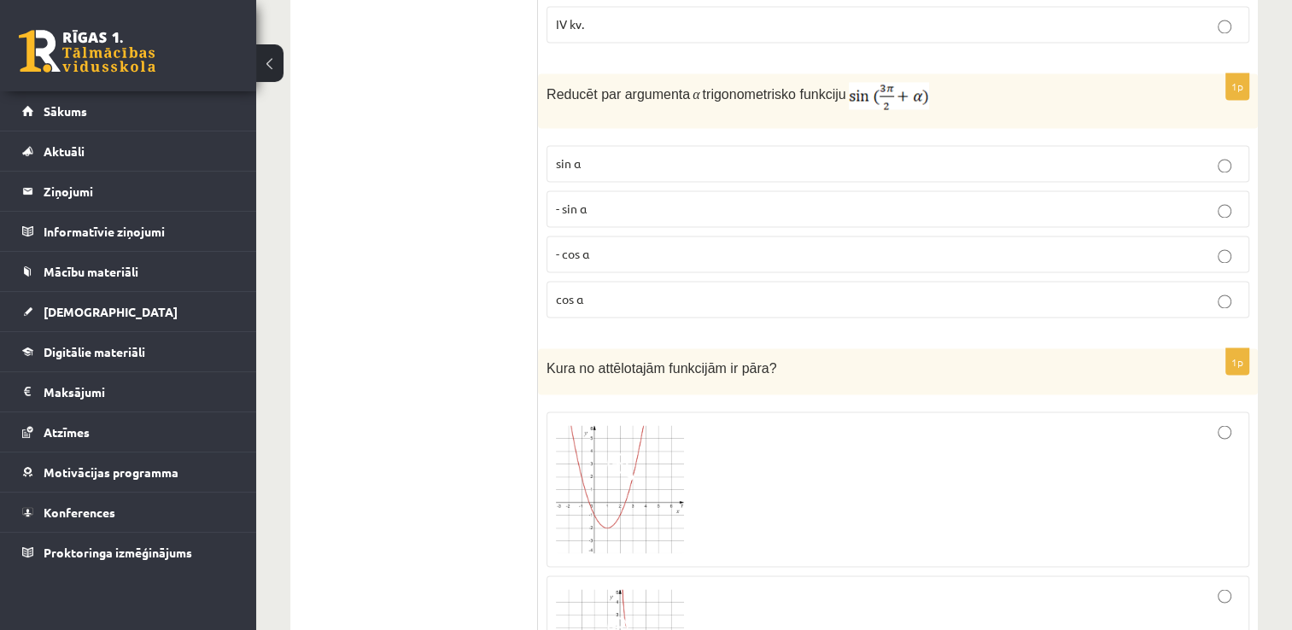
scroll to position [2881, 0]
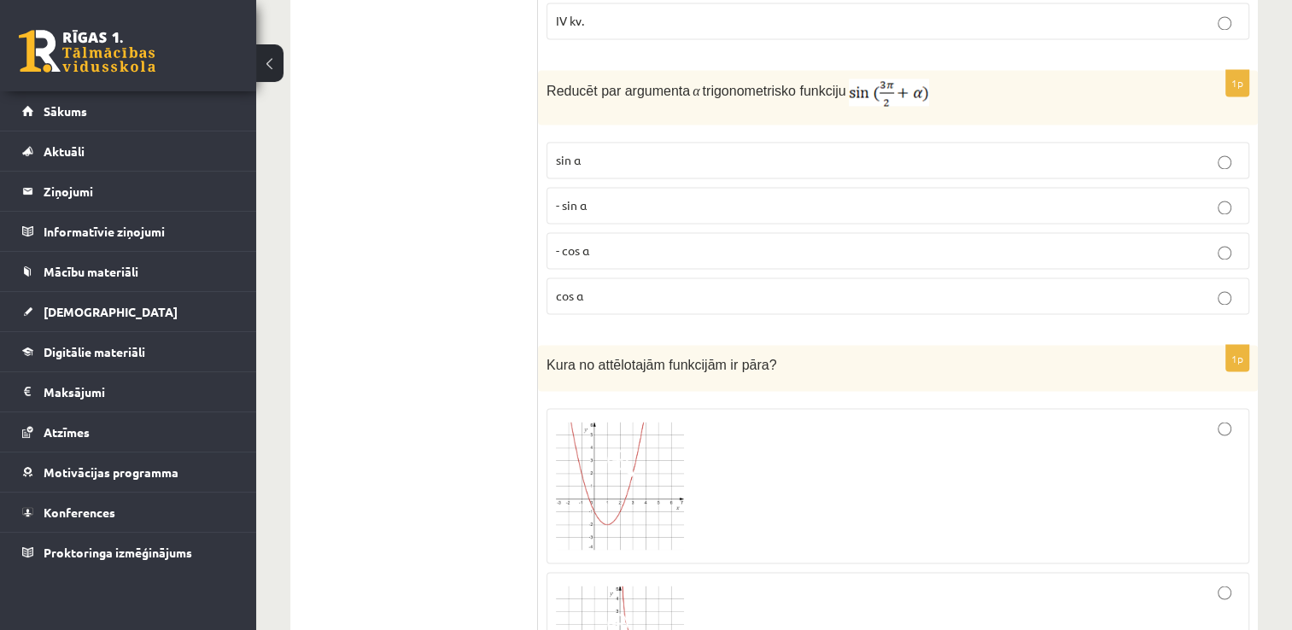
click at [755, 151] on p "sin⁡ α" at bounding box center [898, 160] width 684 height 18
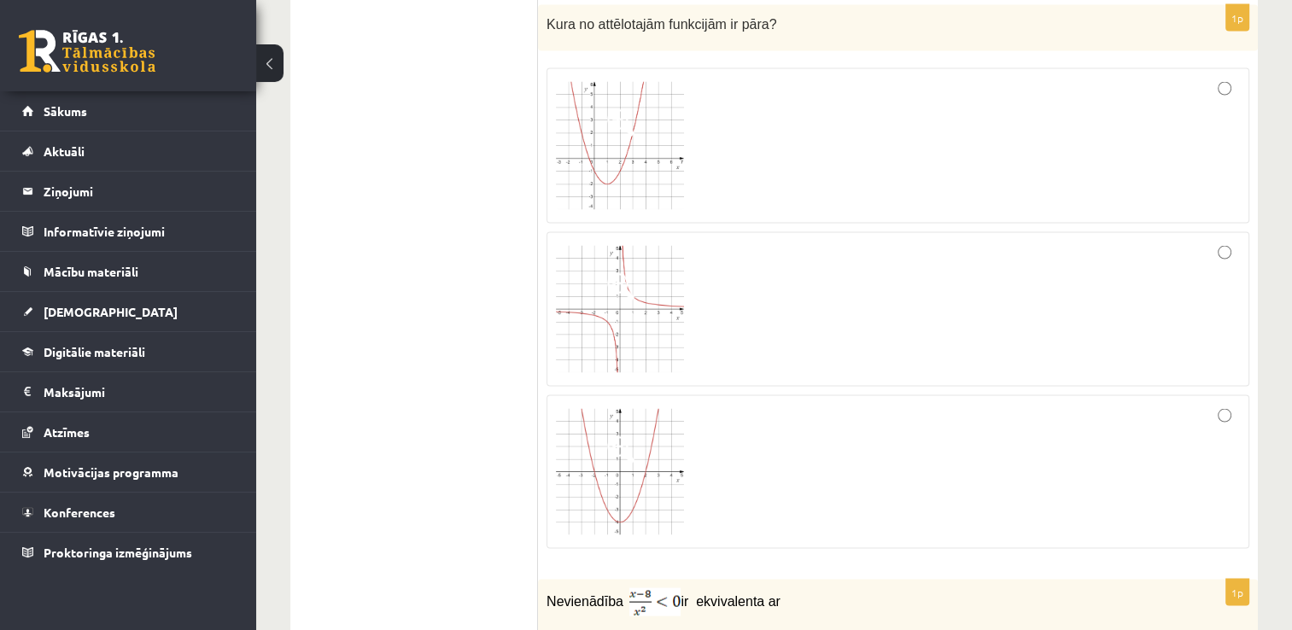
scroll to position [3394, 0]
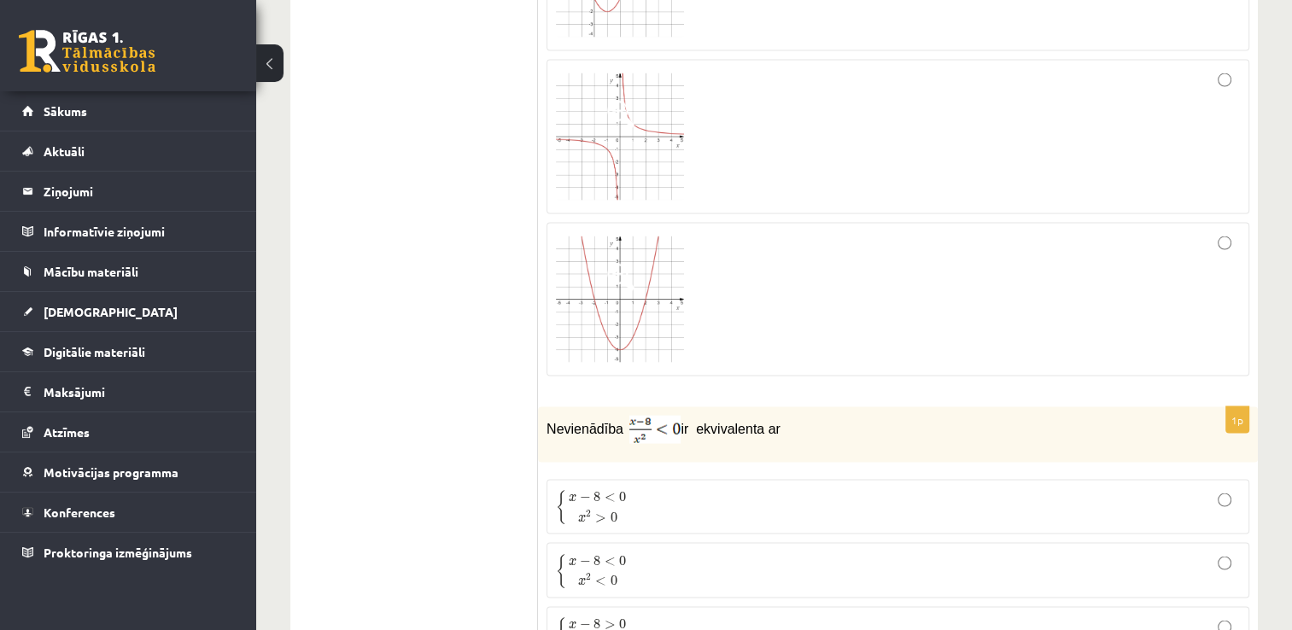
click at [1238, 248] on div at bounding box center [898, 299] width 684 height 135
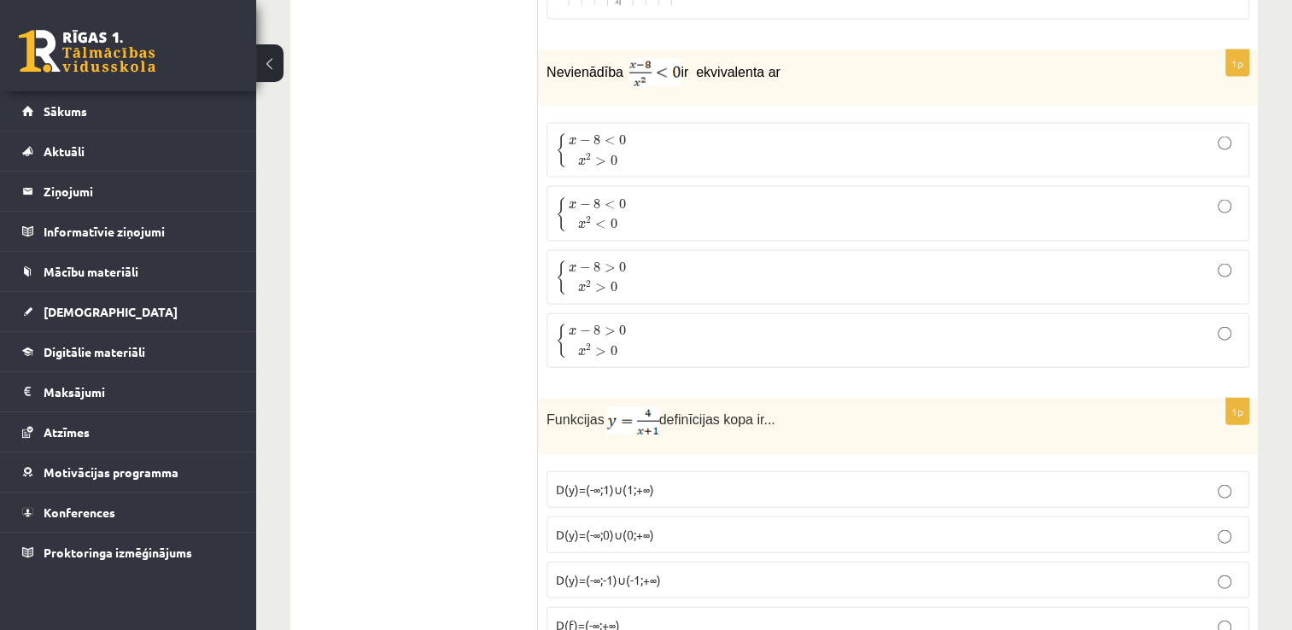
scroll to position [3771, 0]
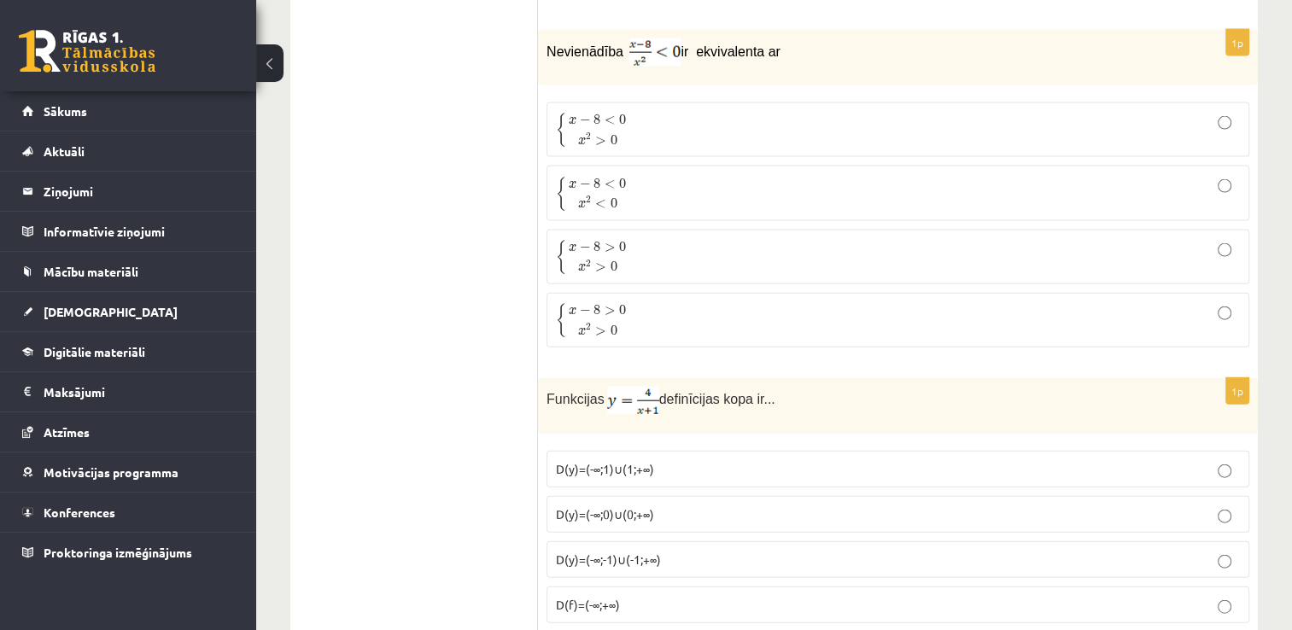
click at [823, 112] on p "{ x − 8 < 0 x 2 > 0 { x − 8 < 0 x 2 > 0" at bounding box center [898, 130] width 684 height 36
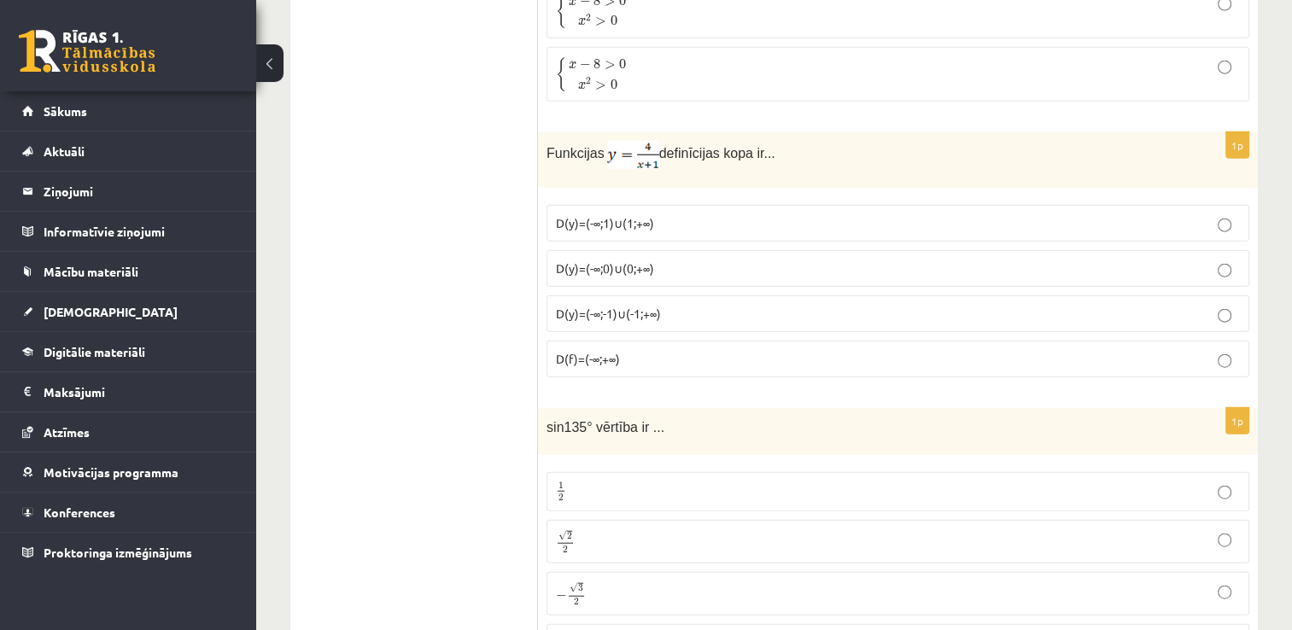
scroll to position [4027, 0]
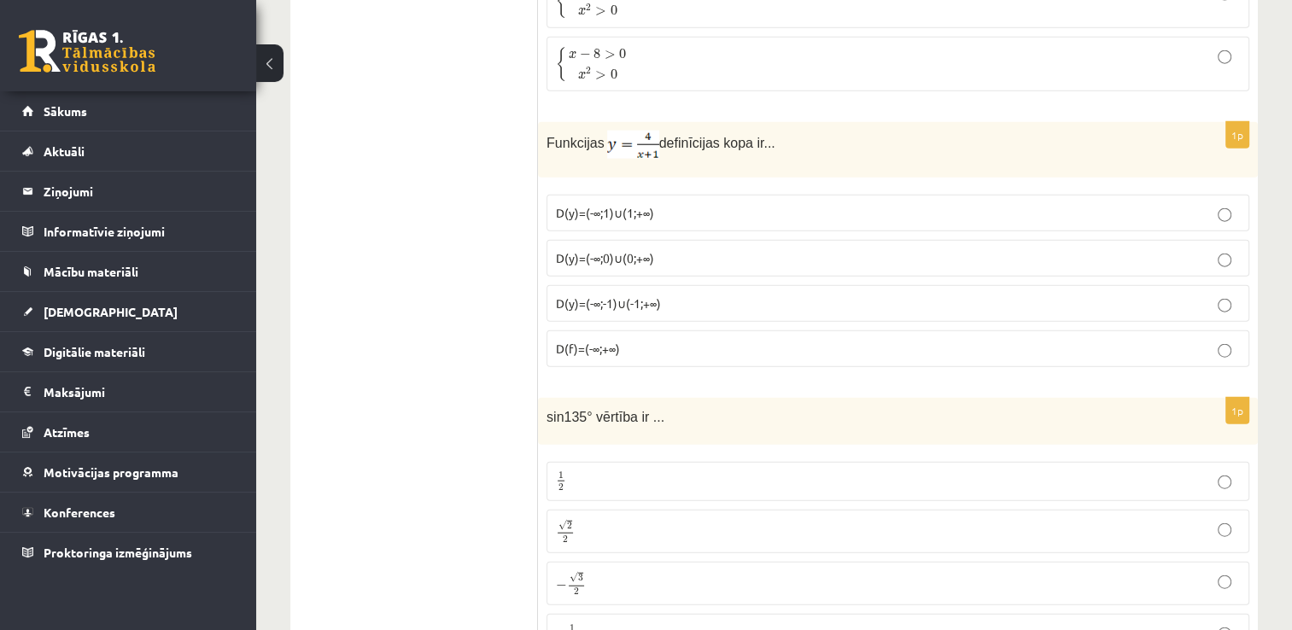
click at [631, 295] on p "D(y)=(-∞;-1)∪(-1;+∞)" at bounding box center [898, 304] width 684 height 18
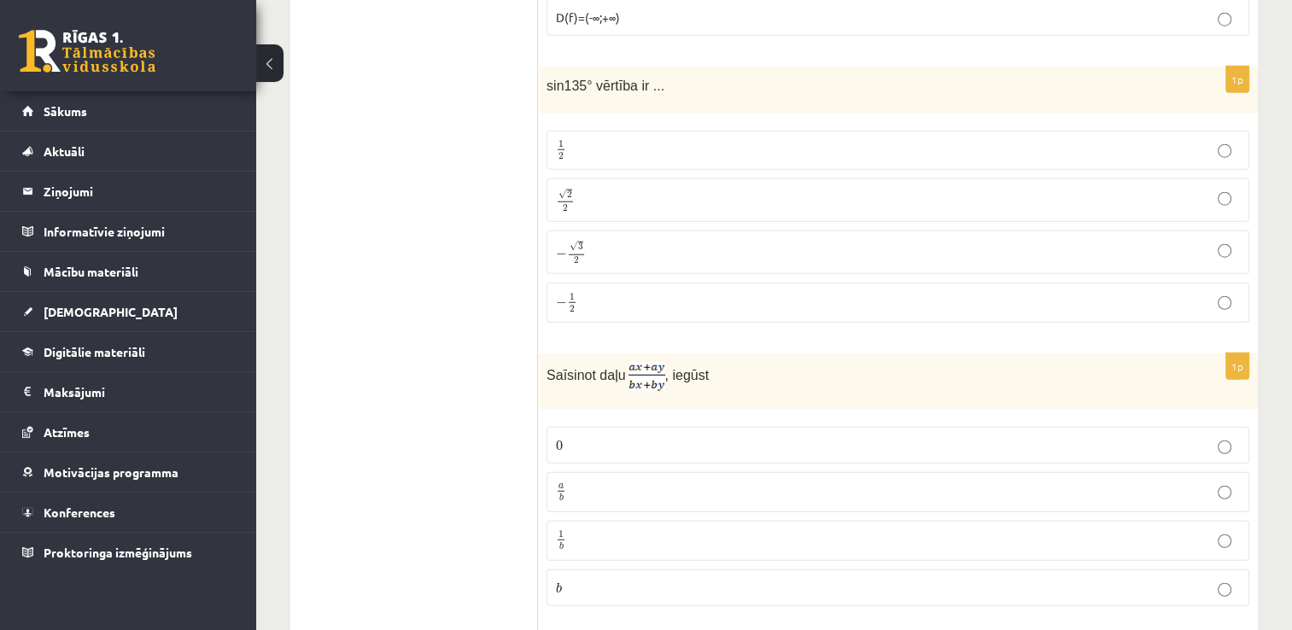
scroll to position [4380, 0]
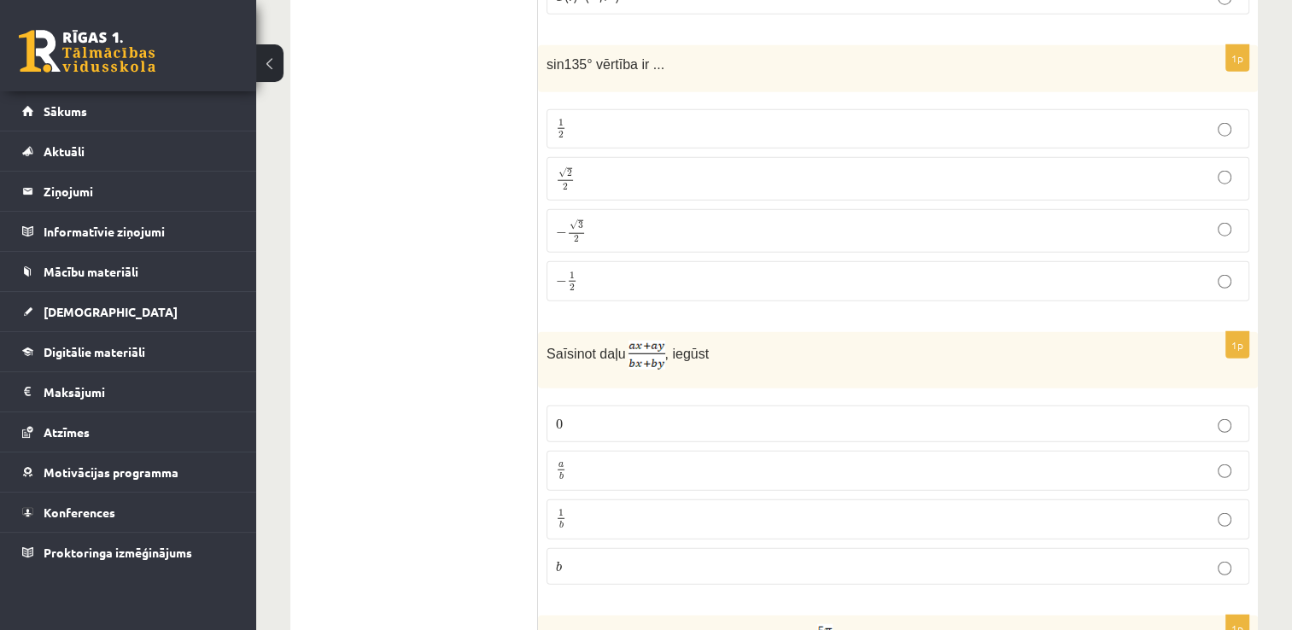
click at [791, 166] on p "√ 2 2 2 2" at bounding box center [898, 178] width 684 height 25
click at [686, 460] on p "a b a b" at bounding box center [898, 470] width 684 height 21
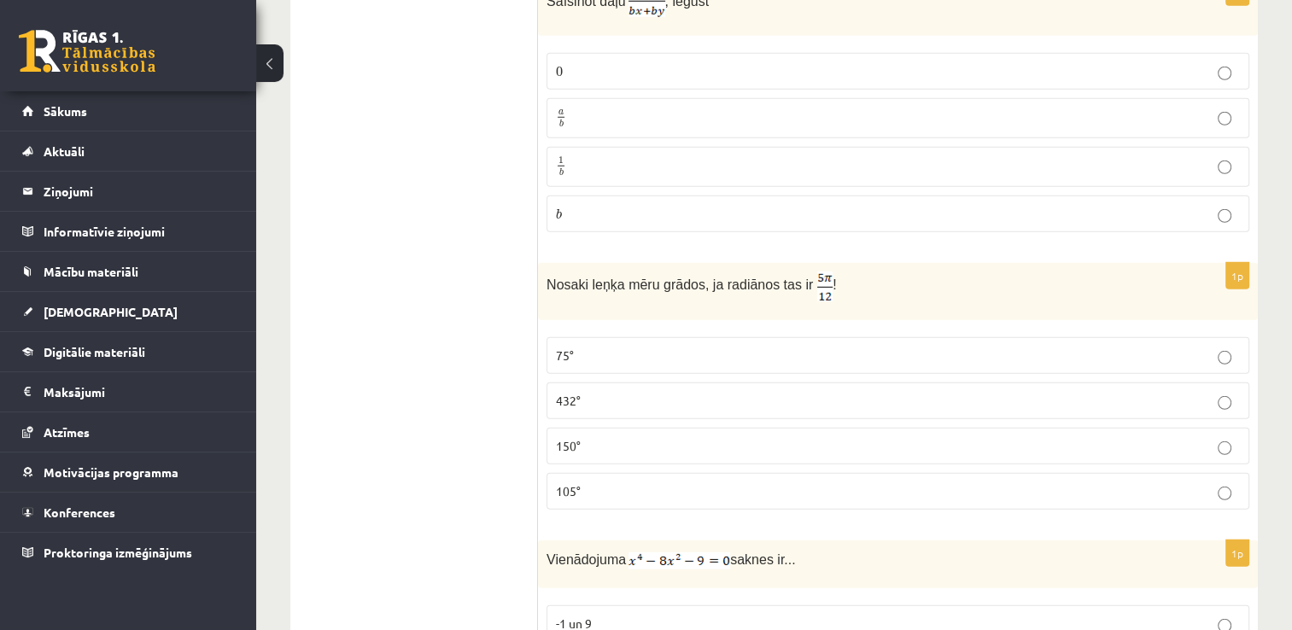
scroll to position [5099, 0]
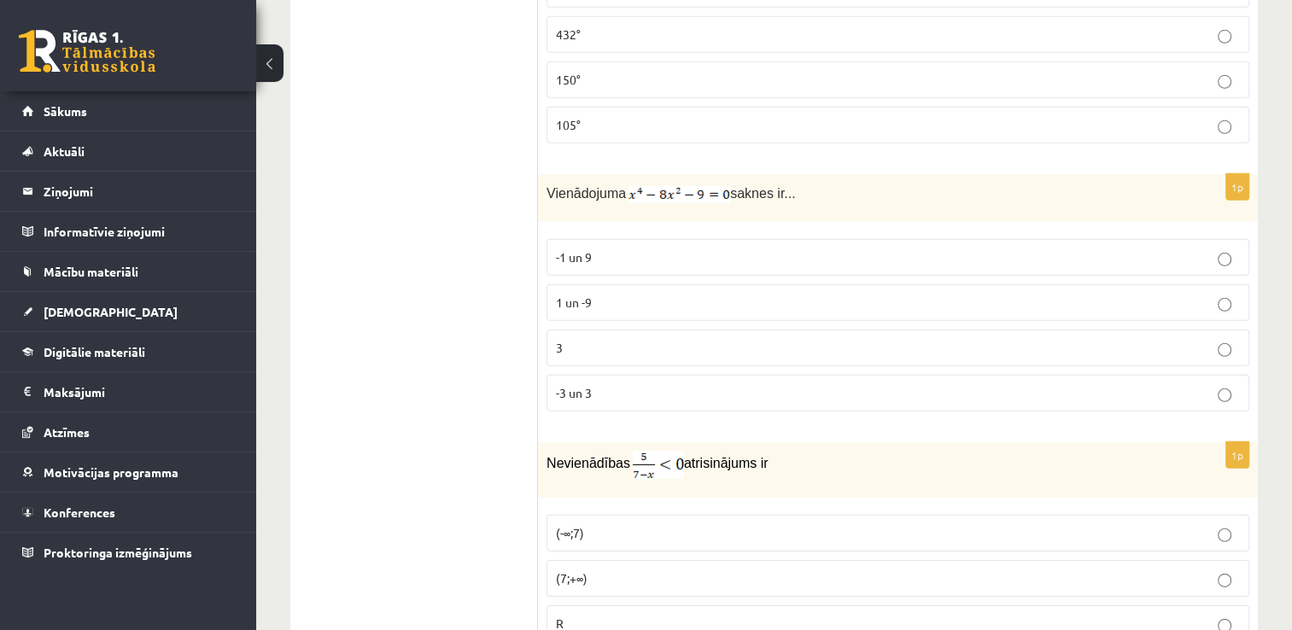
click at [615, 239] on label "-1 un 9" at bounding box center [897, 257] width 703 height 37
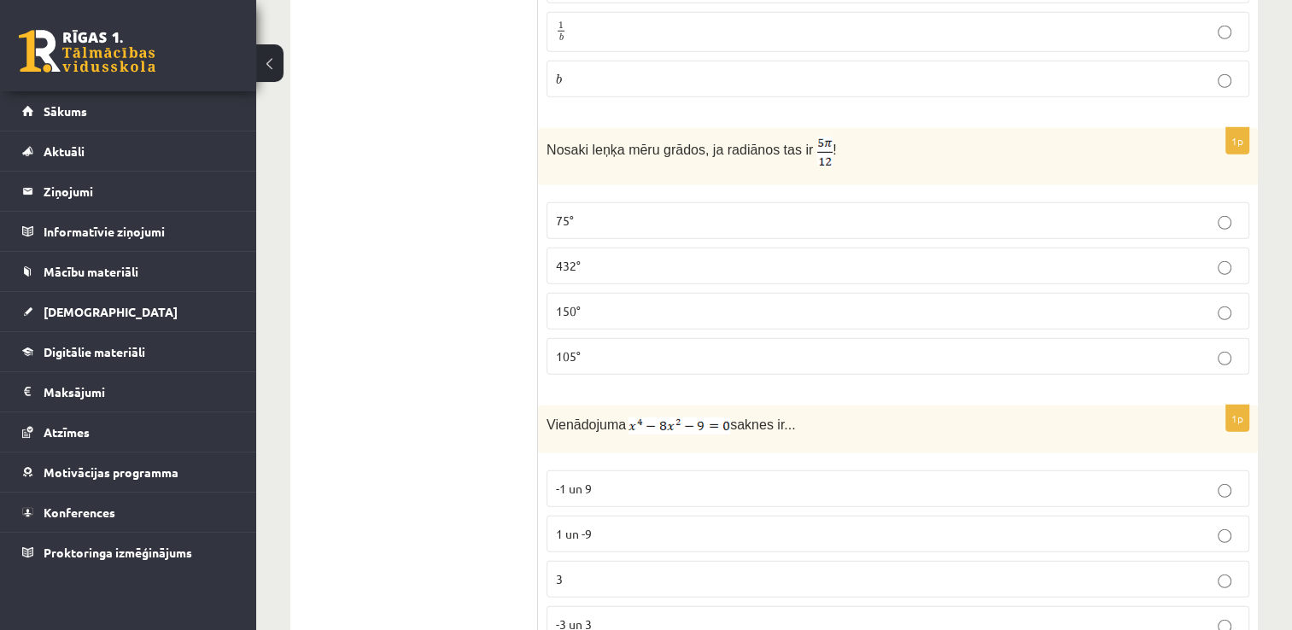
scroll to position [4843, 0]
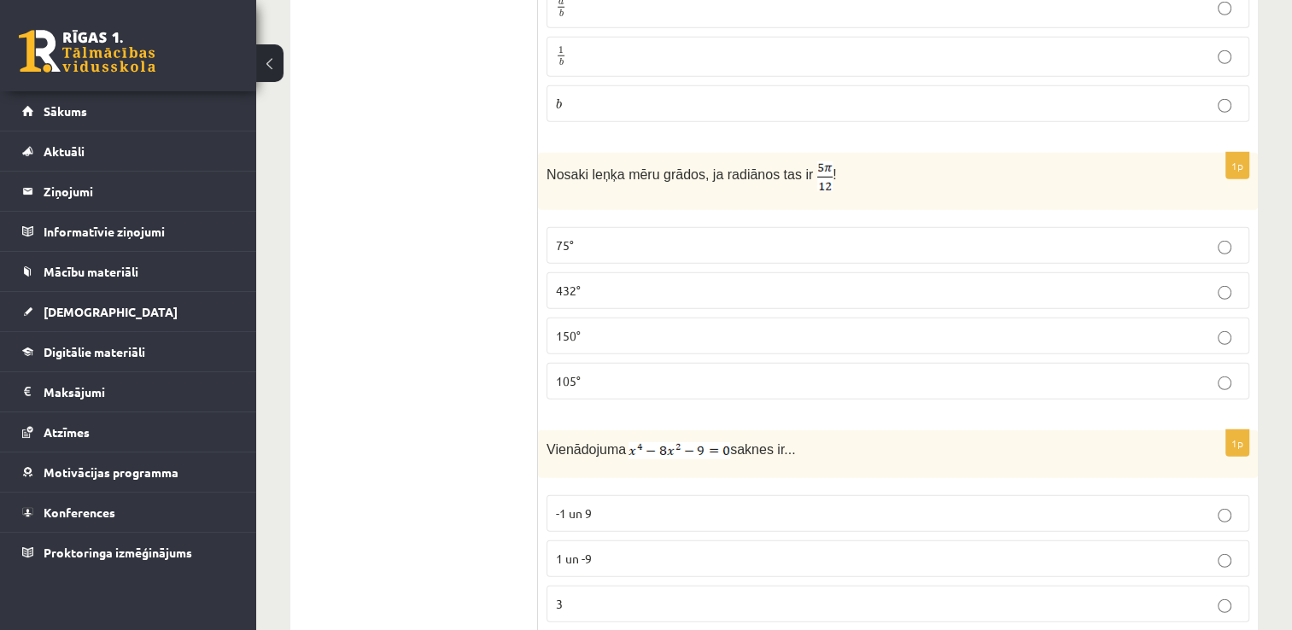
click at [700, 227] on label "75°" at bounding box center [897, 245] width 703 height 37
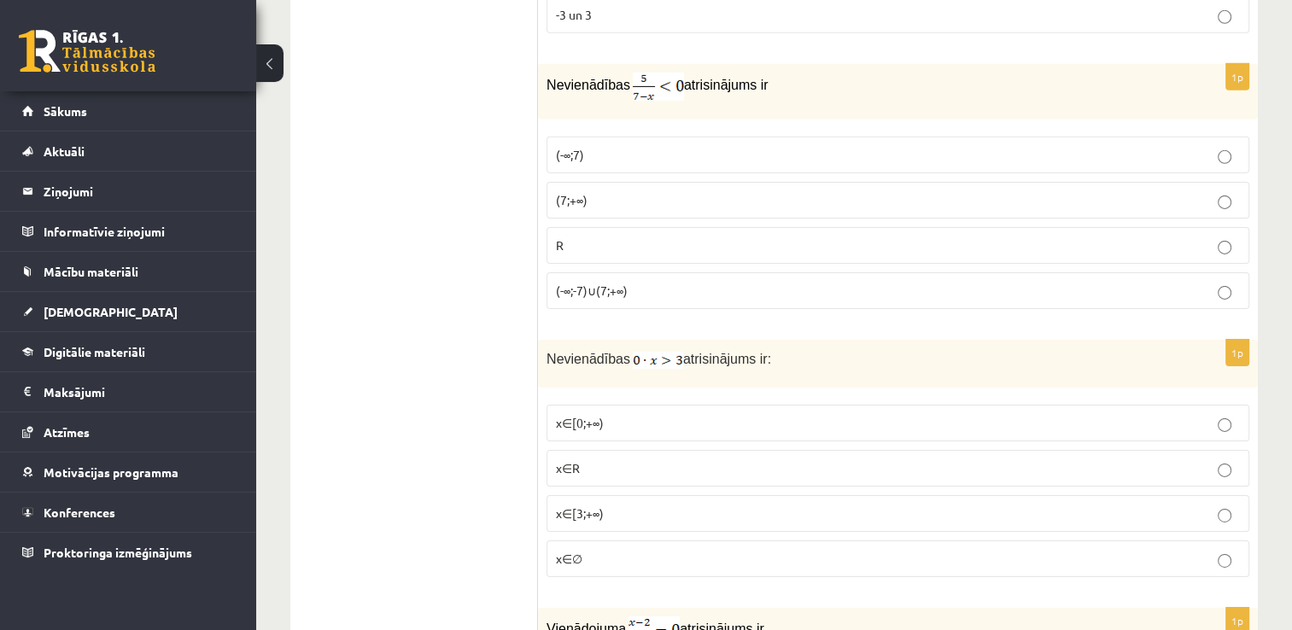
scroll to position [5487, 0]
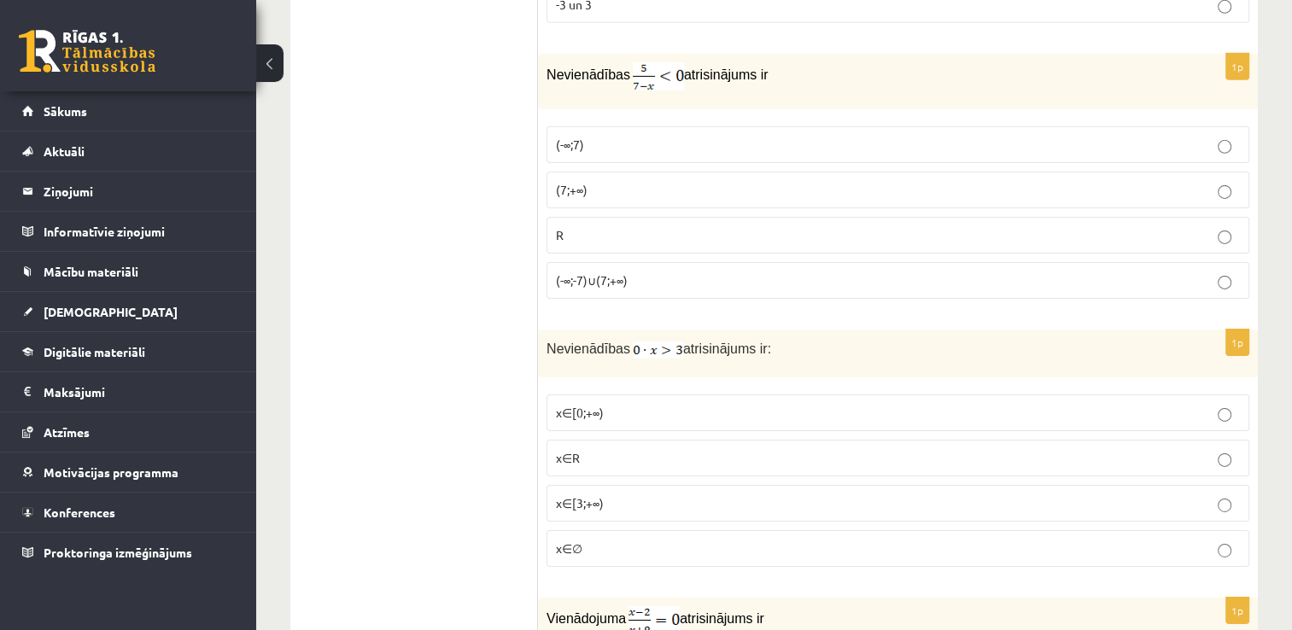
click at [599, 181] on p "(7;+∞)" at bounding box center [898, 190] width 684 height 18
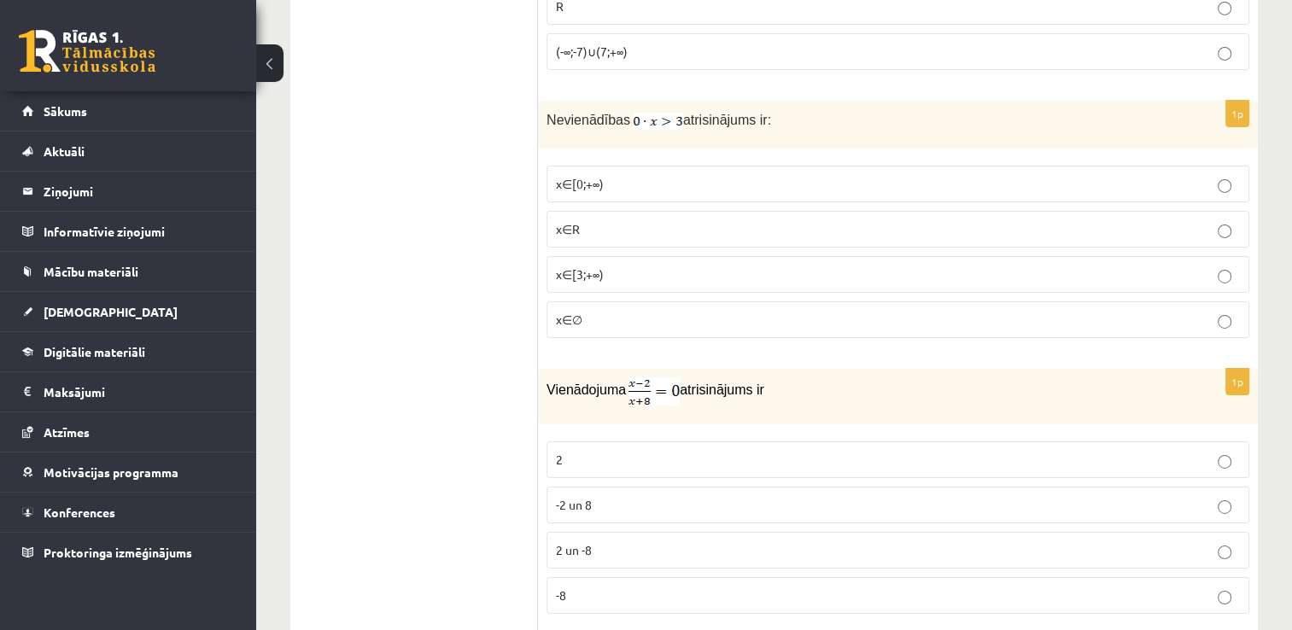
scroll to position [5743, 0]
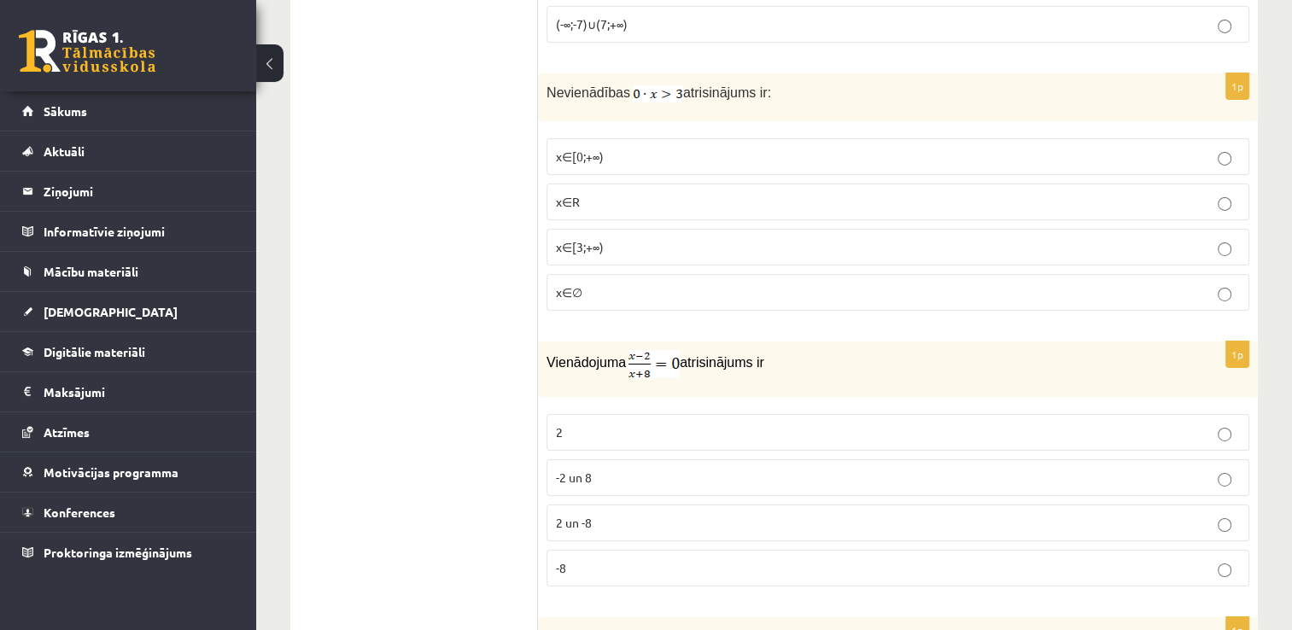
click at [684, 283] on p "x∈∅" at bounding box center [898, 292] width 684 height 18
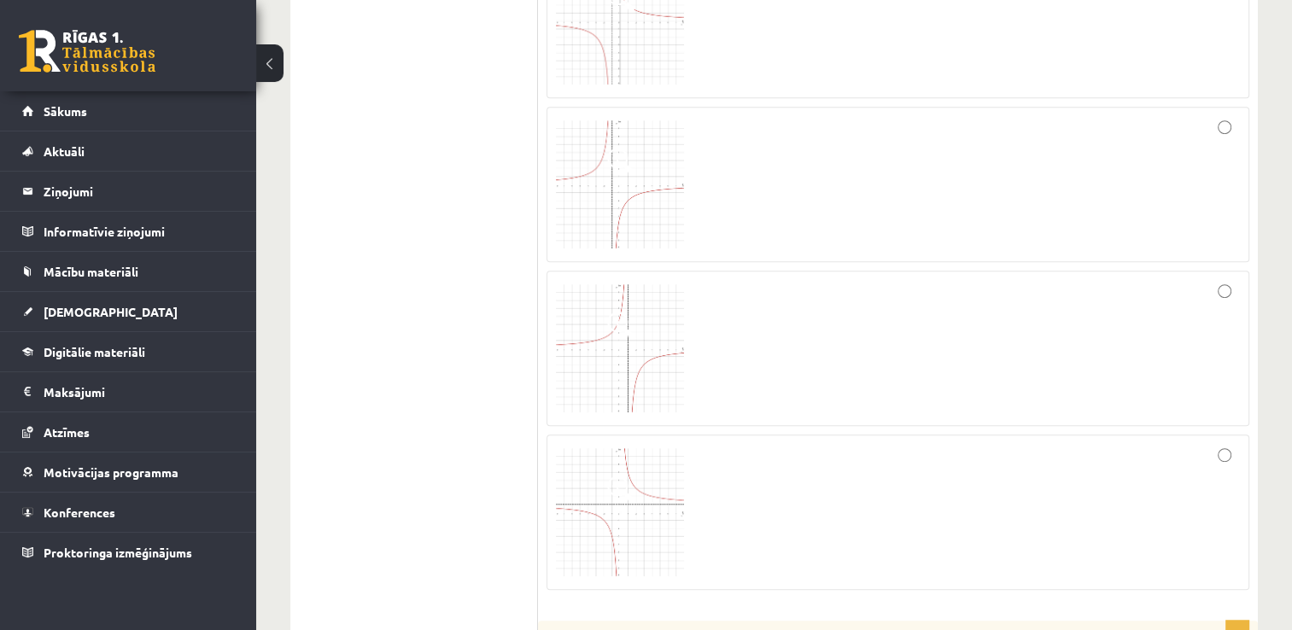
scroll to position [768, 0]
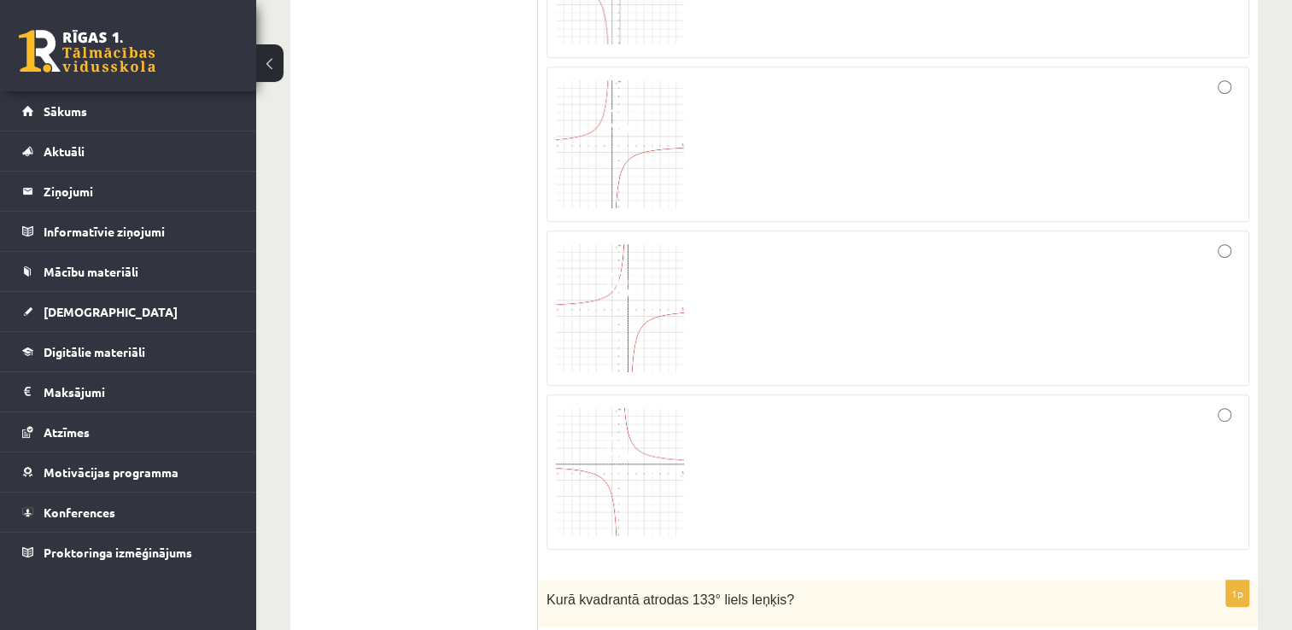
click at [1016, 353] on div at bounding box center [898, 308] width 684 height 137
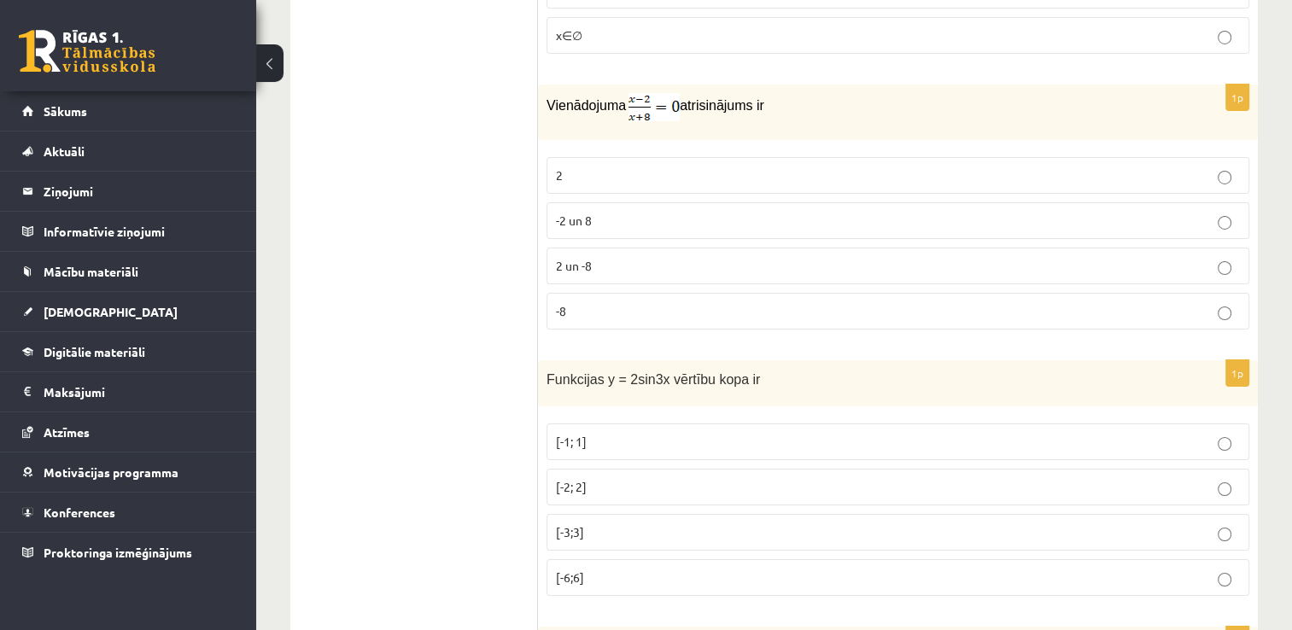
scroll to position [5976, 0]
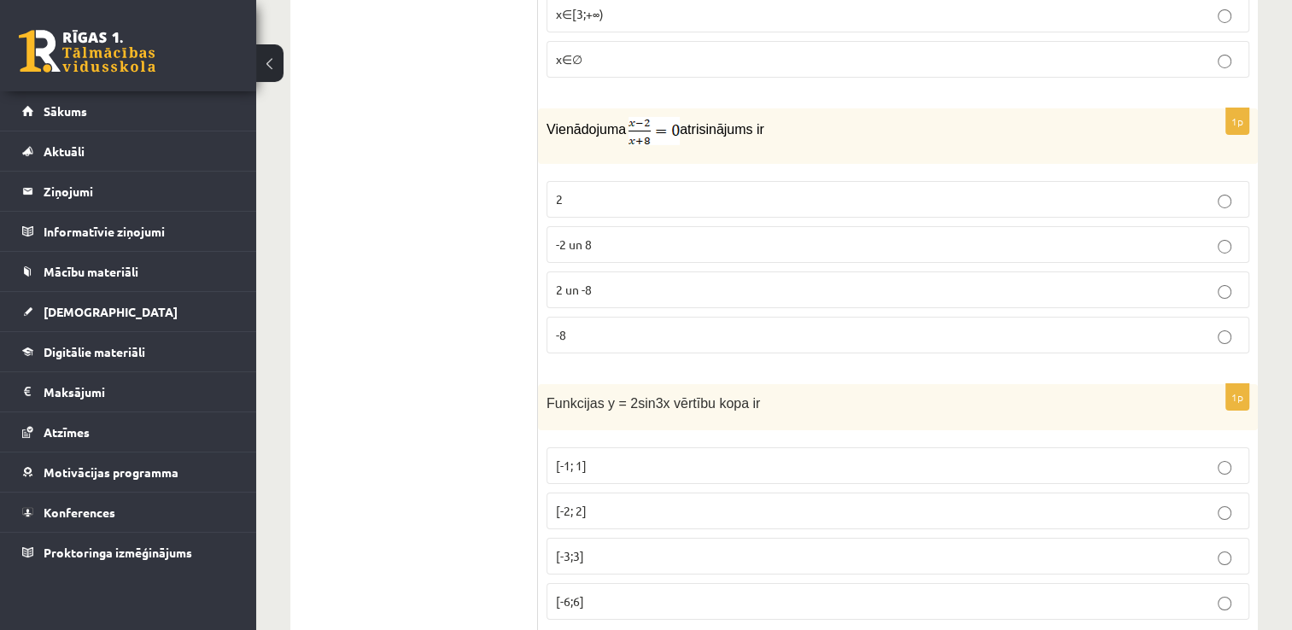
click at [700, 326] on p "-8" at bounding box center [898, 335] width 684 height 18
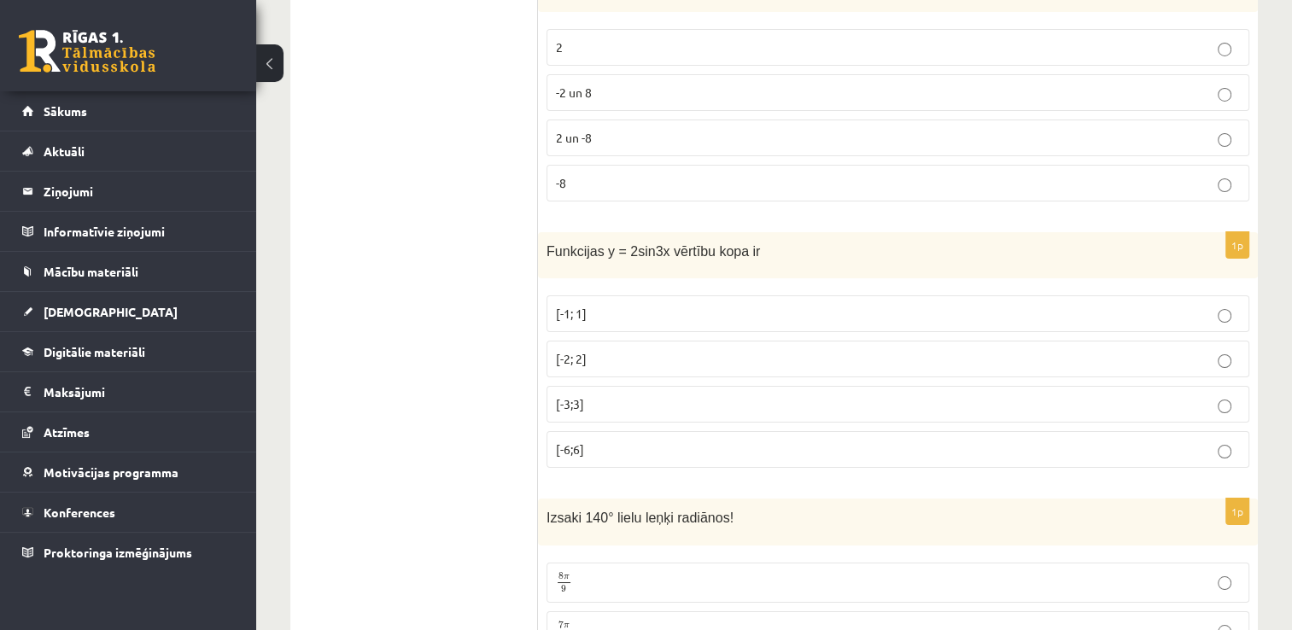
scroll to position [6147, 0]
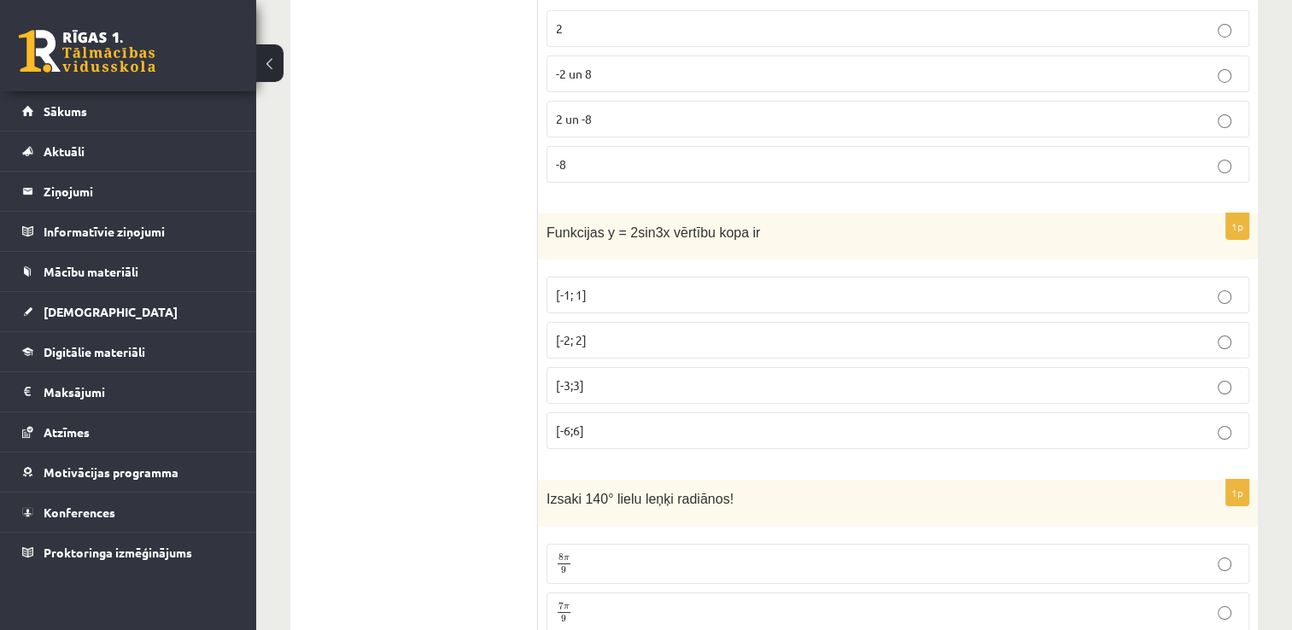
click at [621, 331] on p "[-2; 2]" at bounding box center [898, 340] width 684 height 18
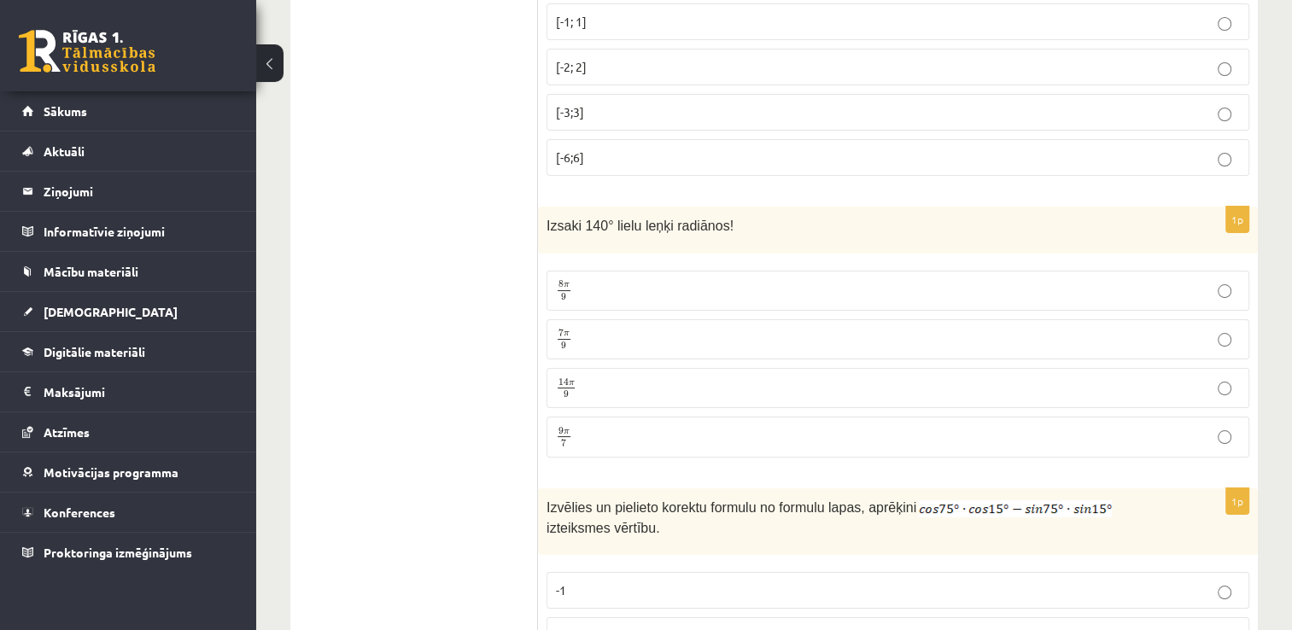
scroll to position [6483, 0]
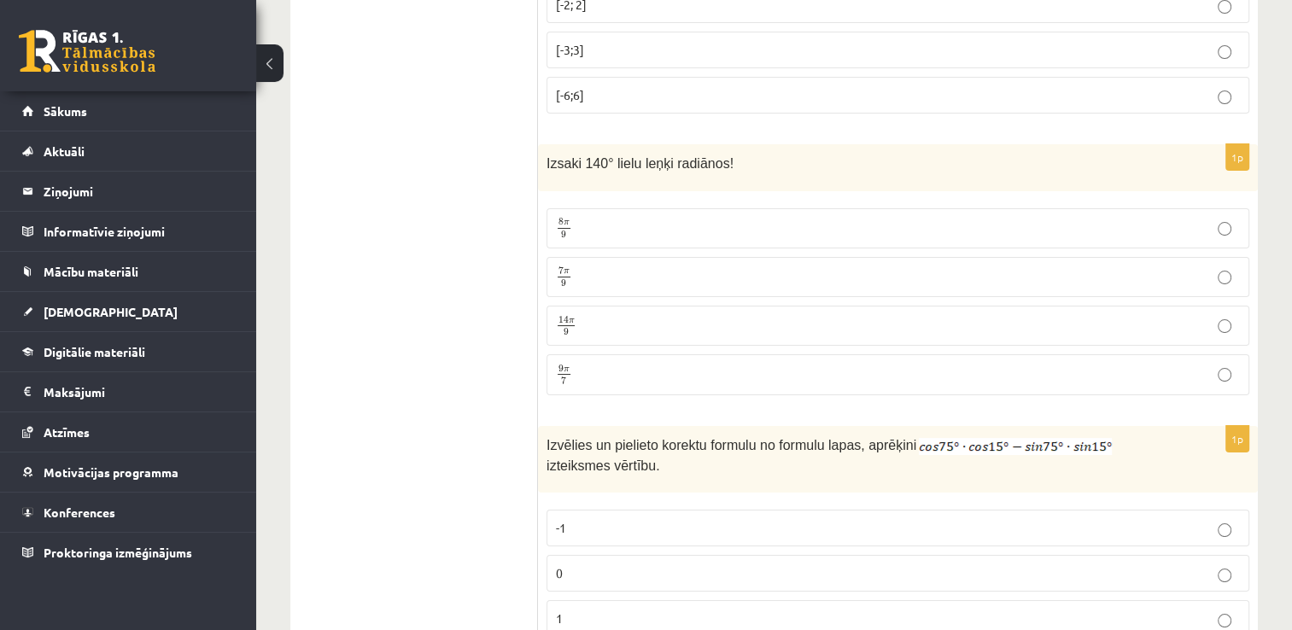
click at [633, 266] on p "7 π 9 7 π 9" at bounding box center [898, 276] width 684 height 21
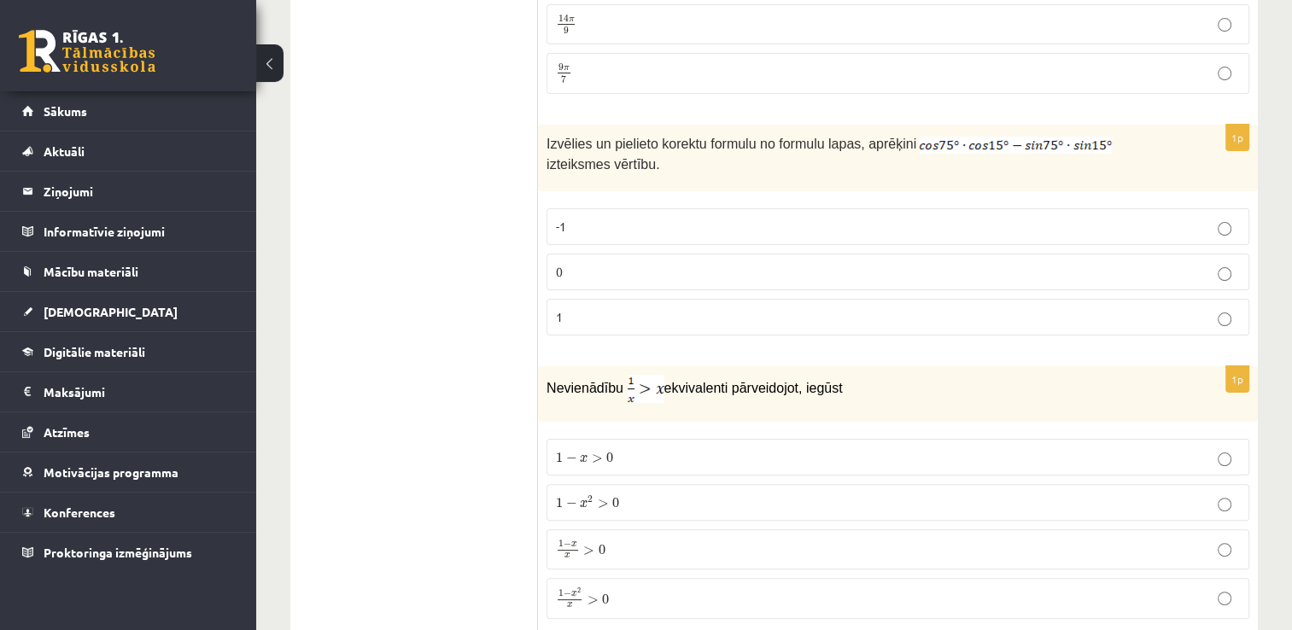
scroll to position [6824, 0]
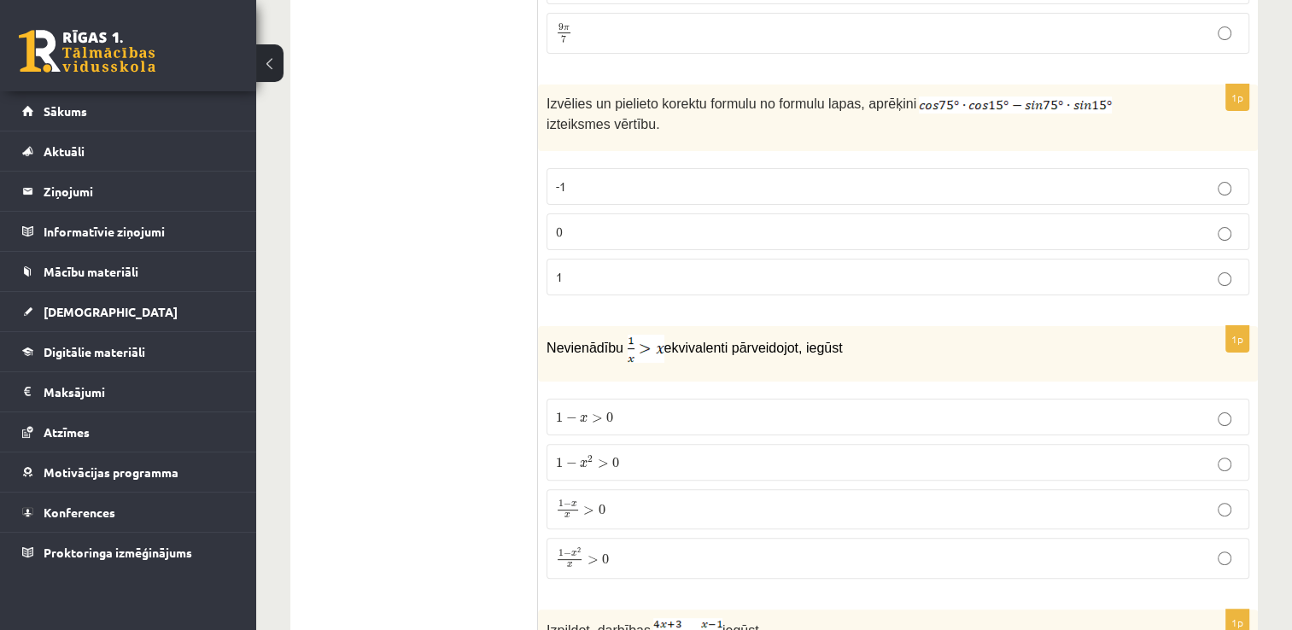
click at [598, 223] on p "0" at bounding box center [898, 232] width 684 height 18
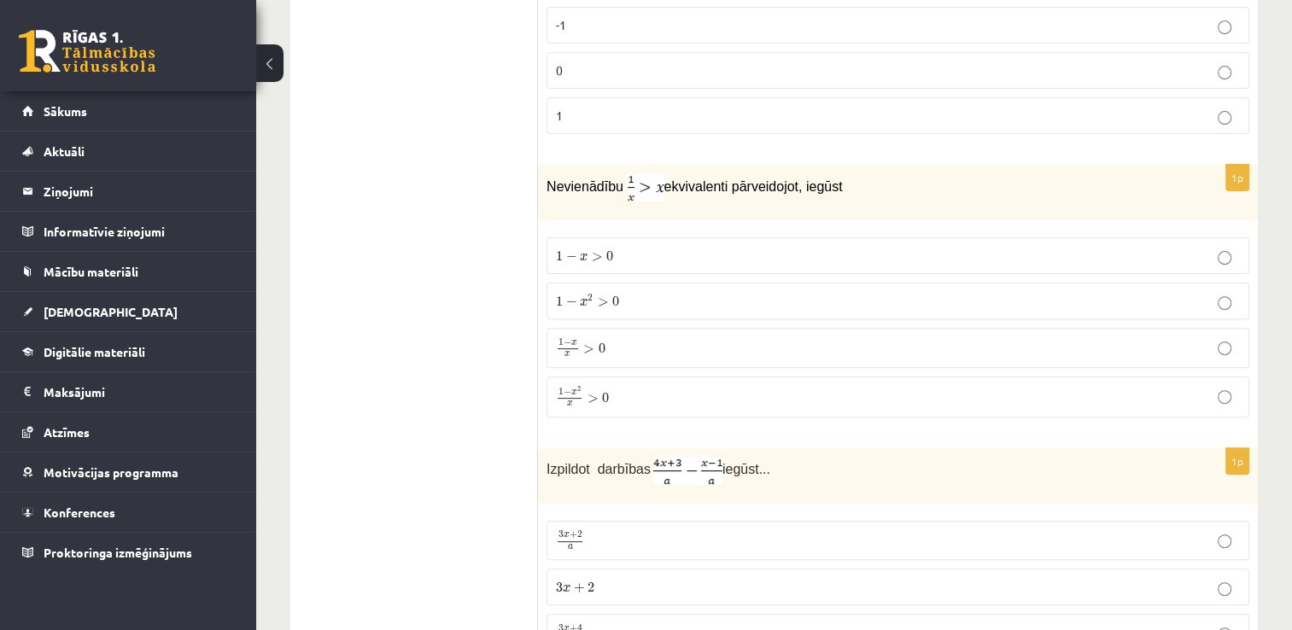
scroll to position [6995, 0]
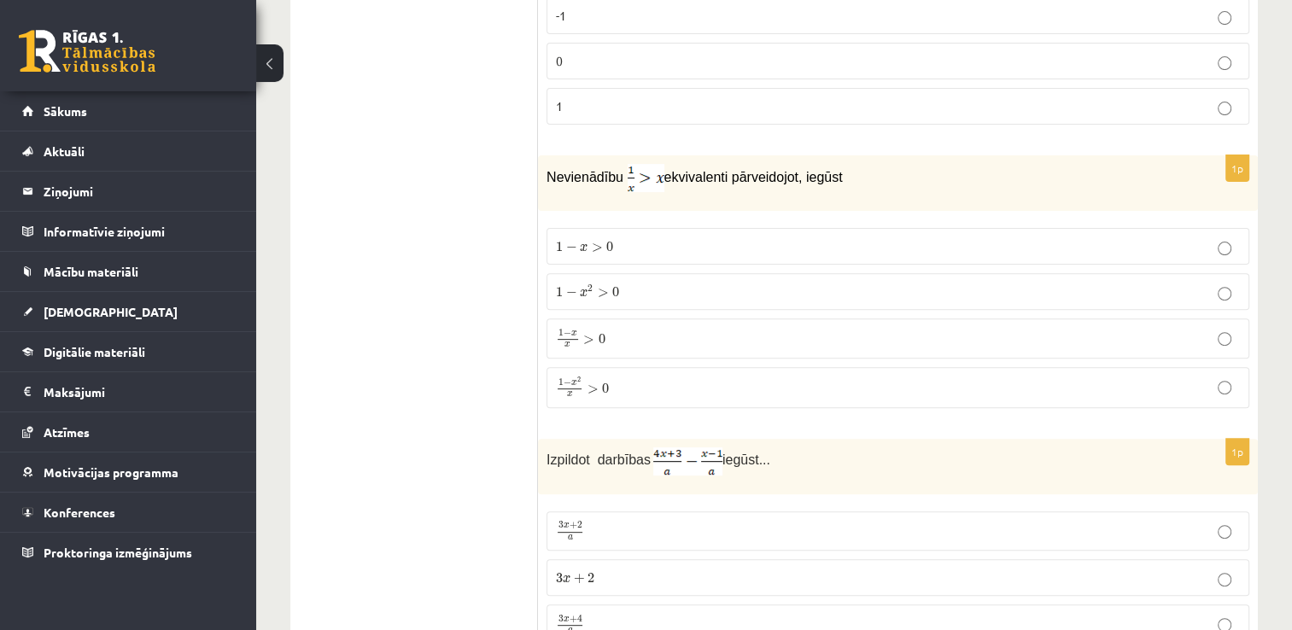
click at [656, 377] on p "1 − x 2 x > 0 1 − x 2 x > 0" at bounding box center [898, 388] width 684 height 22
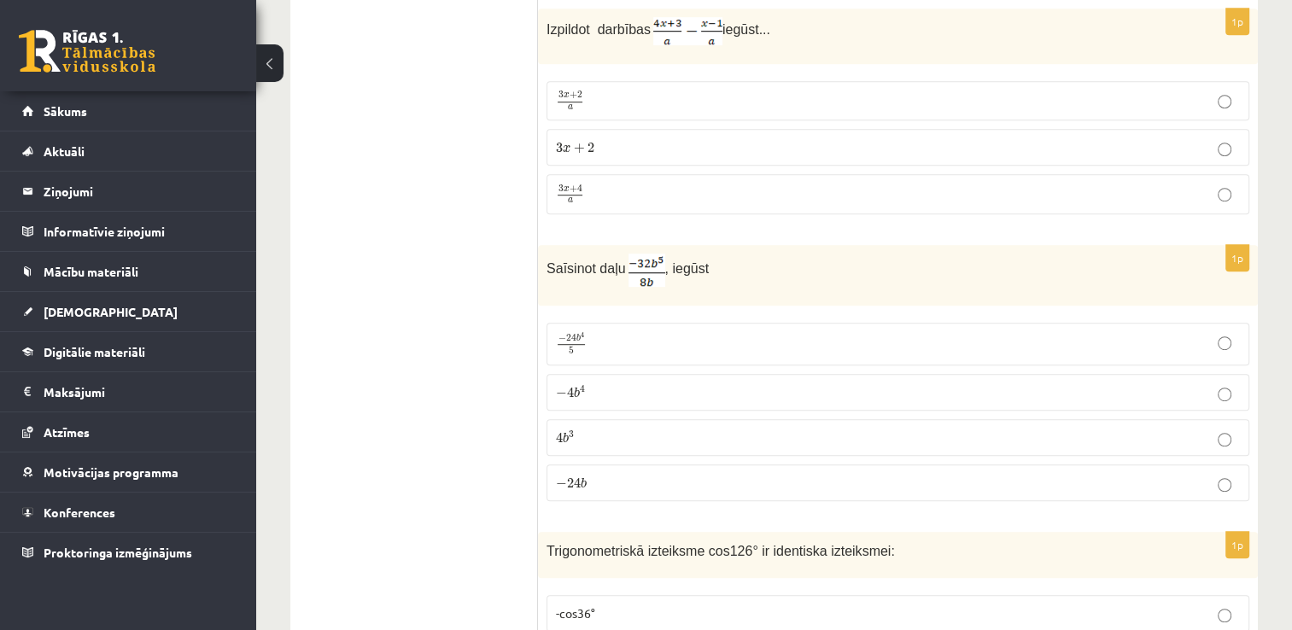
scroll to position [7363, 0]
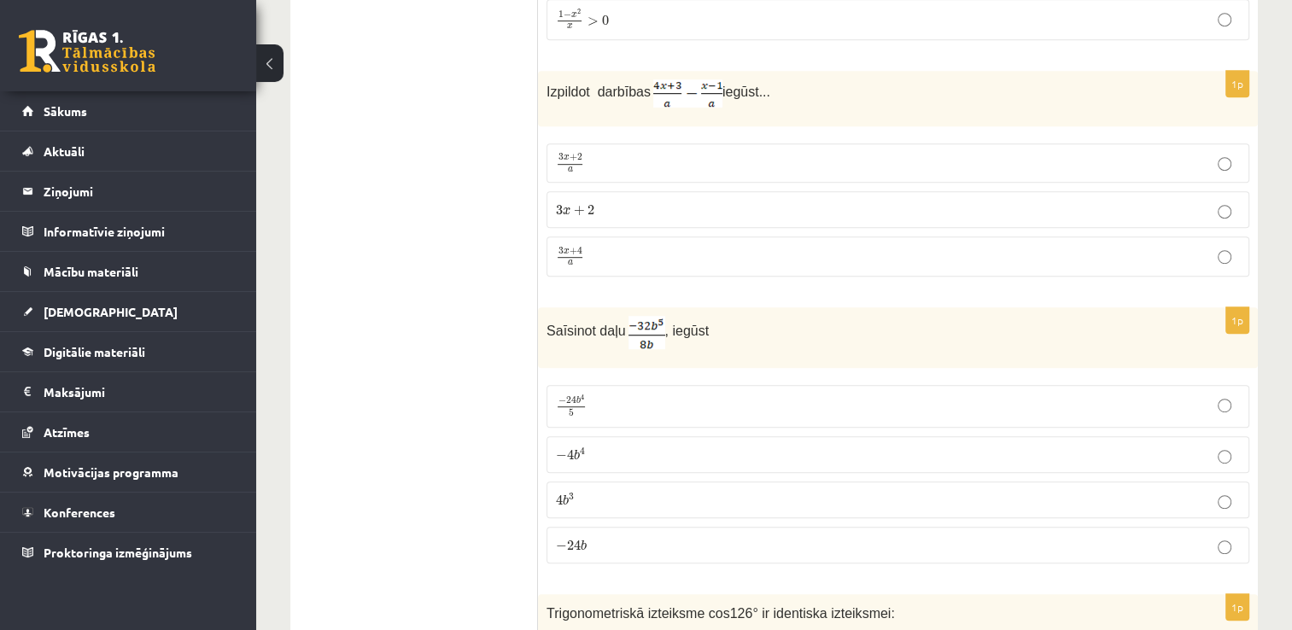
click at [724, 201] on p "3 x + 2 3 x + 2" at bounding box center [898, 210] width 684 height 18
drag, startPoint x: 949, startPoint y: 362, endPoint x: 943, endPoint y: 429, distance: 66.9
click at [949, 385] on label "− 24 b 4 5 − 24 b 4 5" at bounding box center [897, 406] width 703 height 43
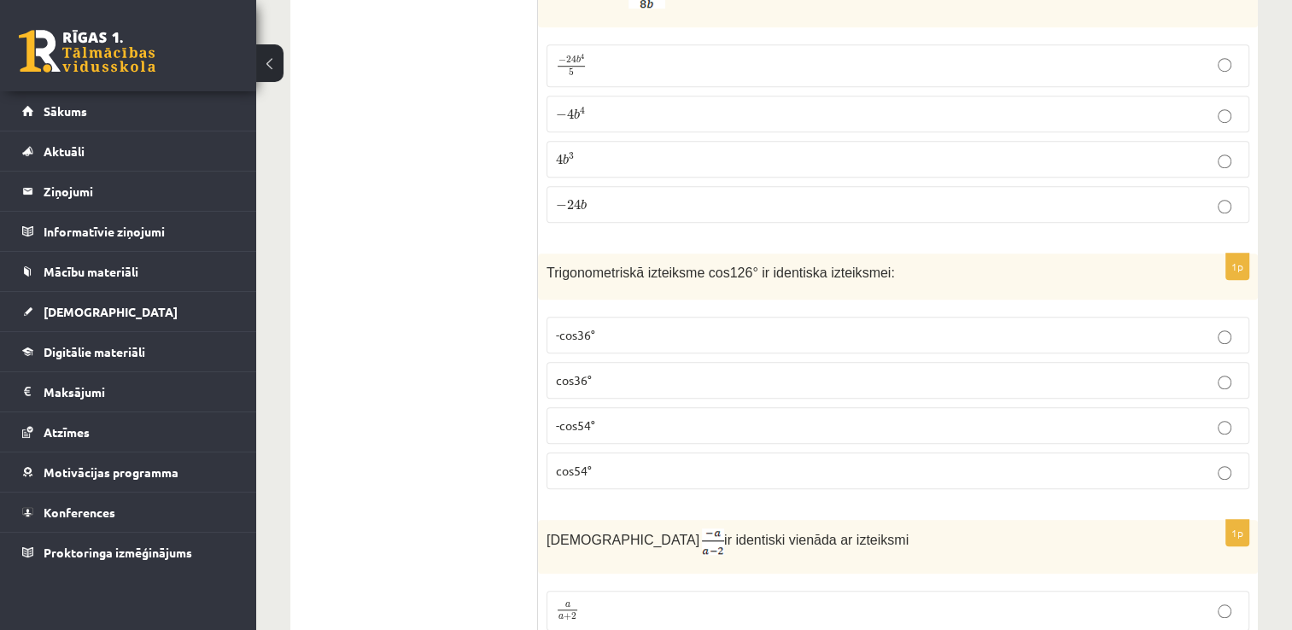
scroll to position [7704, 0]
click at [622, 416] on p "-cos54°" at bounding box center [898, 425] width 684 height 18
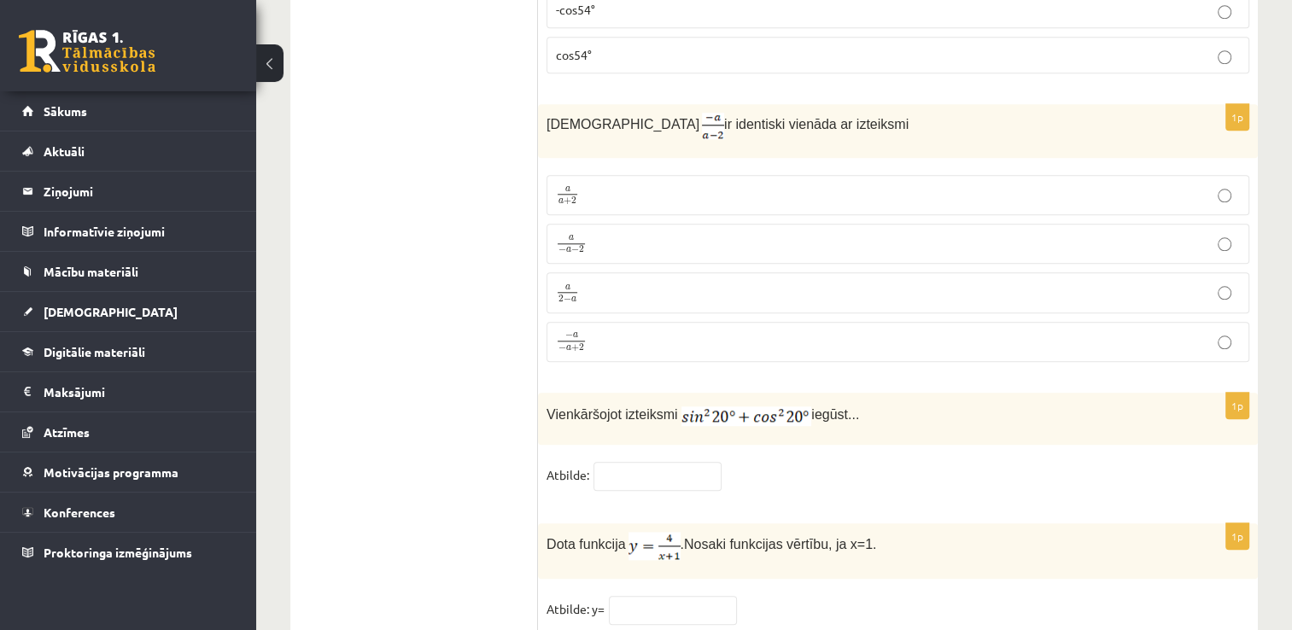
scroll to position [8094, 0]
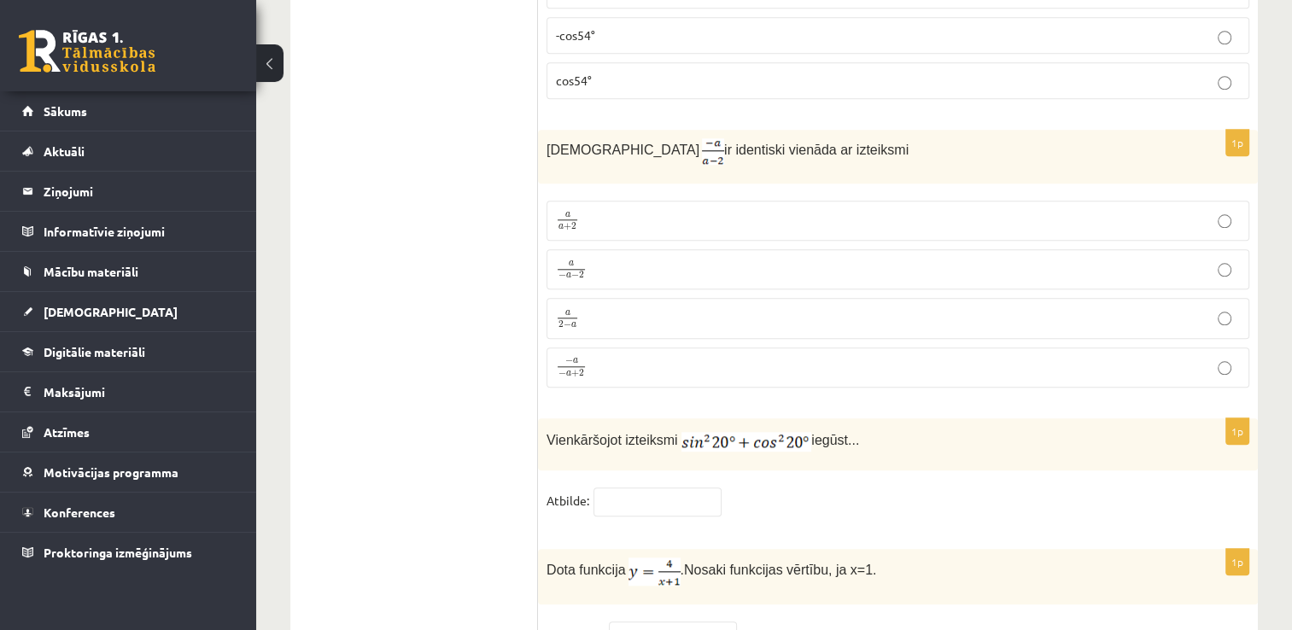
click at [657, 357] on p "− a − a + 2 − a − a + 2" at bounding box center [898, 368] width 684 height 22
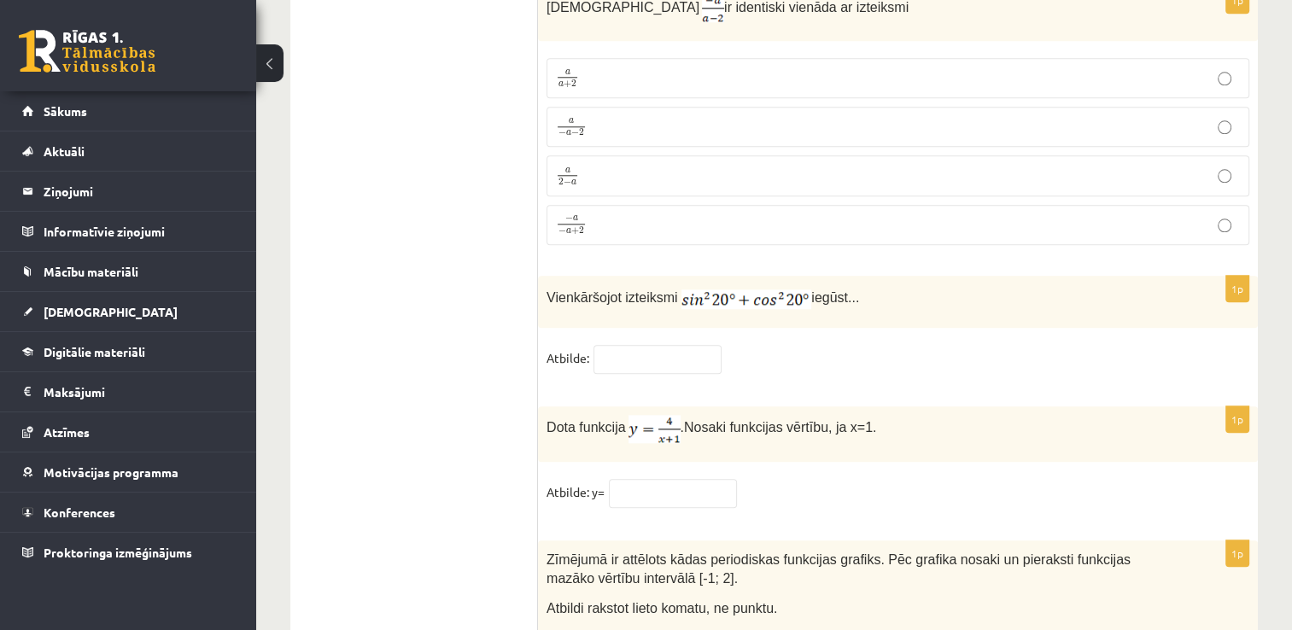
scroll to position [8264, 0]
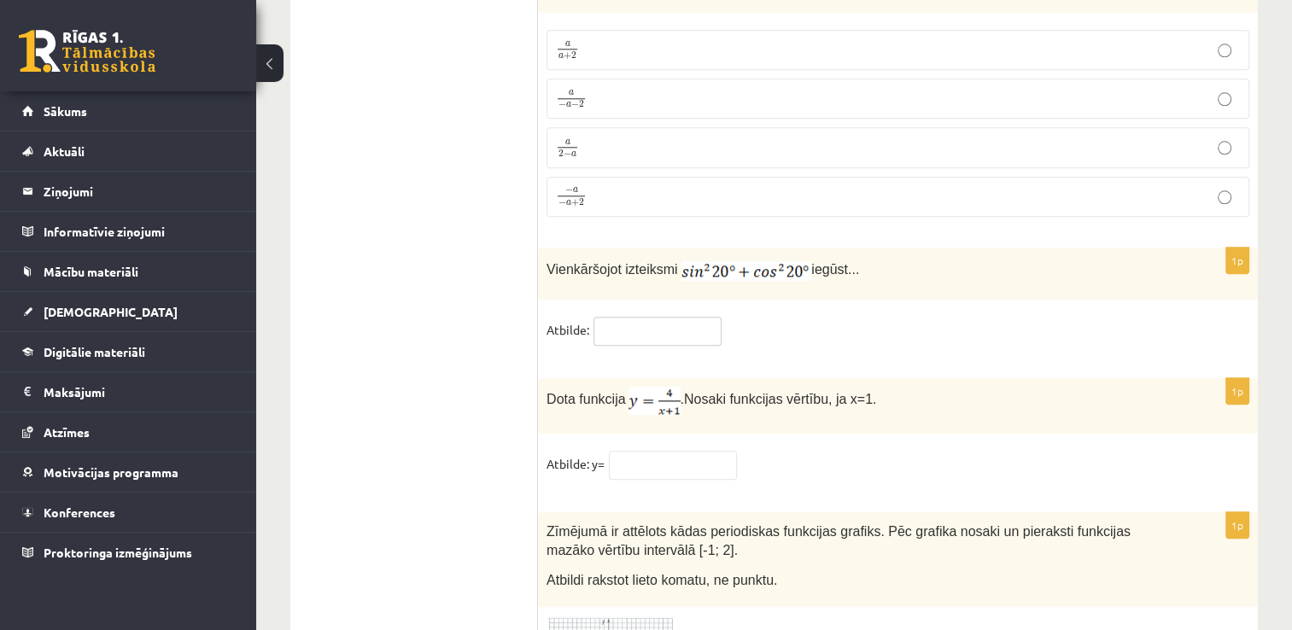
click at [641, 317] on input "text" at bounding box center [657, 331] width 128 height 29
type input "*"
click at [690, 451] on input "text" at bounding box center [673, 465] width 128 height 29
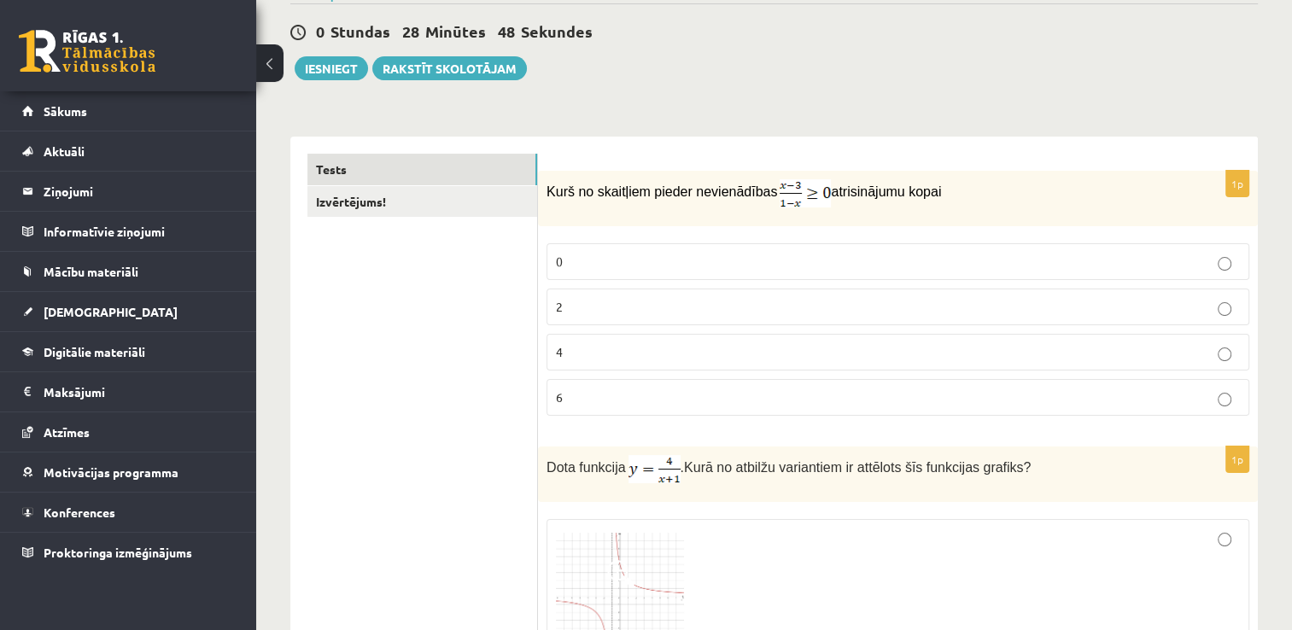
scroll to position [0, 0]
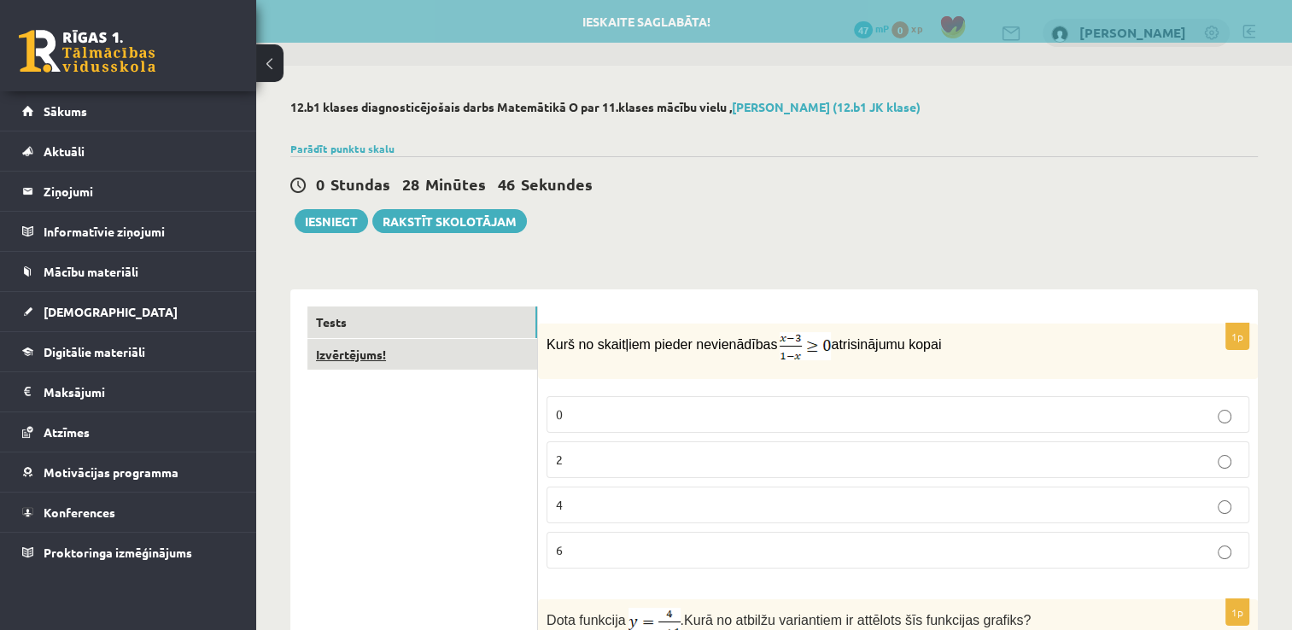
type input "*"
click at [404, 363] on link "Izvērtējums!" at bounding box center [422, 355] width 230 height 32
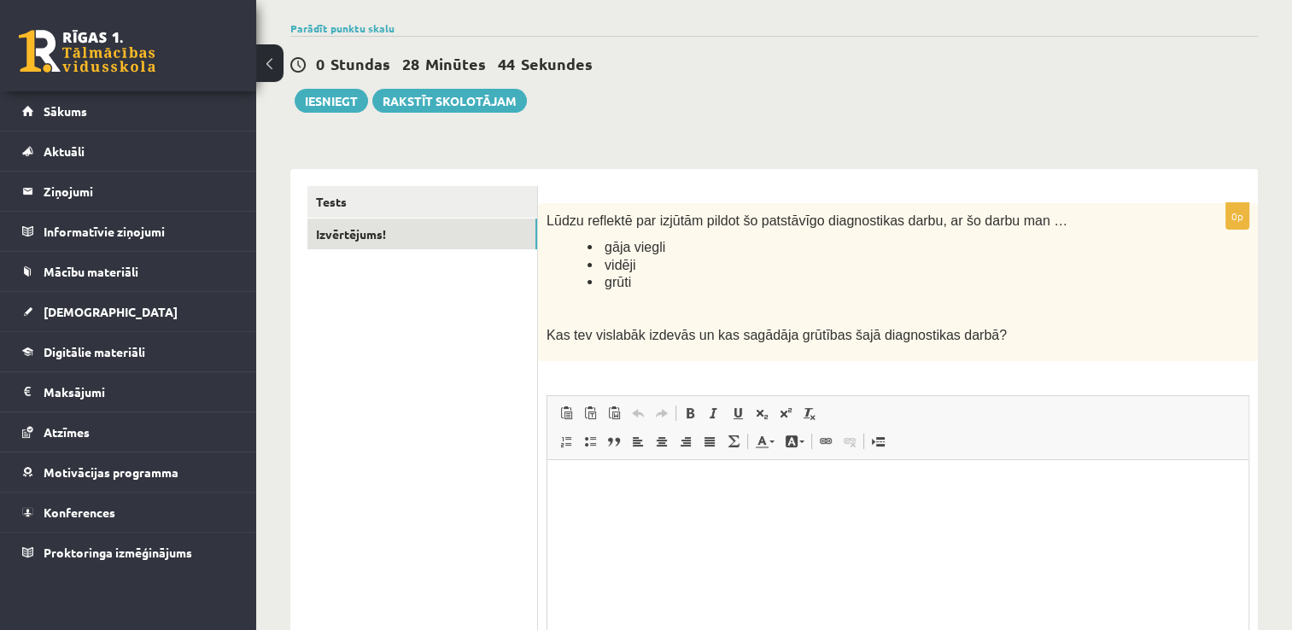
click at [940, 512] on html at bounding box center [897, 486] width 701 height 52
click at [645, 504] on body "**" at bounding box center [897, 500] width 667 height 46
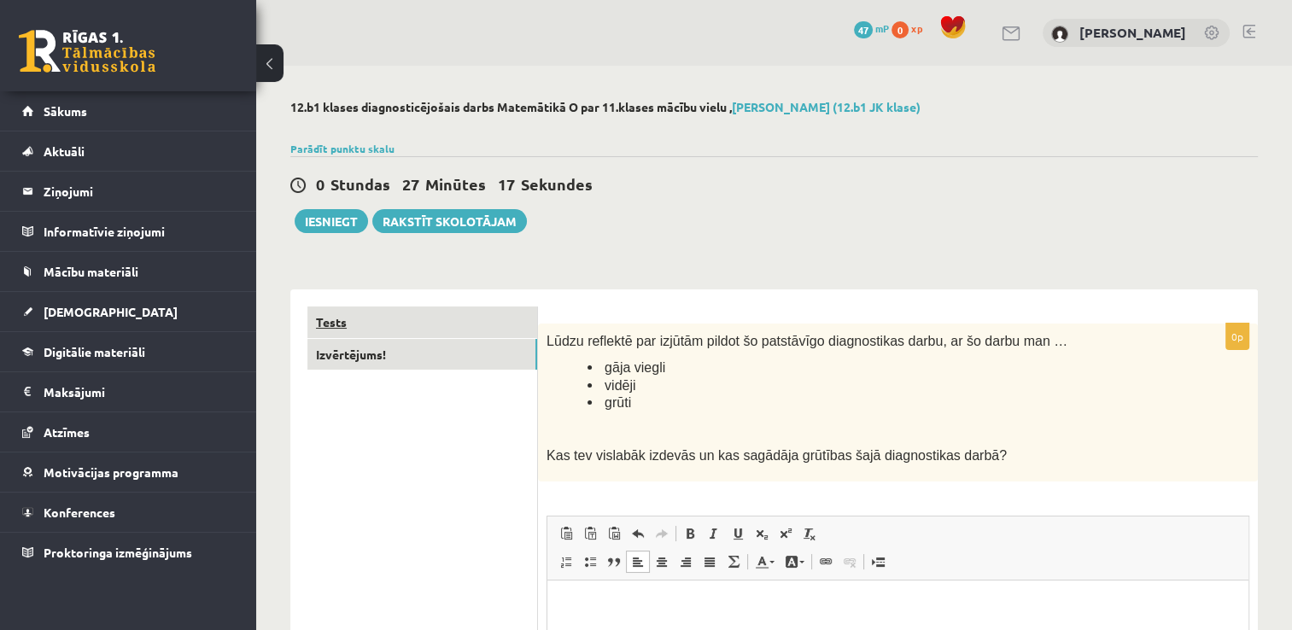
click at [435, 319] on link "Tests" at bounding box center [422, 323] width 230 height 32
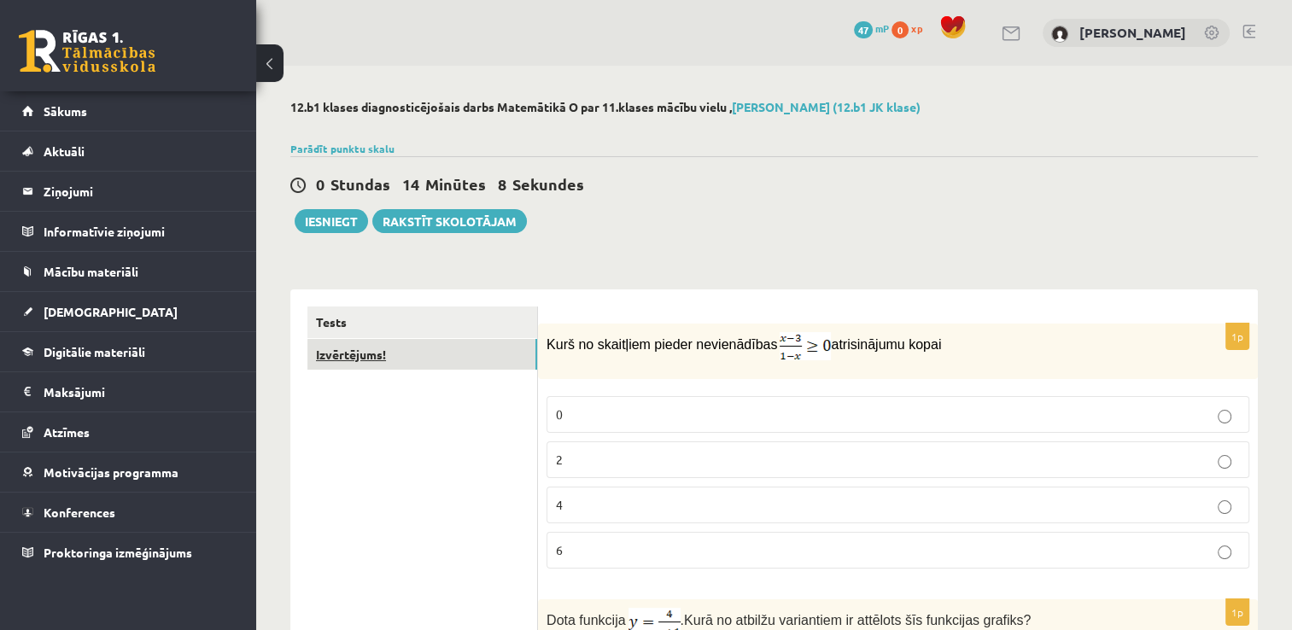
click at [388, 356] on link "Izvērtējums!" at bounding box center [422, 355] width 230 height 32
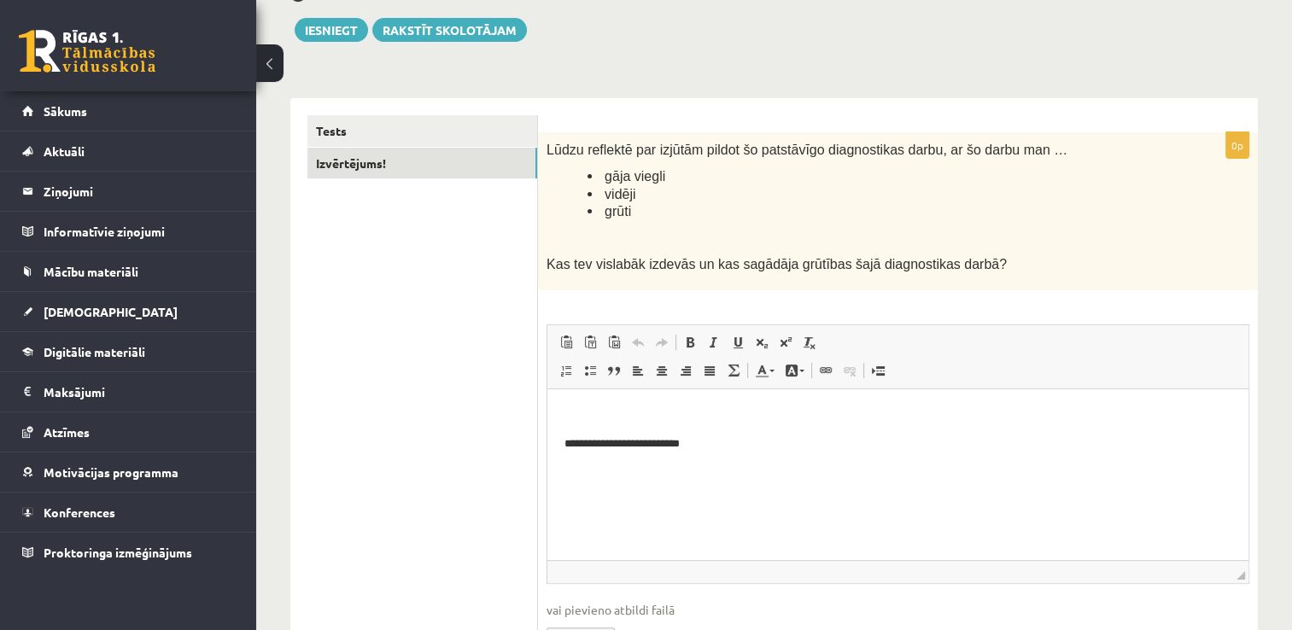
scroll to position [290, 0]
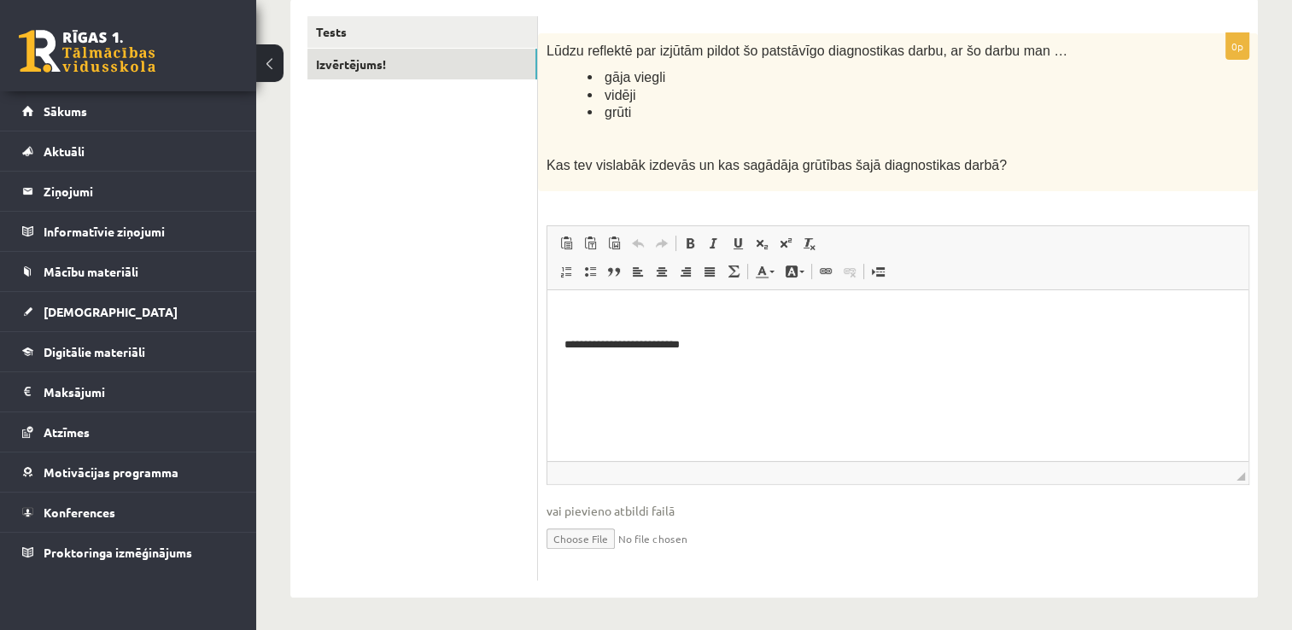
click at [796, 349] on p "**********" at bounding box center [898, 345] width 668 height 18
click at [413, 32] on link "Tests" at bounding box center [422, 32] width 230 height 32
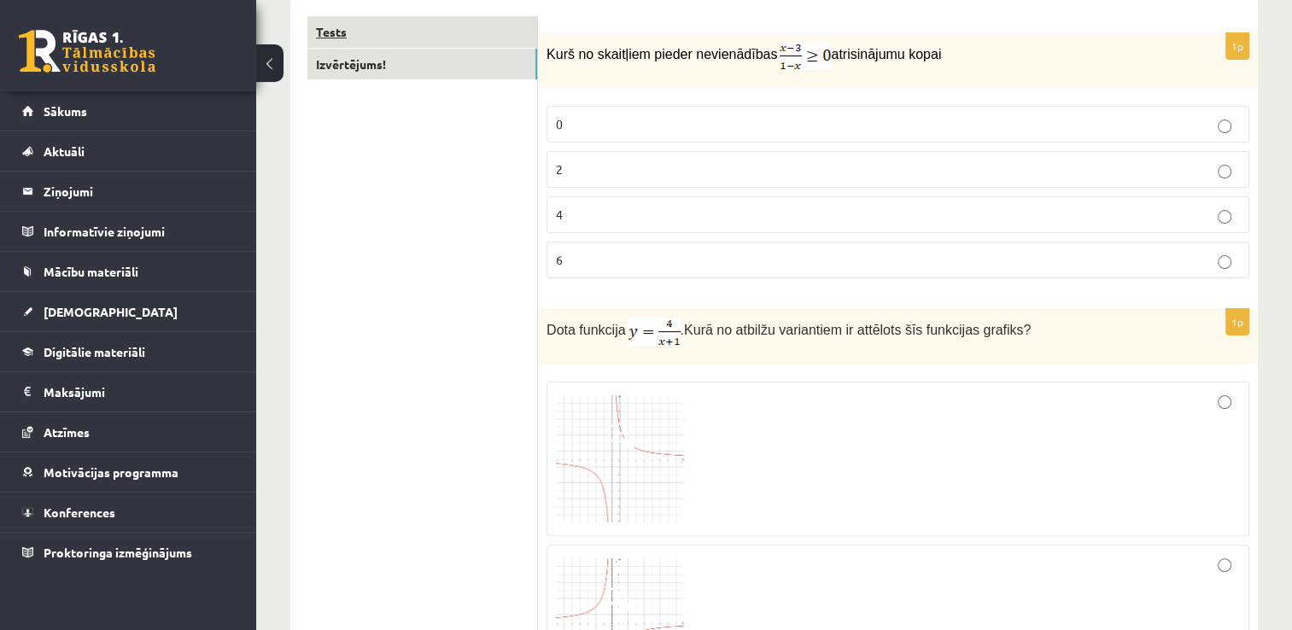
click at [423, 37] on link "Tests" at bounding box center [422, 32] width 230 height 32
click at [444, 73] on link "Izvērtējums!" at bounding box center [422, 65] width 230 height 32
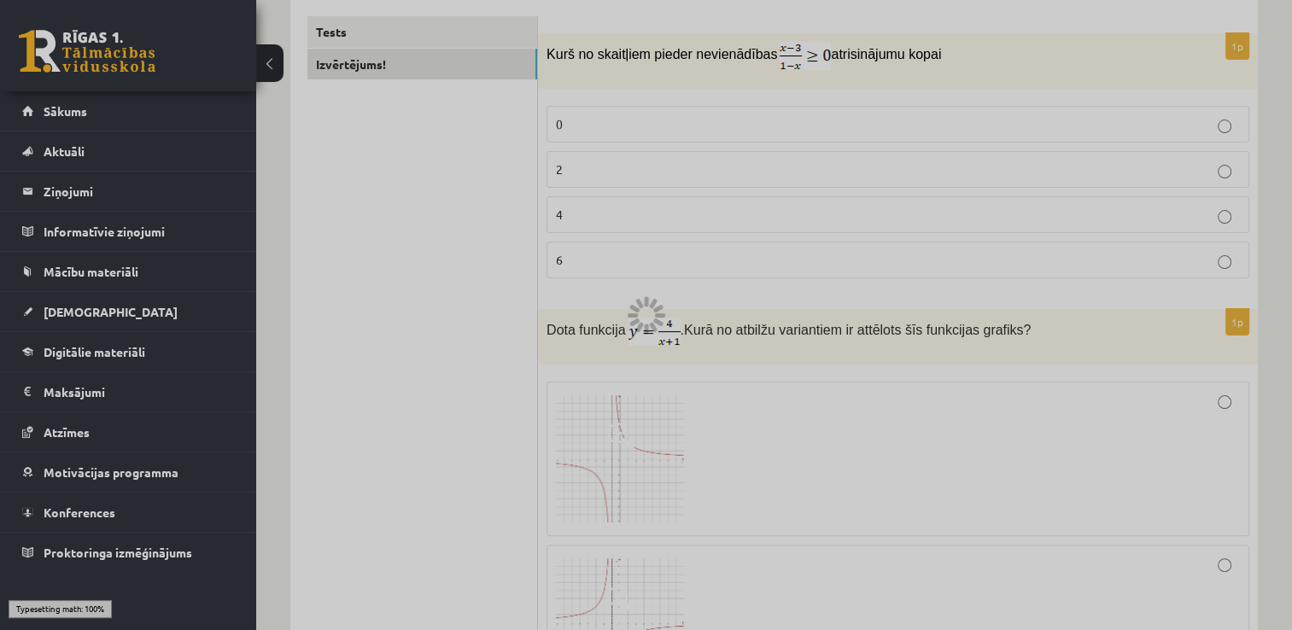
scroll to position [122, 0]
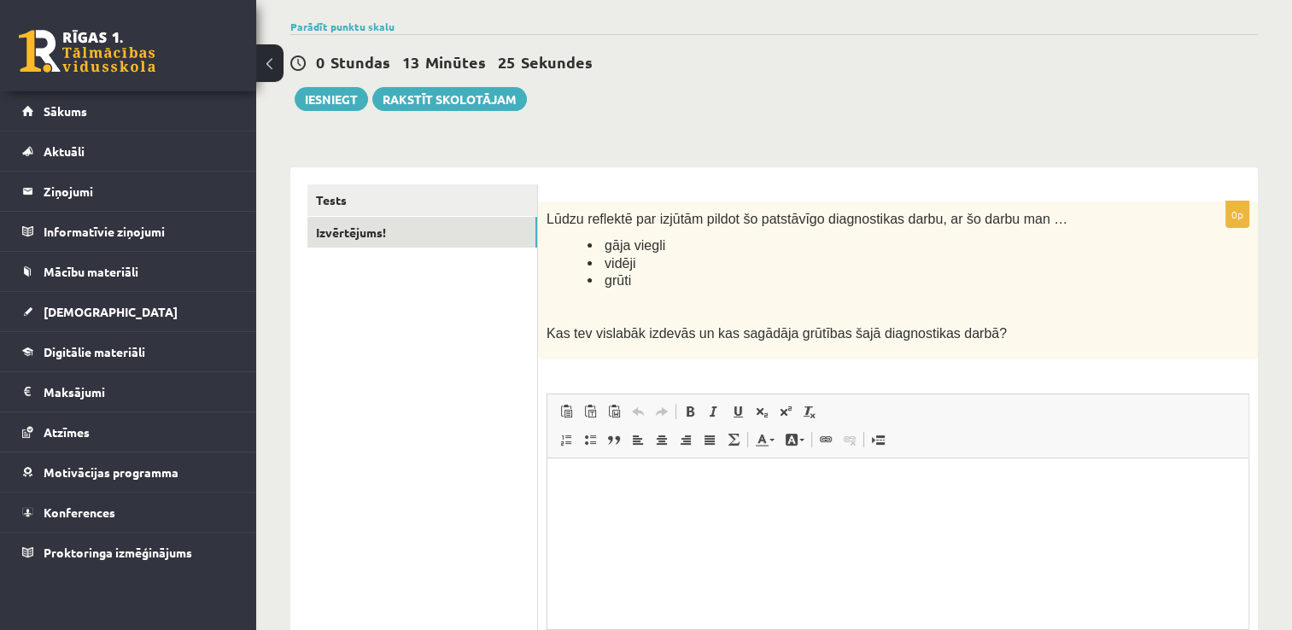
click at [1049, 445] on fieldset "**********" at bounding box center [897, 567] width 703 height 347
click at [913, 527] on html "**********" at bounding box center [897, 498] width 701 height 80
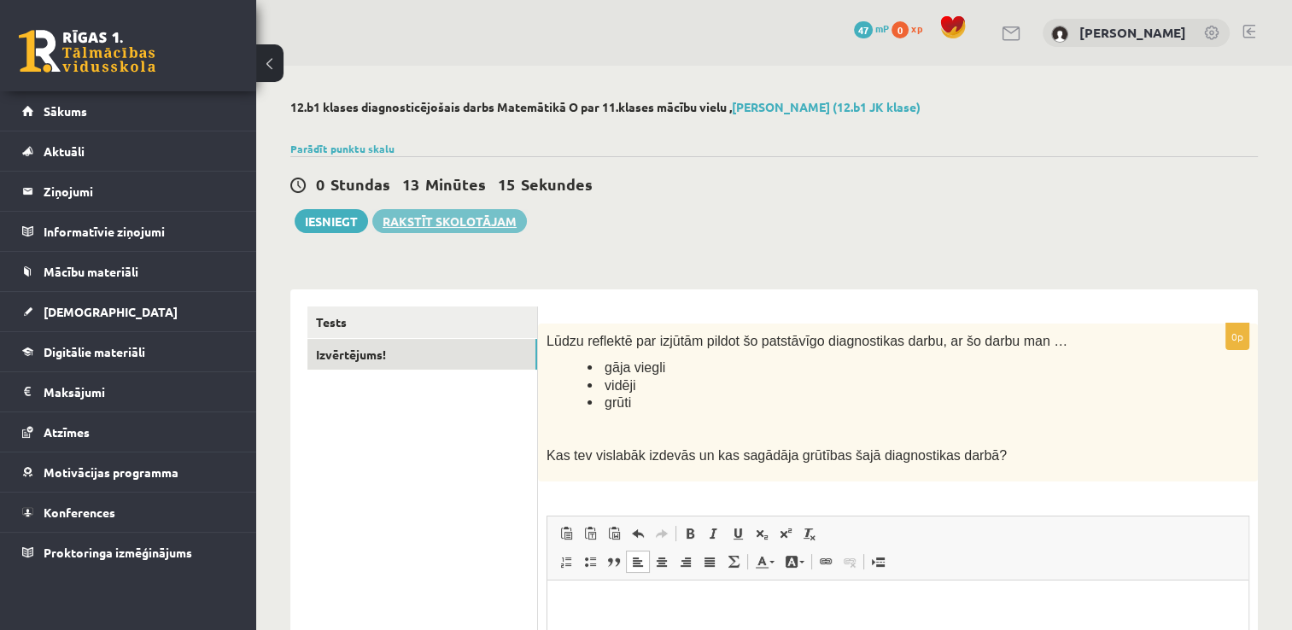
click at [422, 227] on link "Rakstīt skolotājam" at bounding box center [449, 221] width 155 height 24
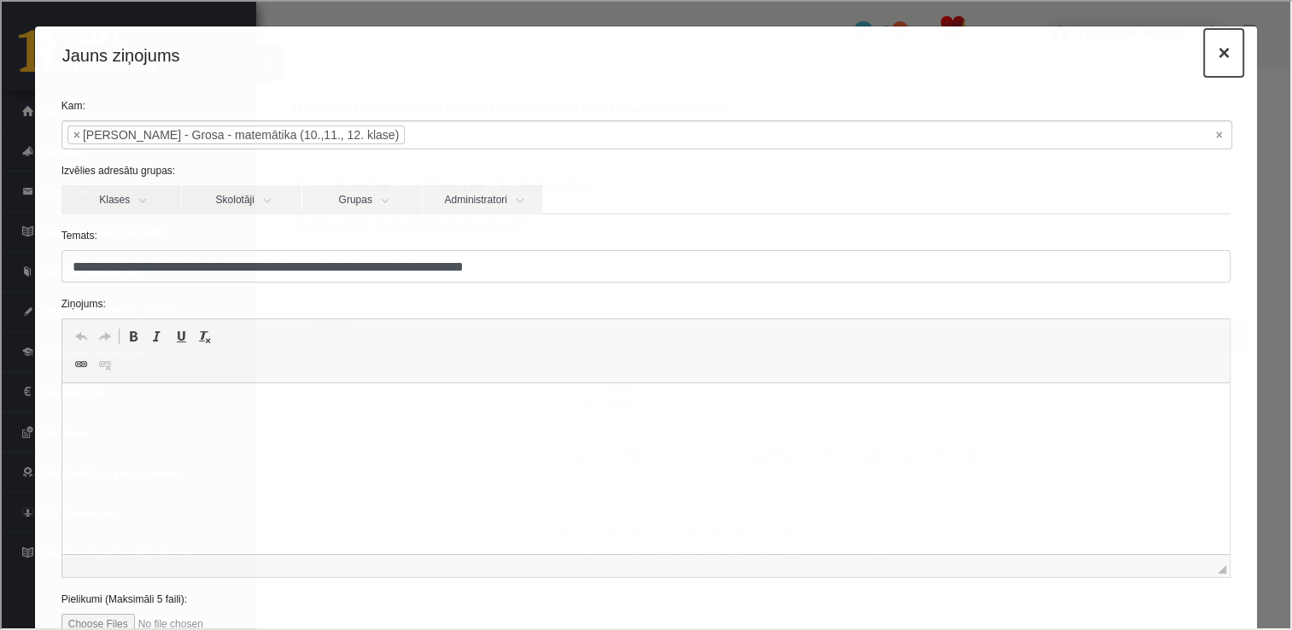
click at [1211, 61] on button "×" at bounding box center [1221, 51] width 39 height 48
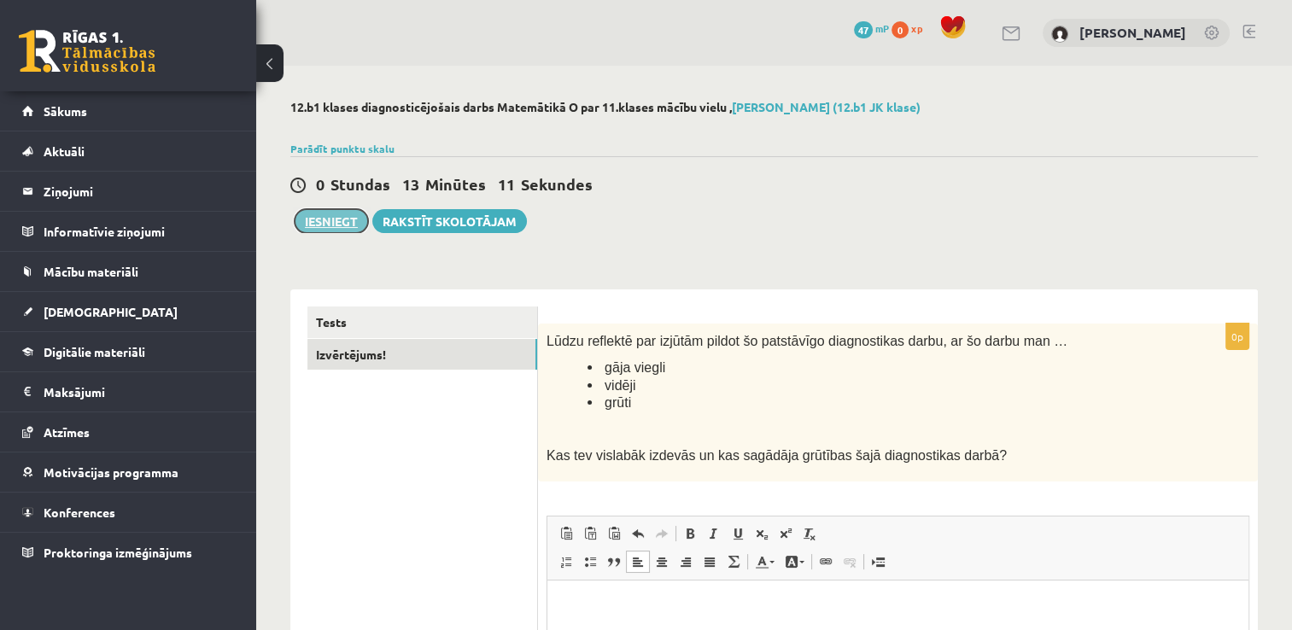
click at [348, 225] on button "Iesniegt" at bounding box center [331, 221] width 73 height 24
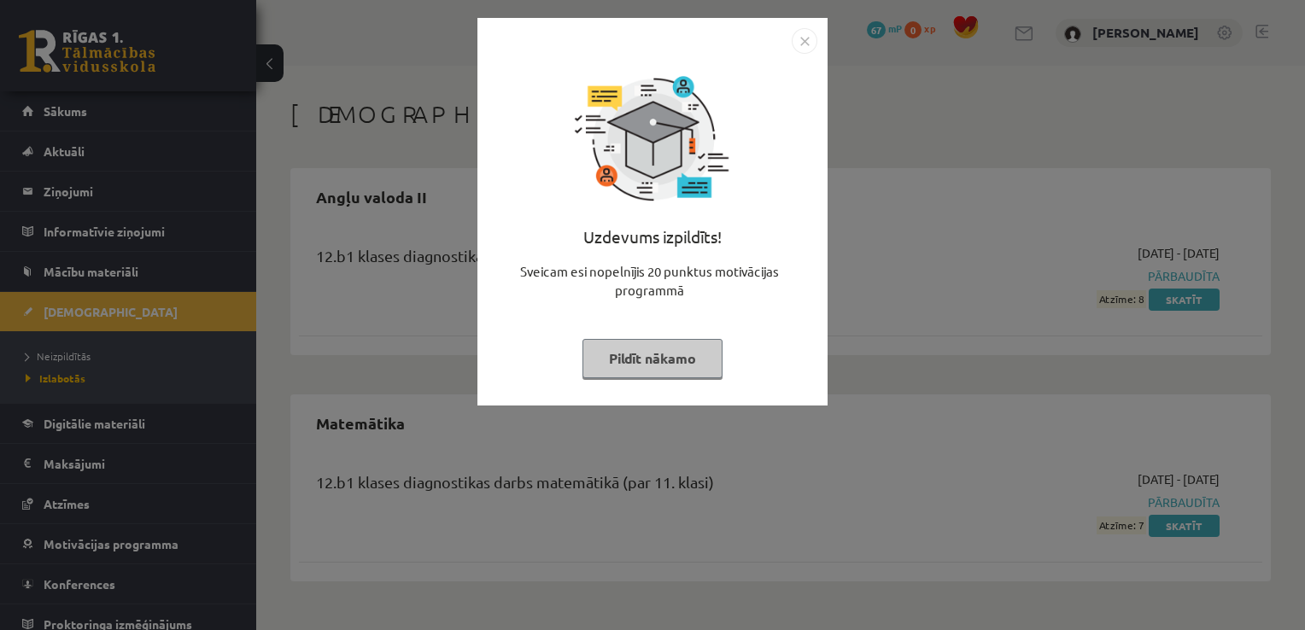
click at [811, 44] on img "Close" at bounding box center [804, 41] width 26 height 26
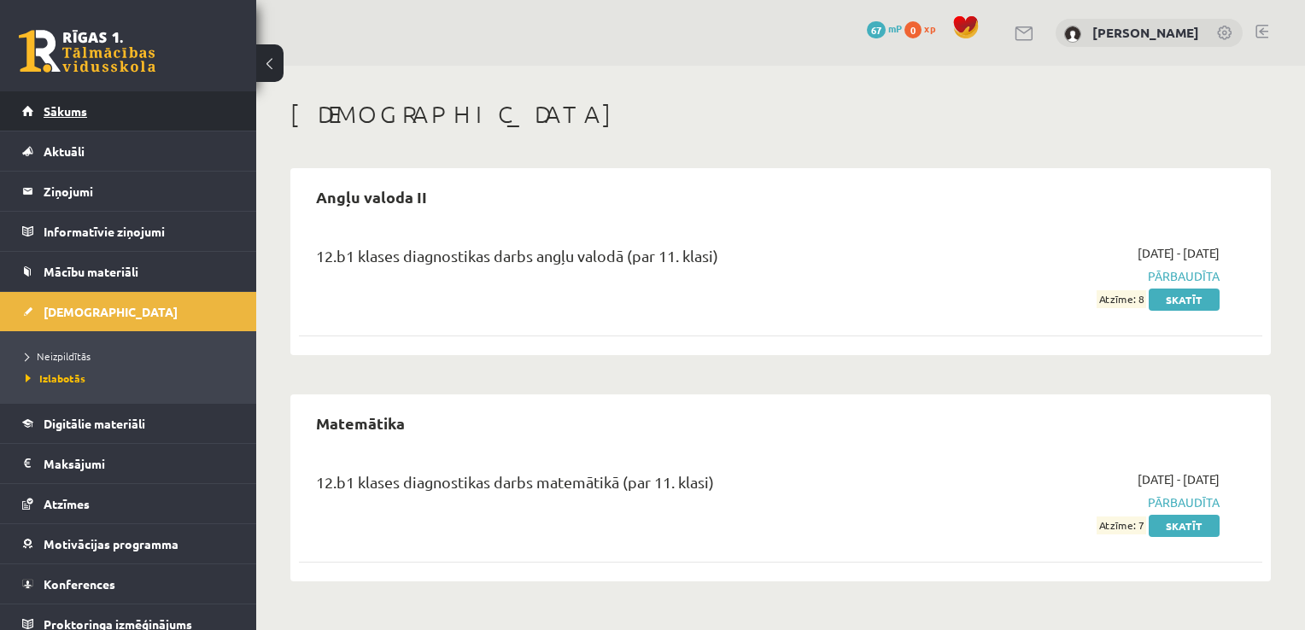
click at [66, 114] on span "Sākums" at bounding box center [66, 110] width 44 height 15
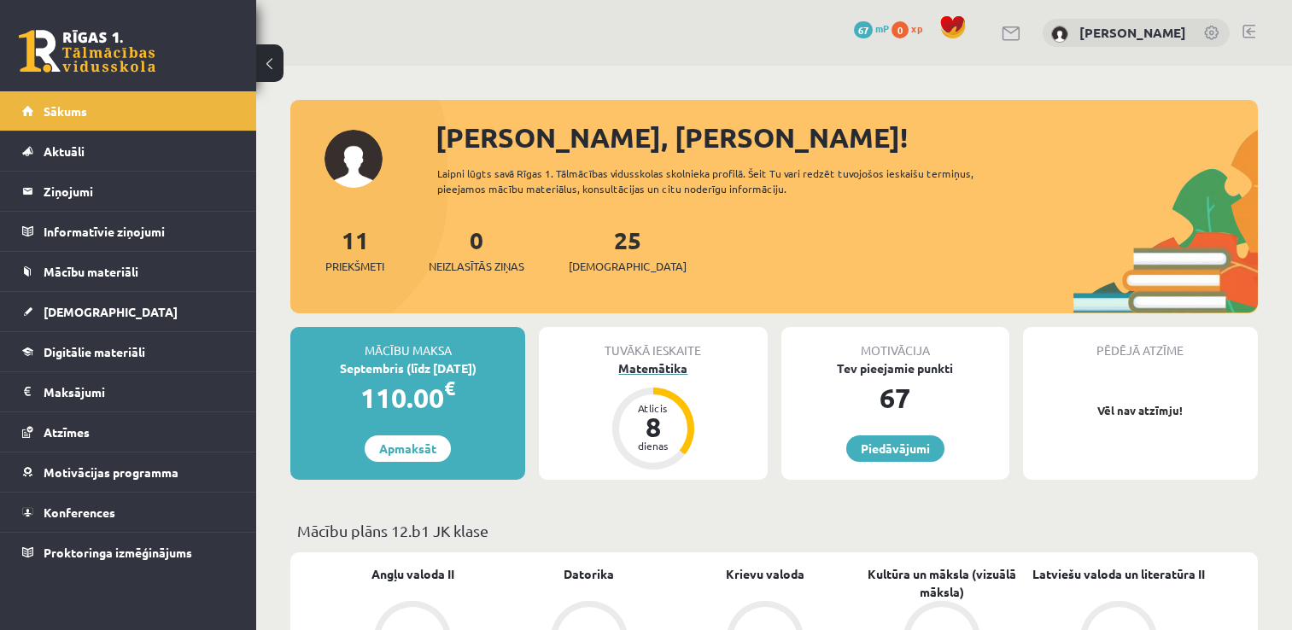
scroll to position [85, 0]
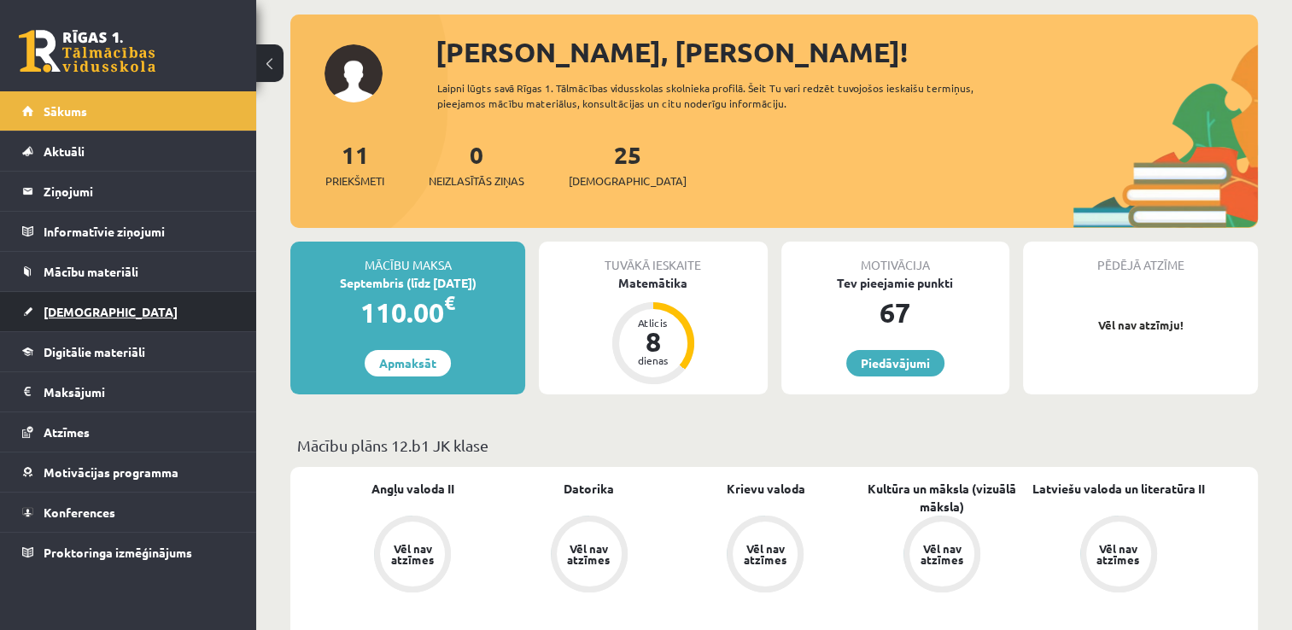
click at [103, 317] on link "[DEMOGRAPHIC_DATA]" at bounding box center [128, 311] width 213 height 39
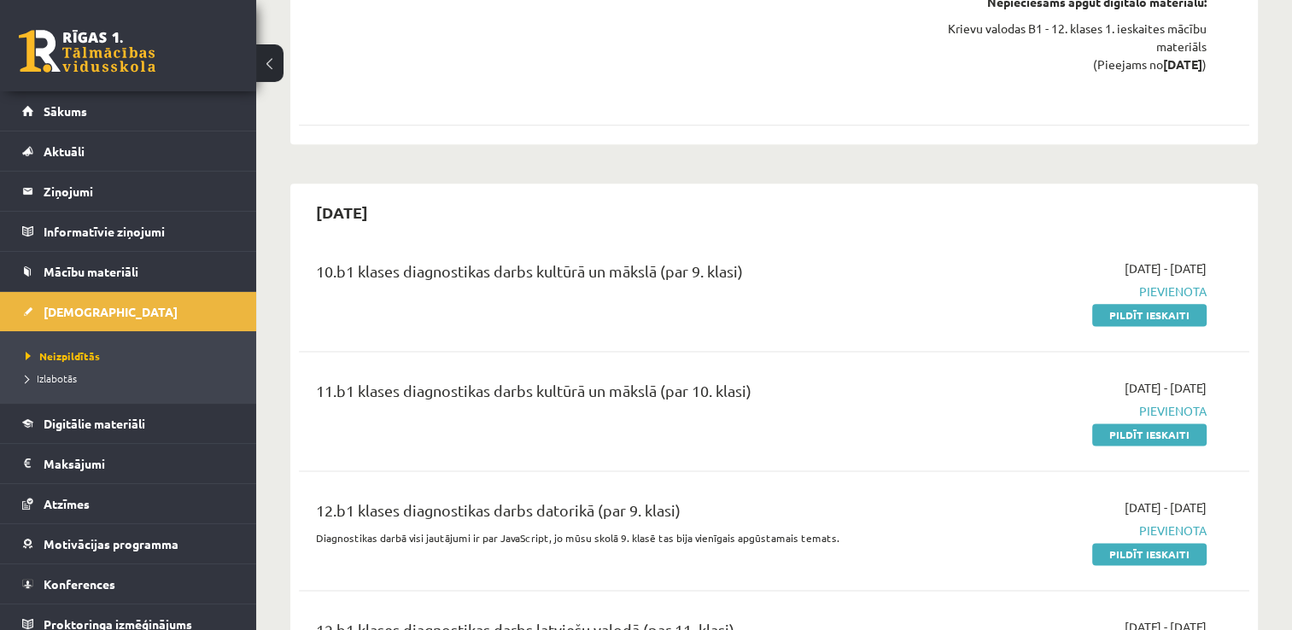
scroll to position [2134, 0]
